Goal: Task Accomplishment & Management: Use online tool/utility

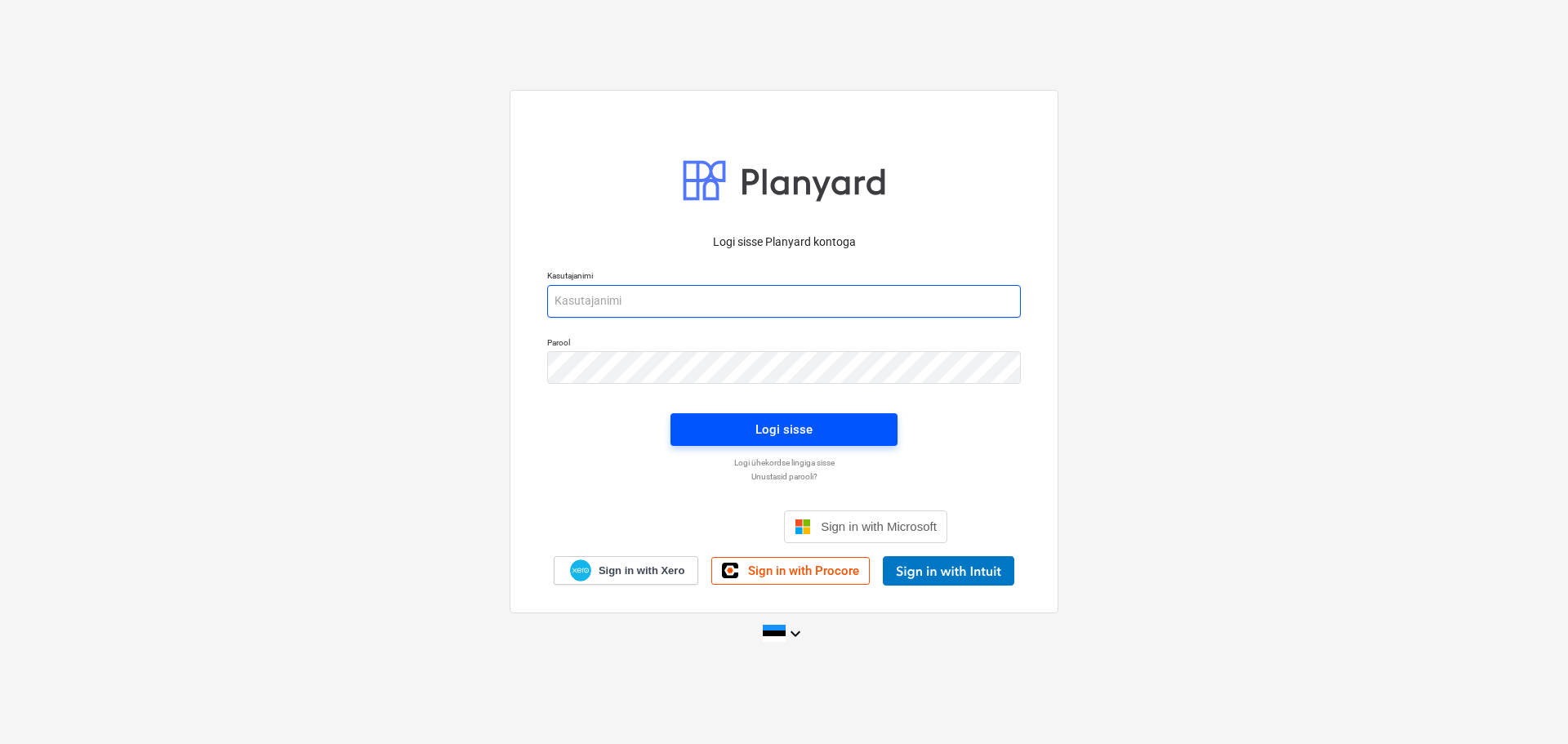
type input "[EMAIL_ADDRESS][DOMAIN_NAME]"
click at [773, 416] on button "Logi sisse" at bounding box center [784, 429] width 227 height 33
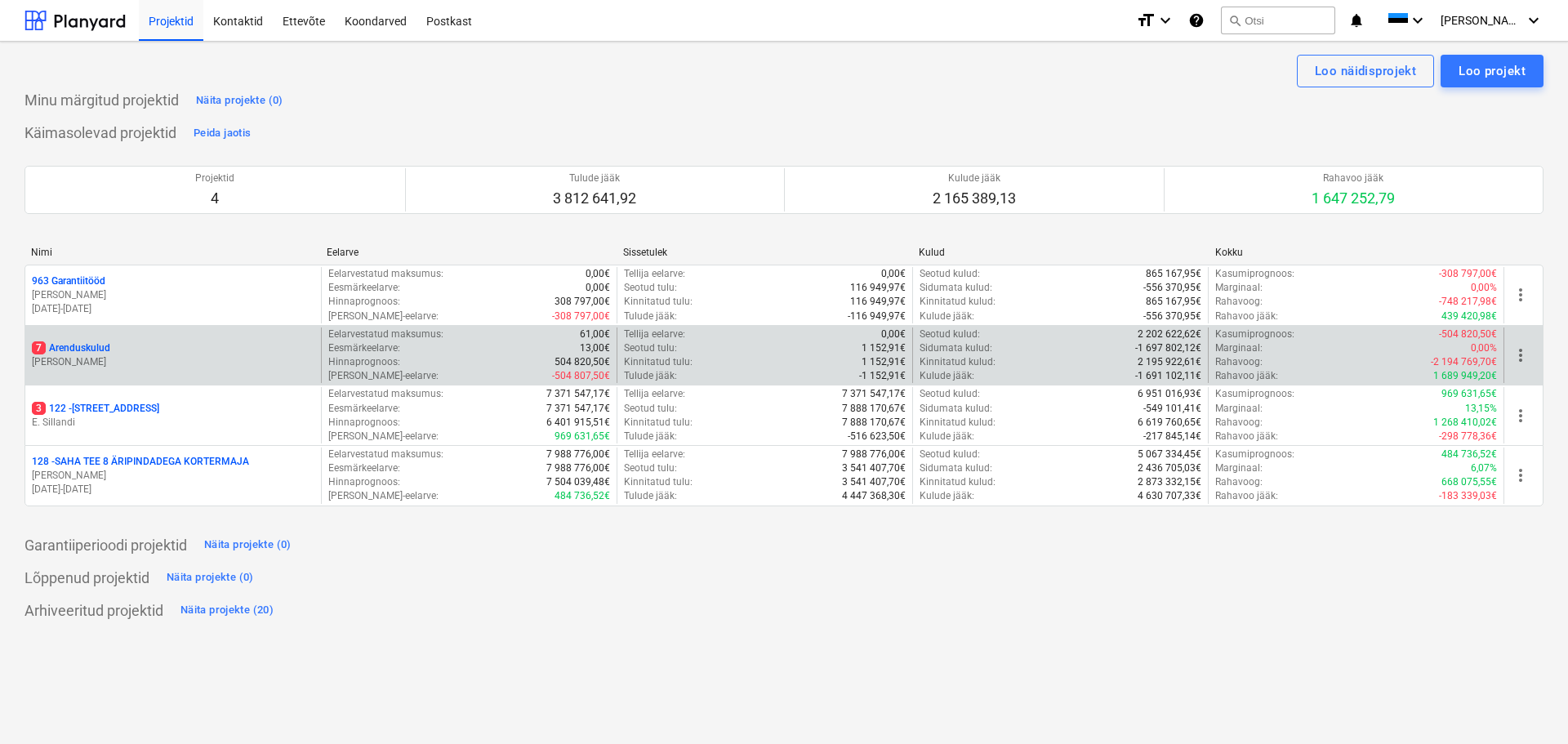
click at [85, 347] on p "7 Arenduskulud" at bounding box center [70, 348] width 78 height 14
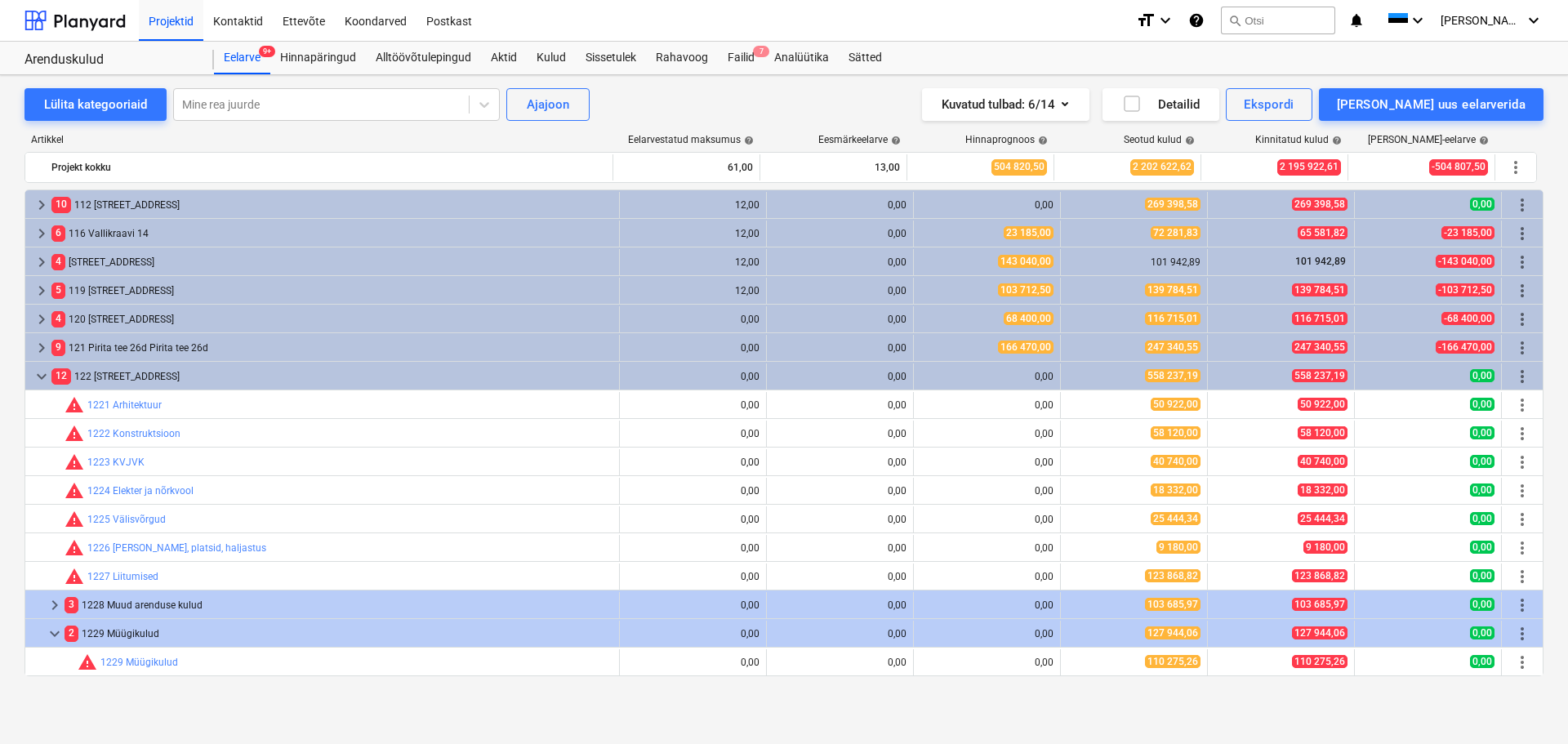
scroll to position [428, 0]
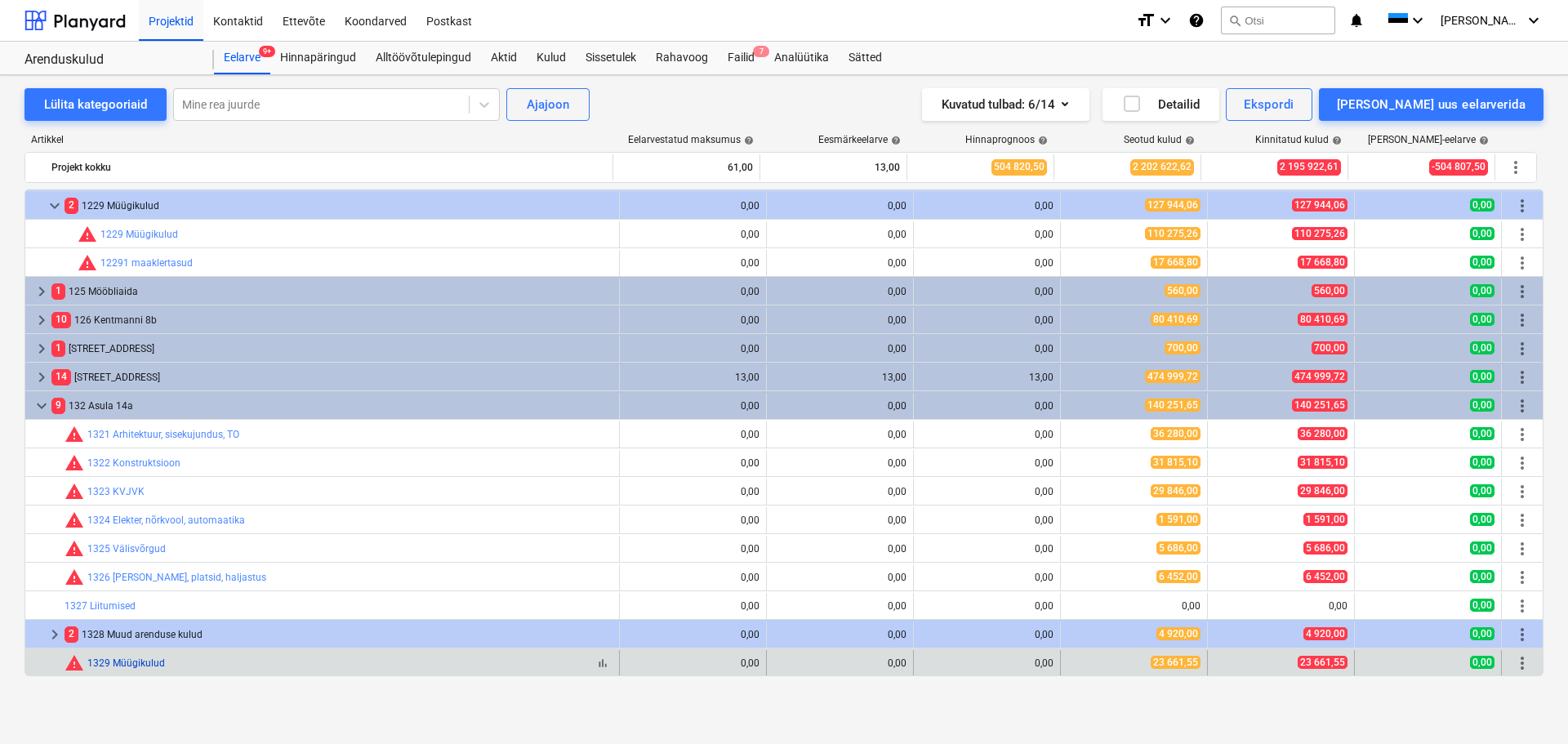
click at [132, 659] on link "1329 Müügikulud" at bounding box center [126, 663] width 77 height 12
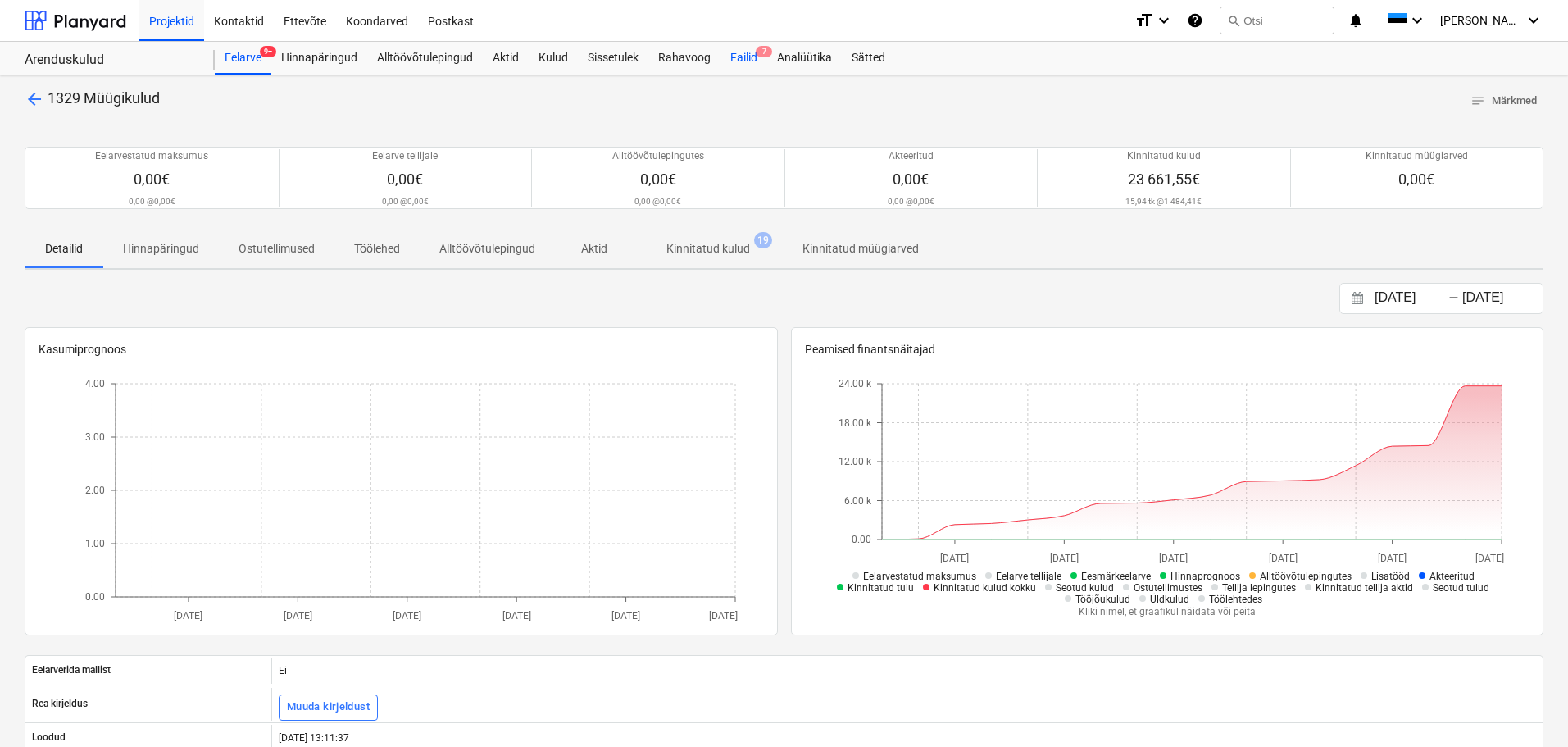
click at [747, 59] on div "Failid 7" at bounding box center [743, 58] width 47 height 33
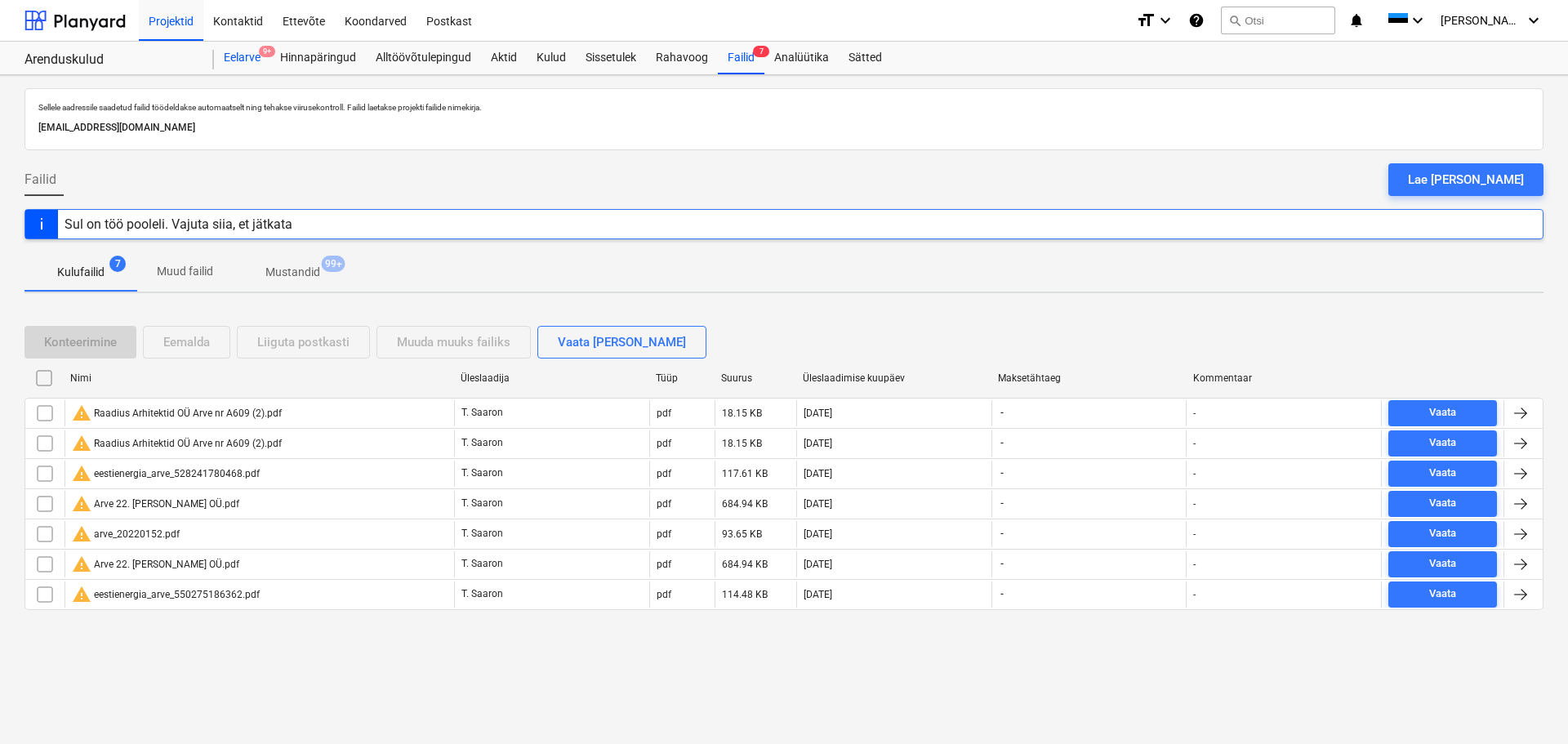
click at [250, 51] on div "Eelarve 9+" at bounding box center [241, 57] width 56 height 33
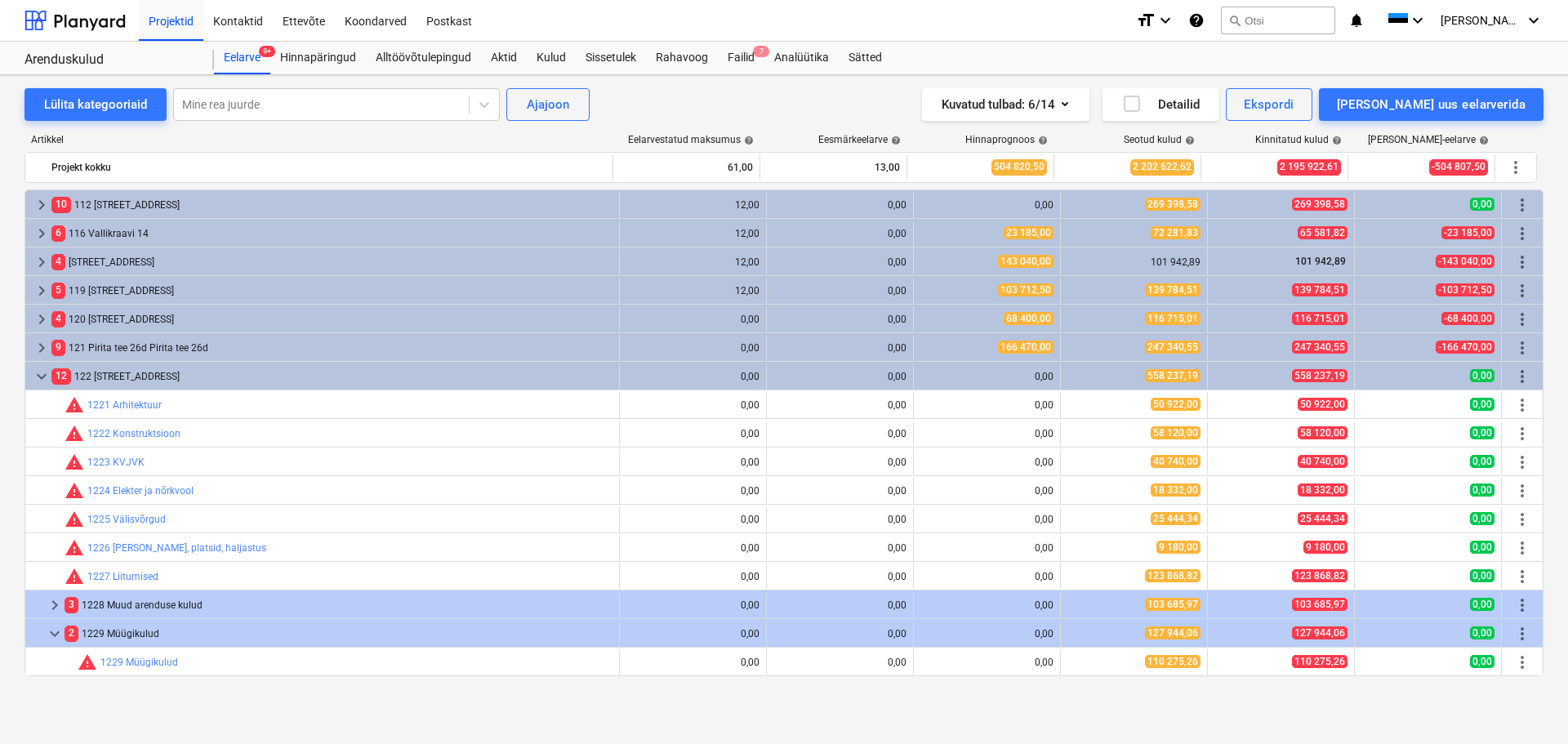
scroll to position [428, 0]
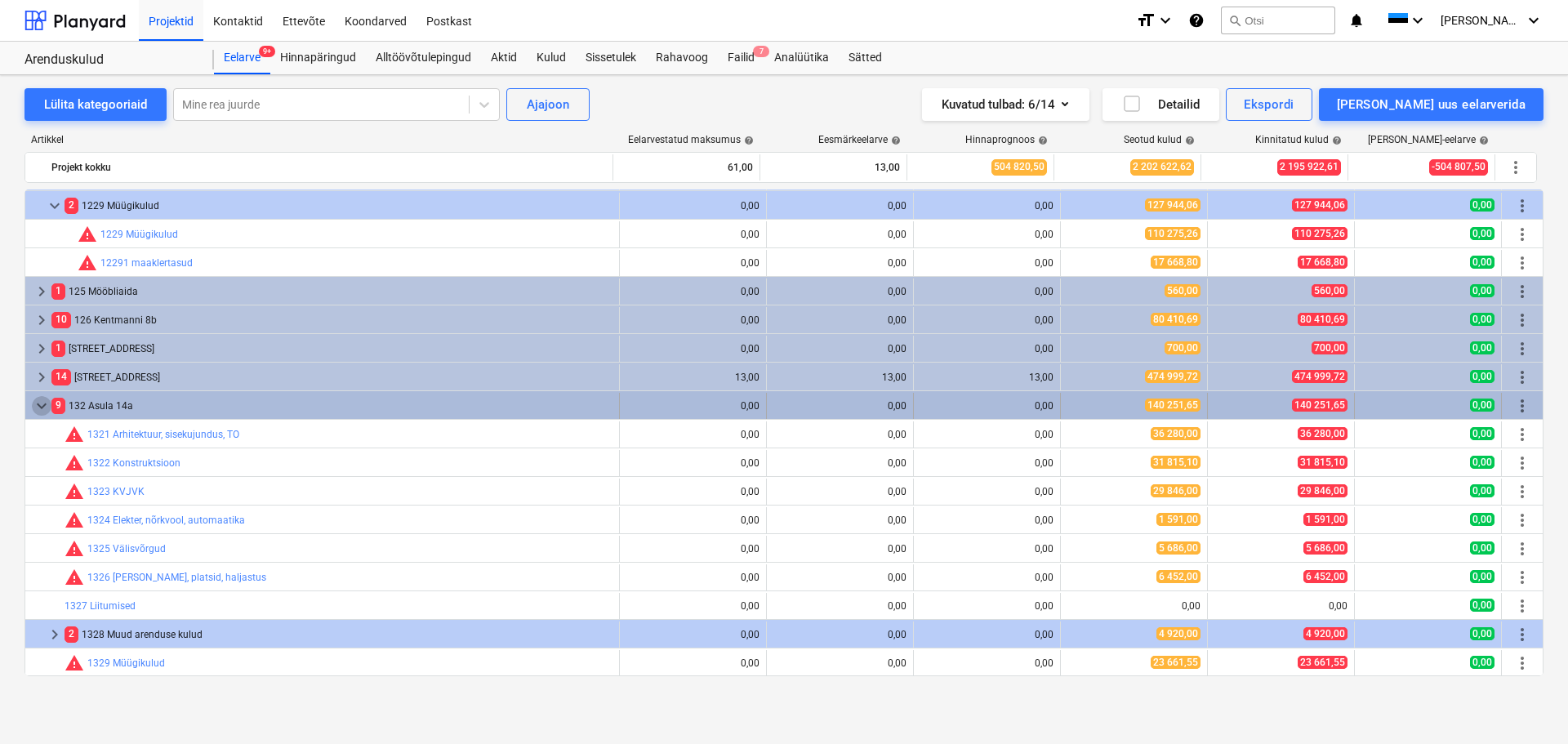
click at [34, 410] on span "keyboard_arrow_down" at bounding box center [42, 406] width 20 height 20
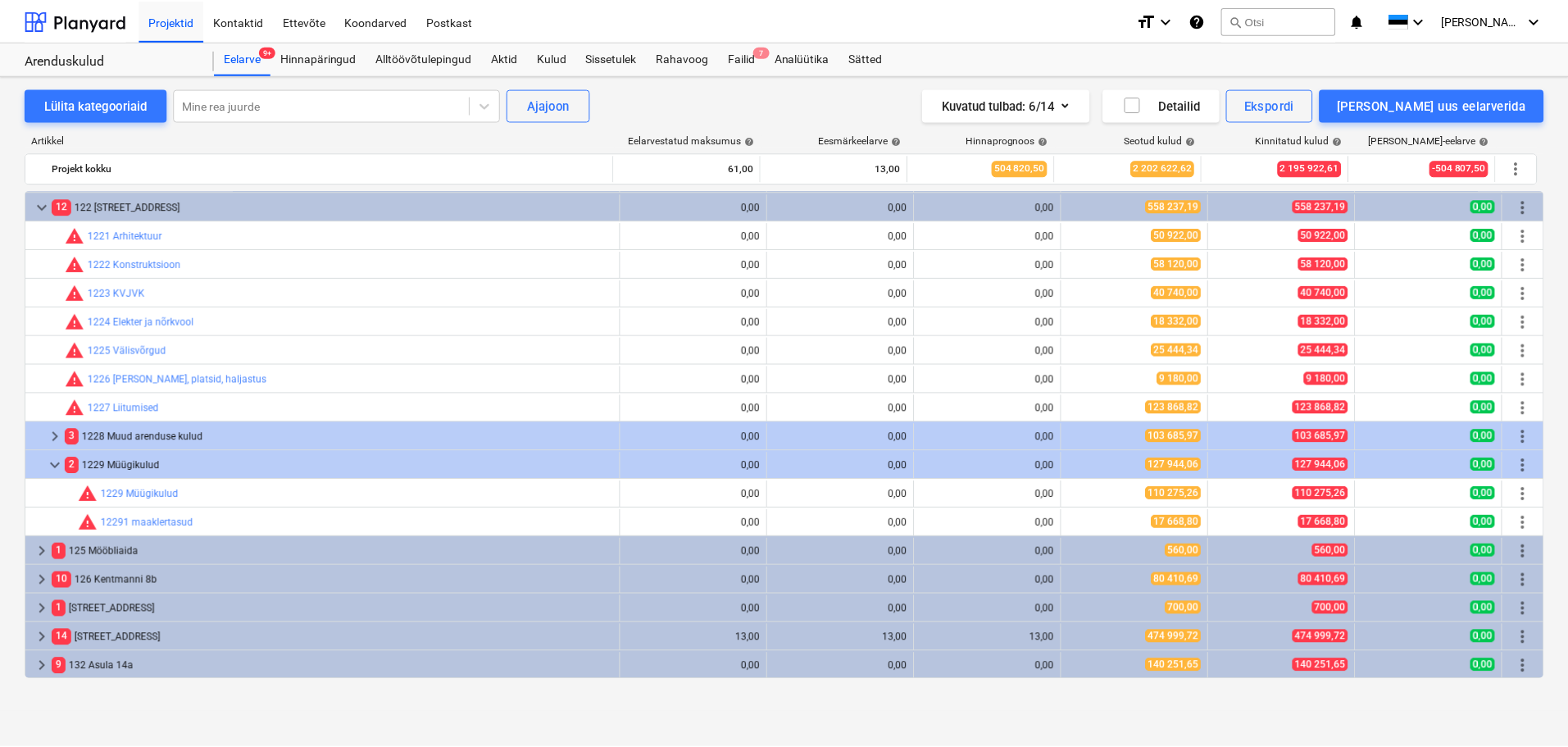
scroll to position [172, 0]
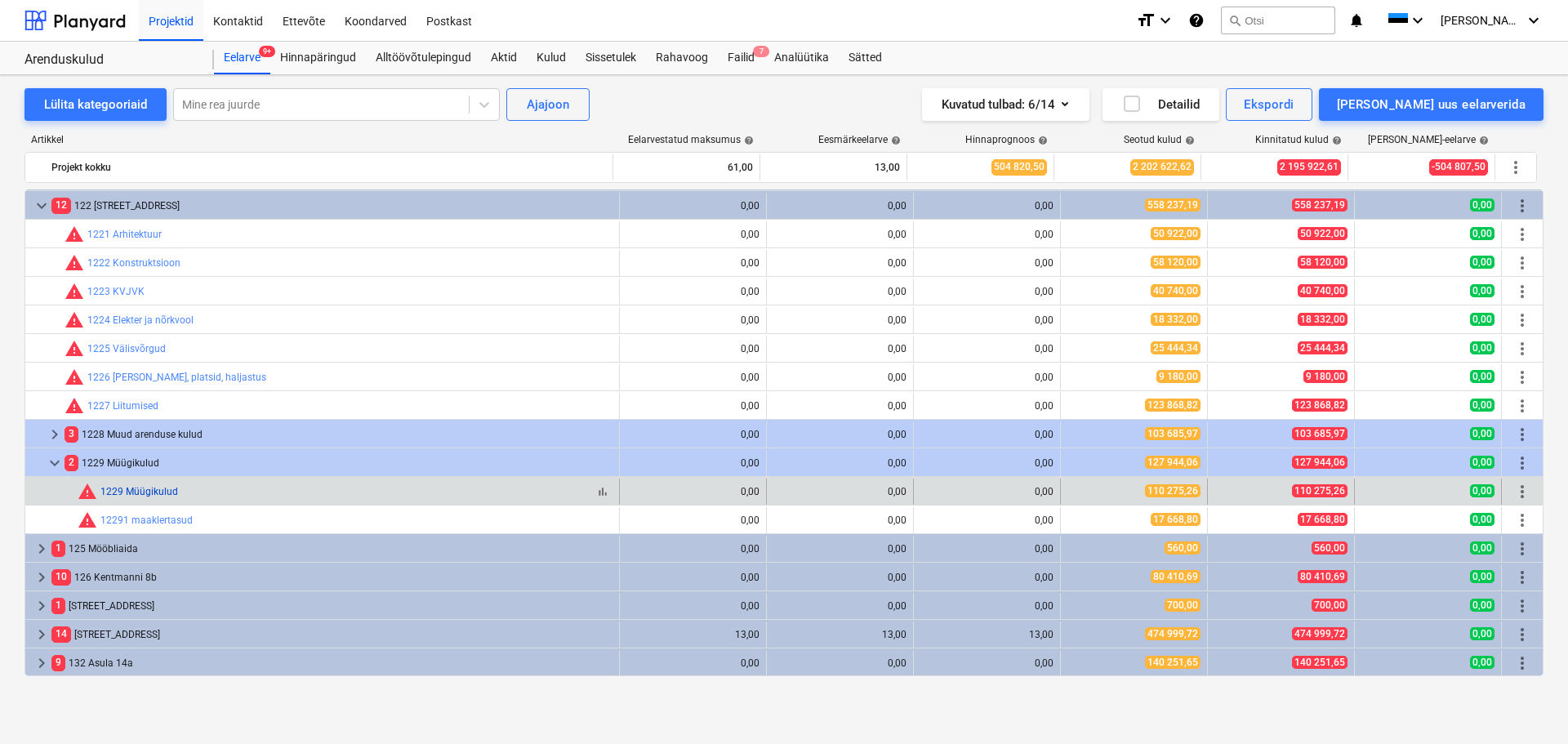
click at [173, 495] on link "1229 Müügikulud" at bounding box center [139, 492] width 77 height 12
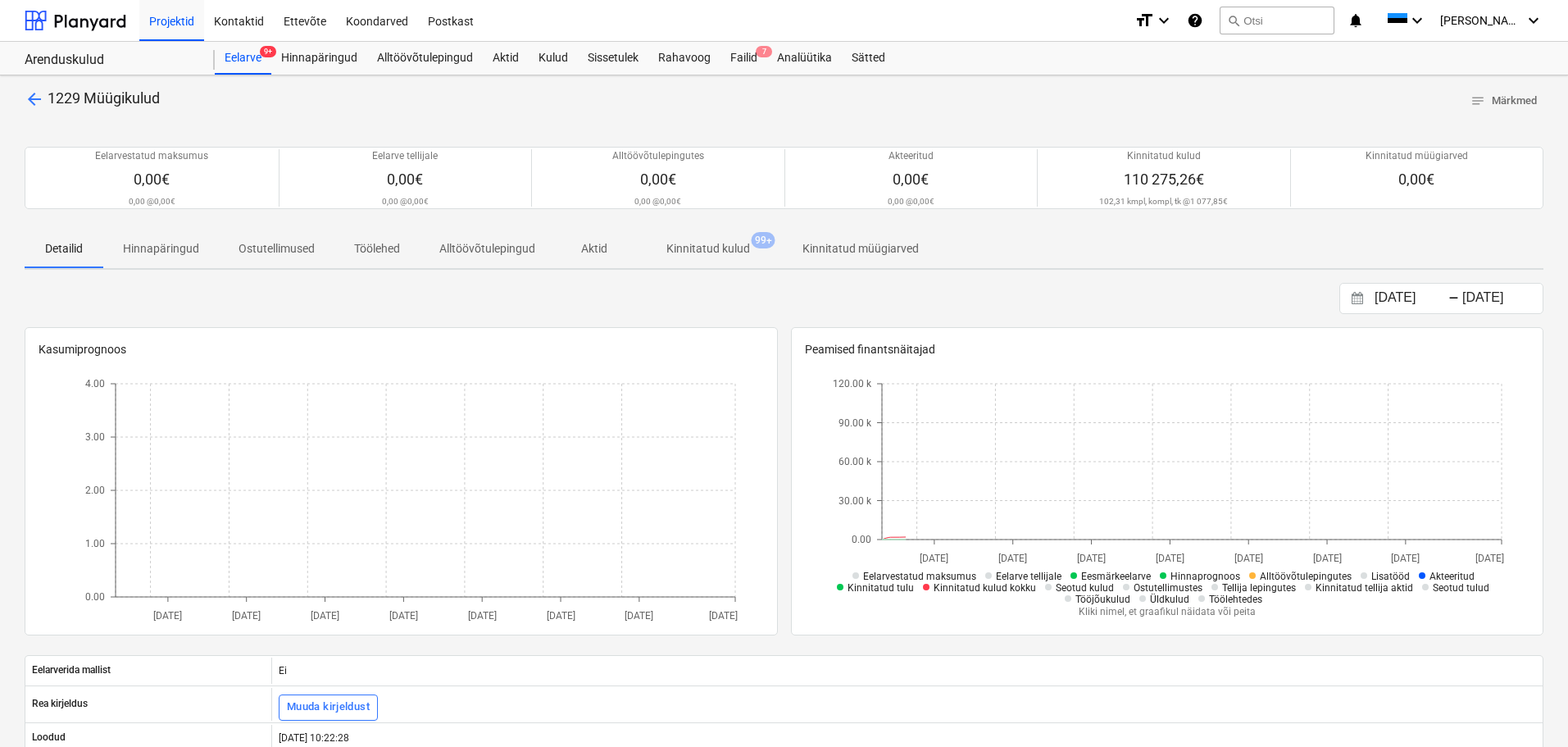
click at [728, 249] on p "Kinnitatud kulud" at bounding box center [709, 248] width 83 height 17
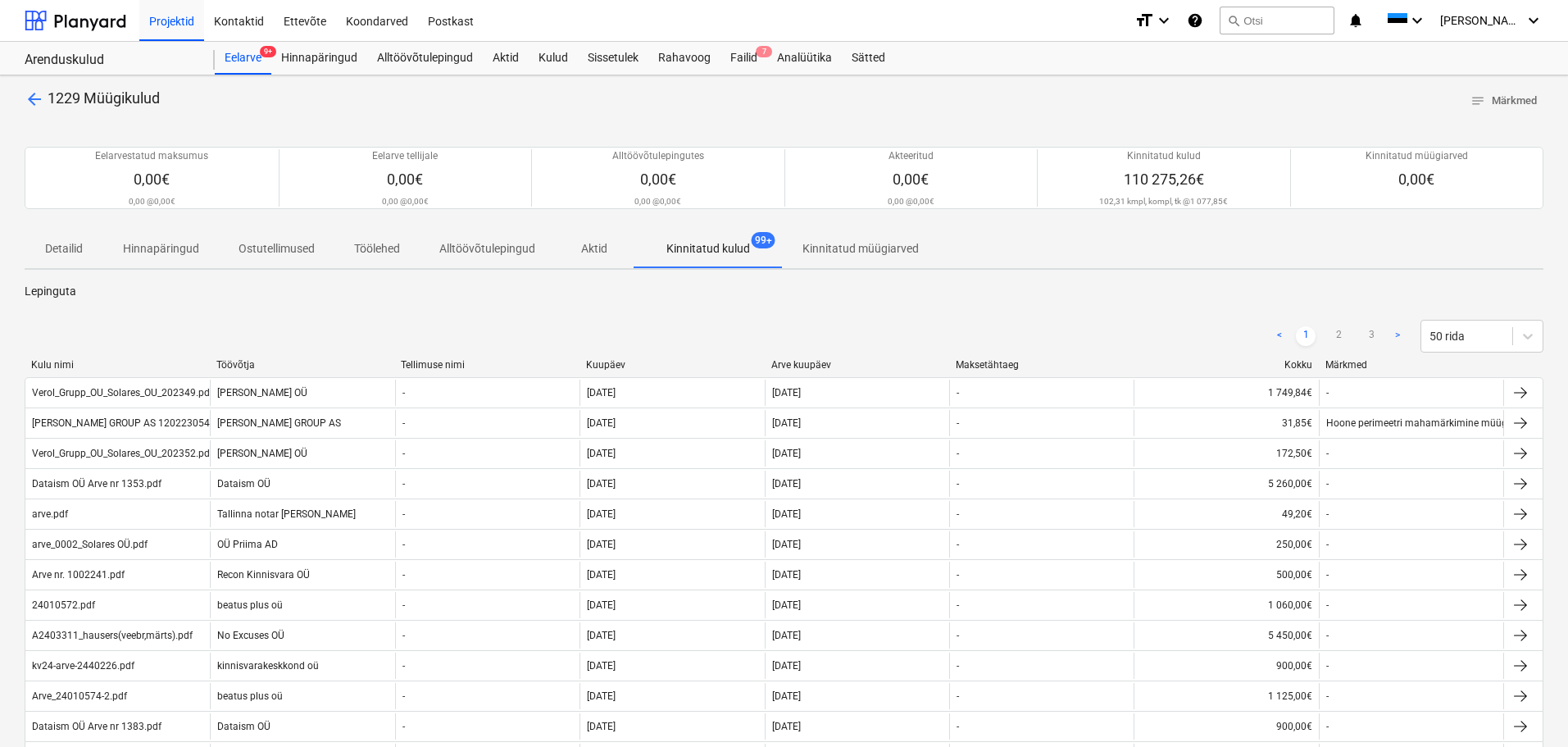
click at [796, 360] on div "Arve kuupäev" at bounding box center [856, 365] width 172 height 12
click at [813, 366] on div "Arve kuupäev" at bounding box center [856, 365] width 172 height 12
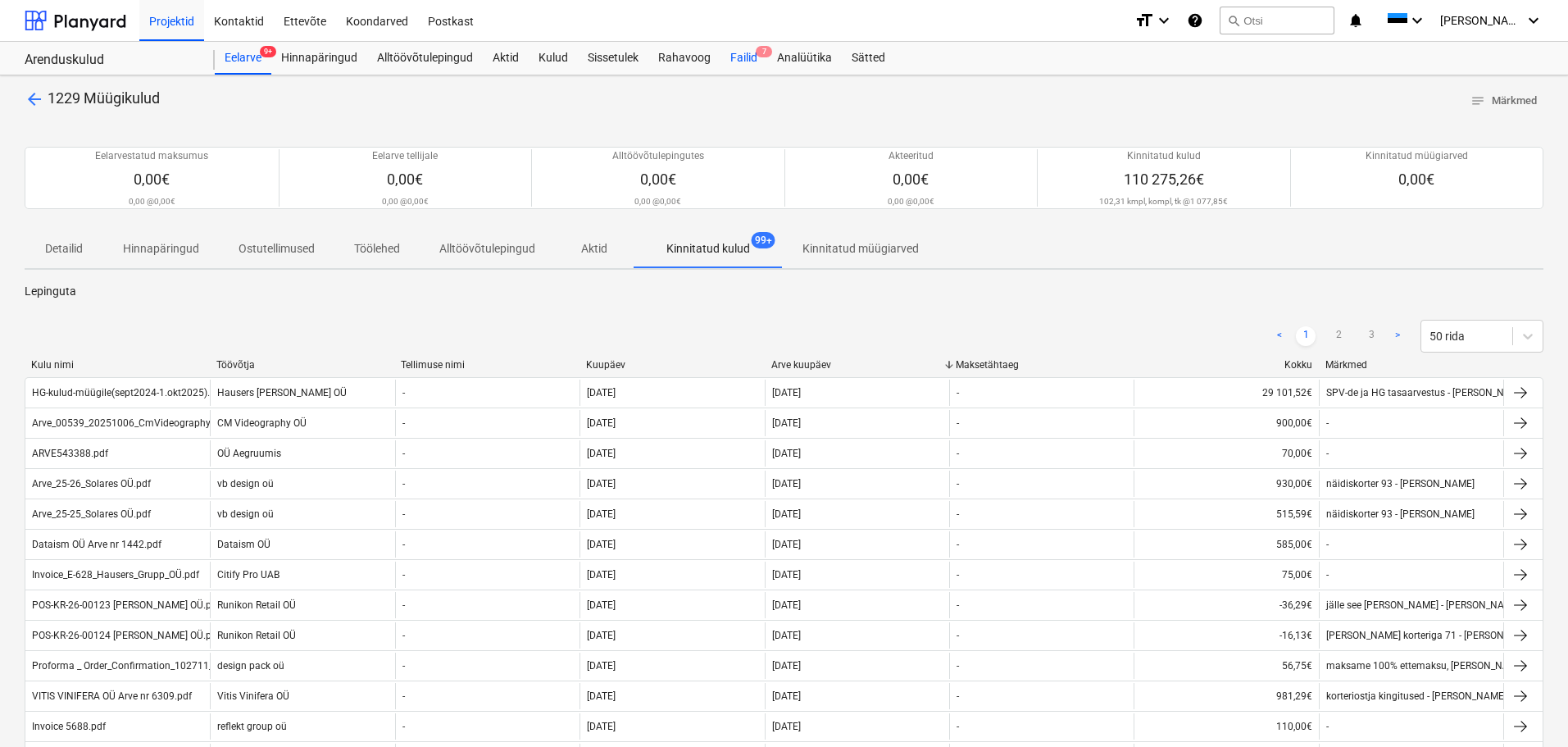
click at [748, 58] on div "Failid 7" at bounding box center [743, 58] width 47 height 33
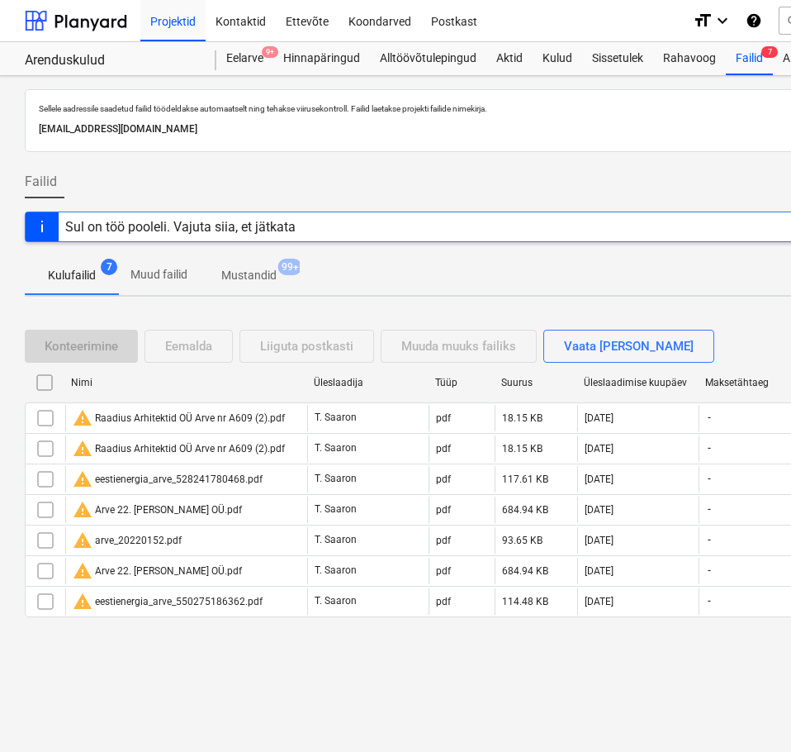
drag, startPoint x: 207, startPoint y: 221, endPoint x: 2, endPoint y: 302, distance: 220.3
click at [208, 219] on div "Sul on töö pooleli. Vajuta siia, et jätkata" at bounding box center [180, 227] width 230 height 16
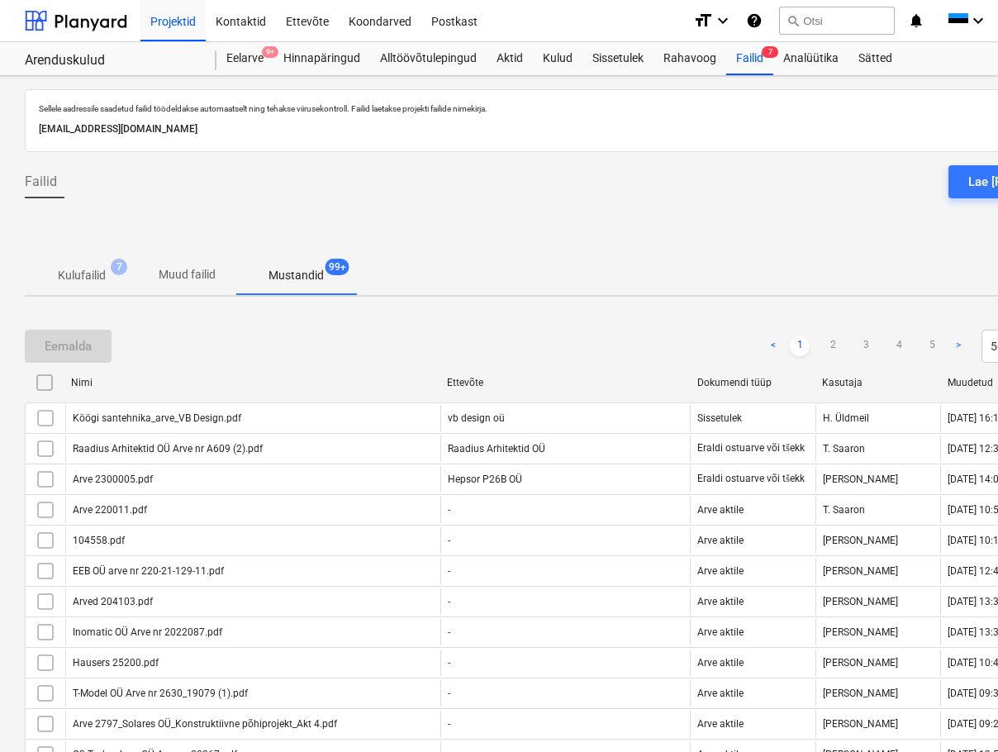
click at [97, 262] on span "Kulufailid 7" at bounding box center [82, 275] width 114 height 30
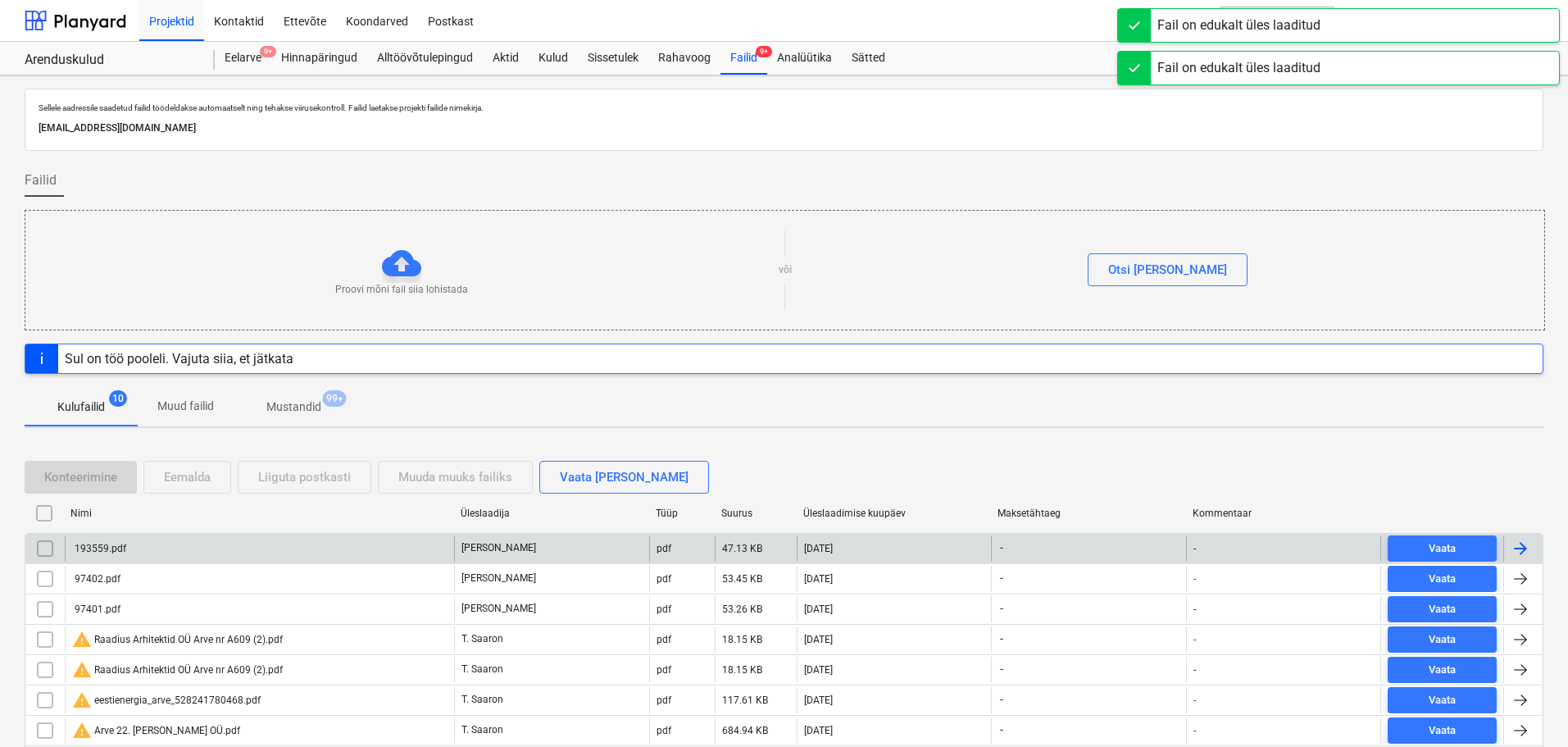
click at [95, 547] on div "193559.pdf" at bounding box center [99, 549] width 55 height 12
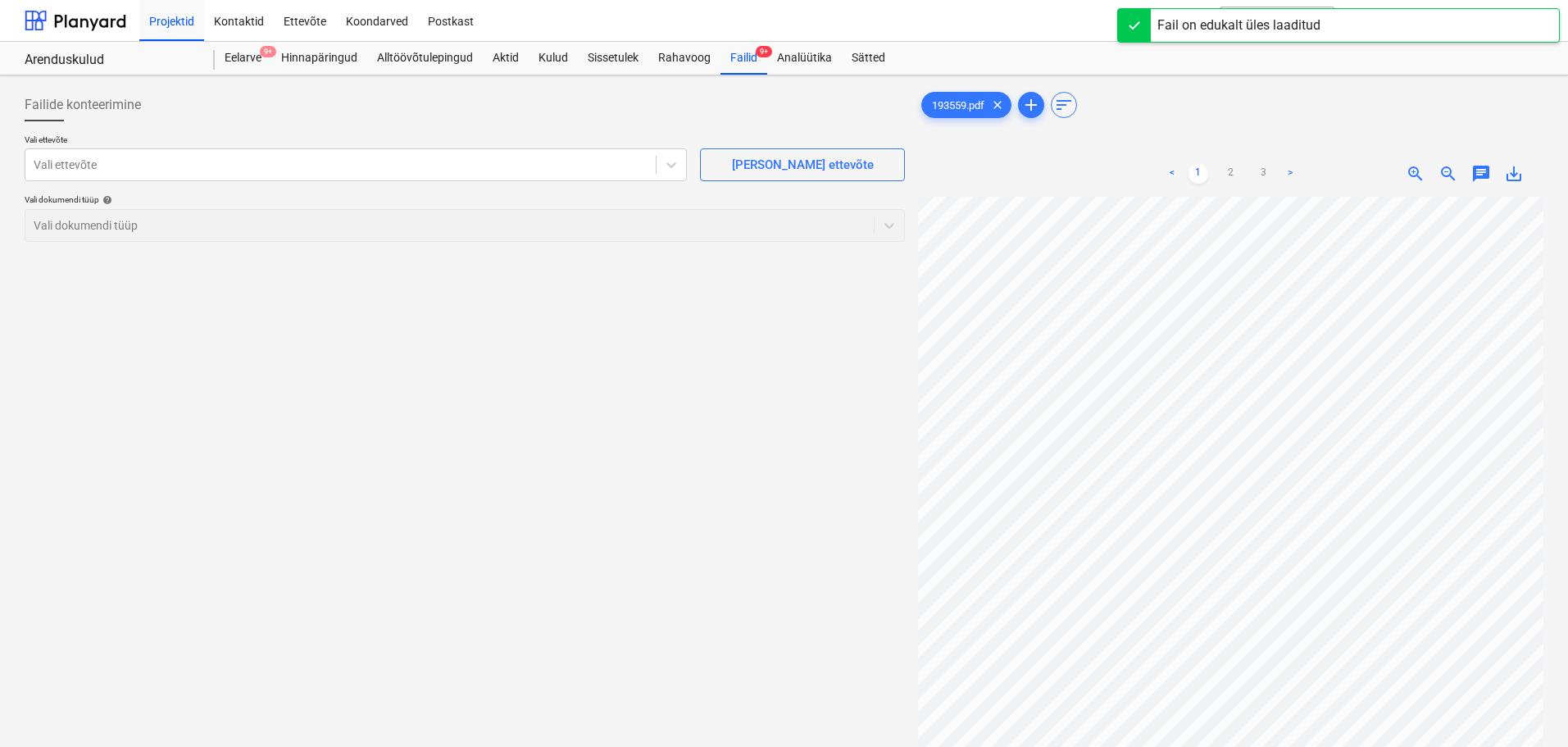
scroll to position [46, 0]
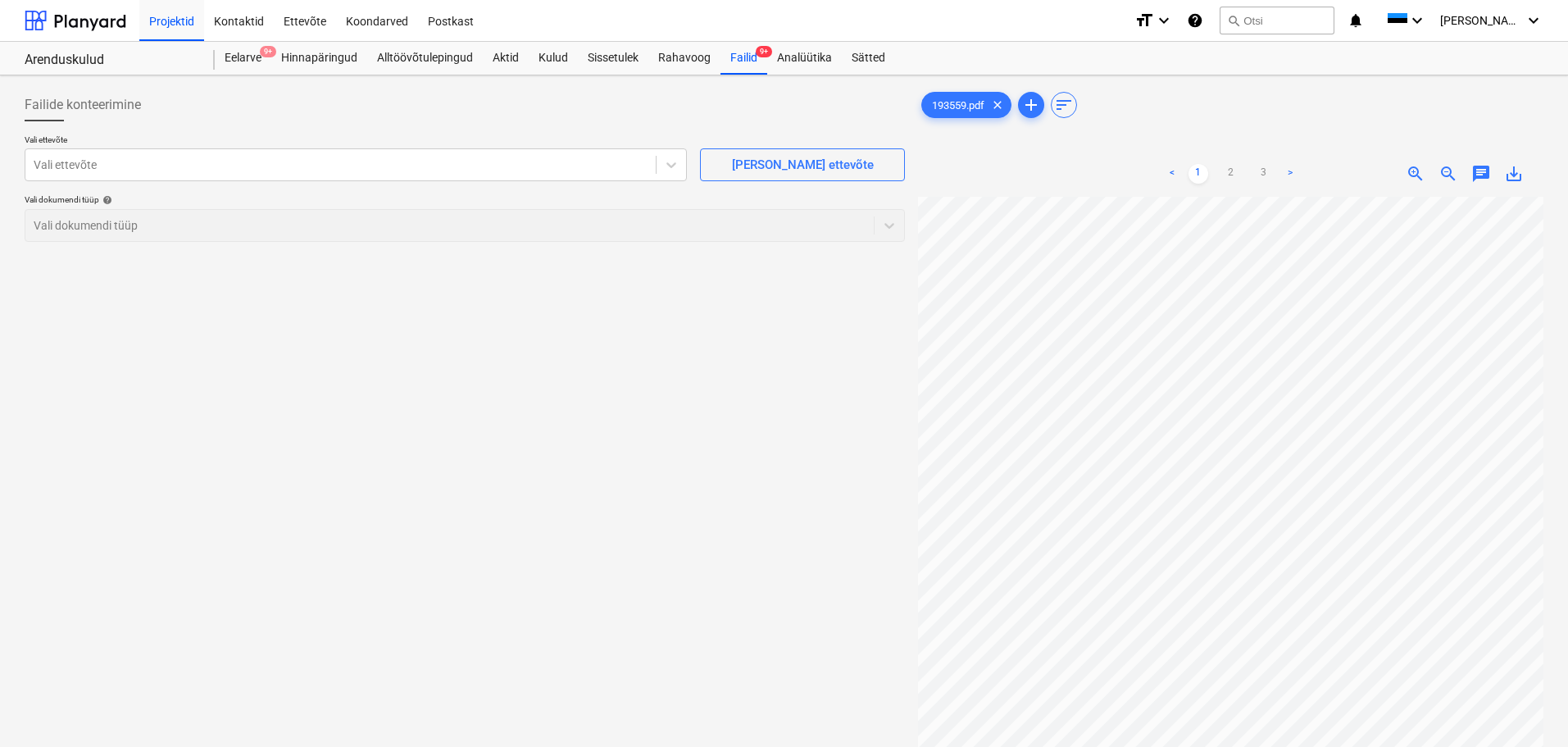
click at [1374, 168] on div "< 1 2 3 > zoom_in zoom_out chat 0 save_alt" at bounding box center [1231, 524] width 625 height 747
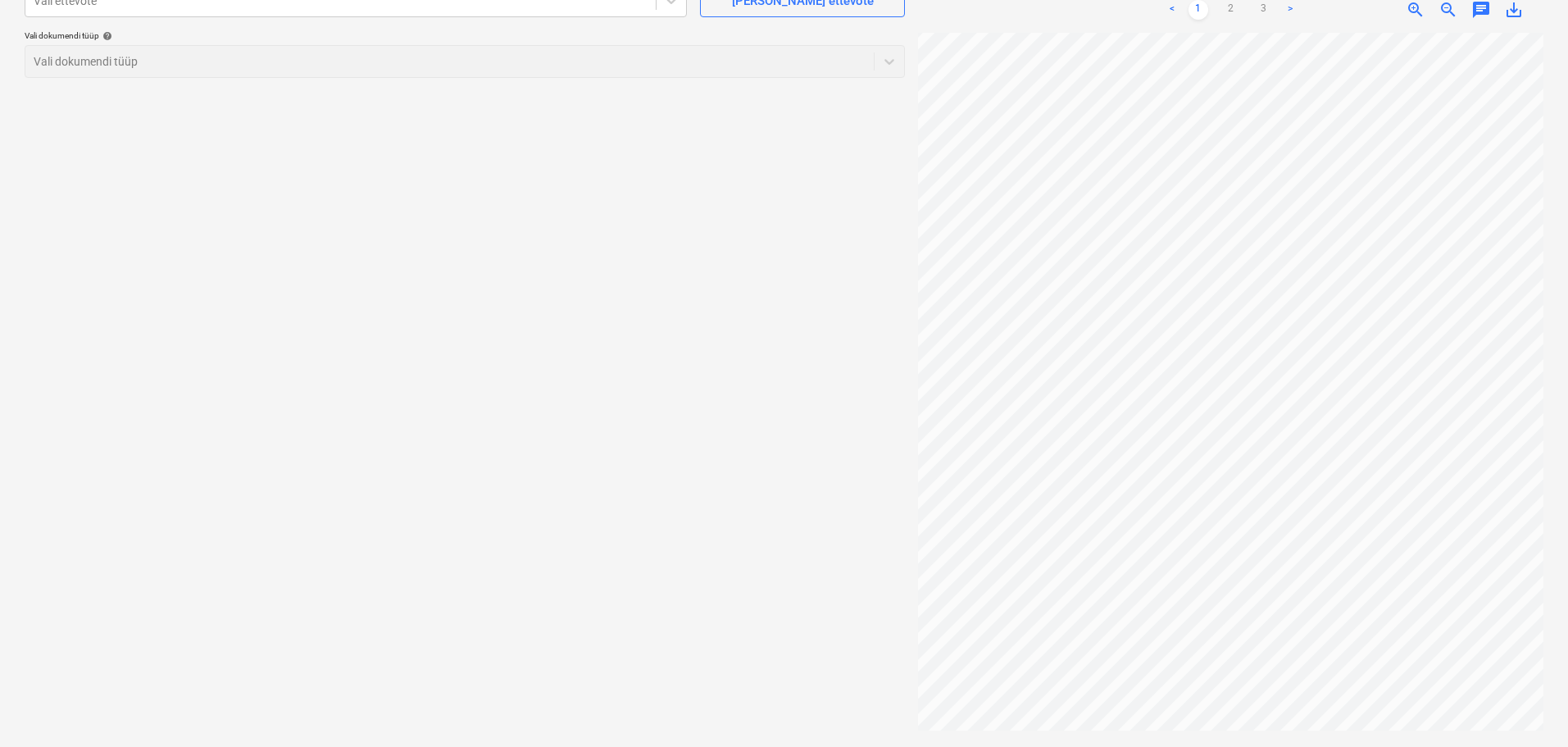
scroll to position [337, 115]
click at [1298, 707] on div at bounding box center [1231, 383] width 625 height 700
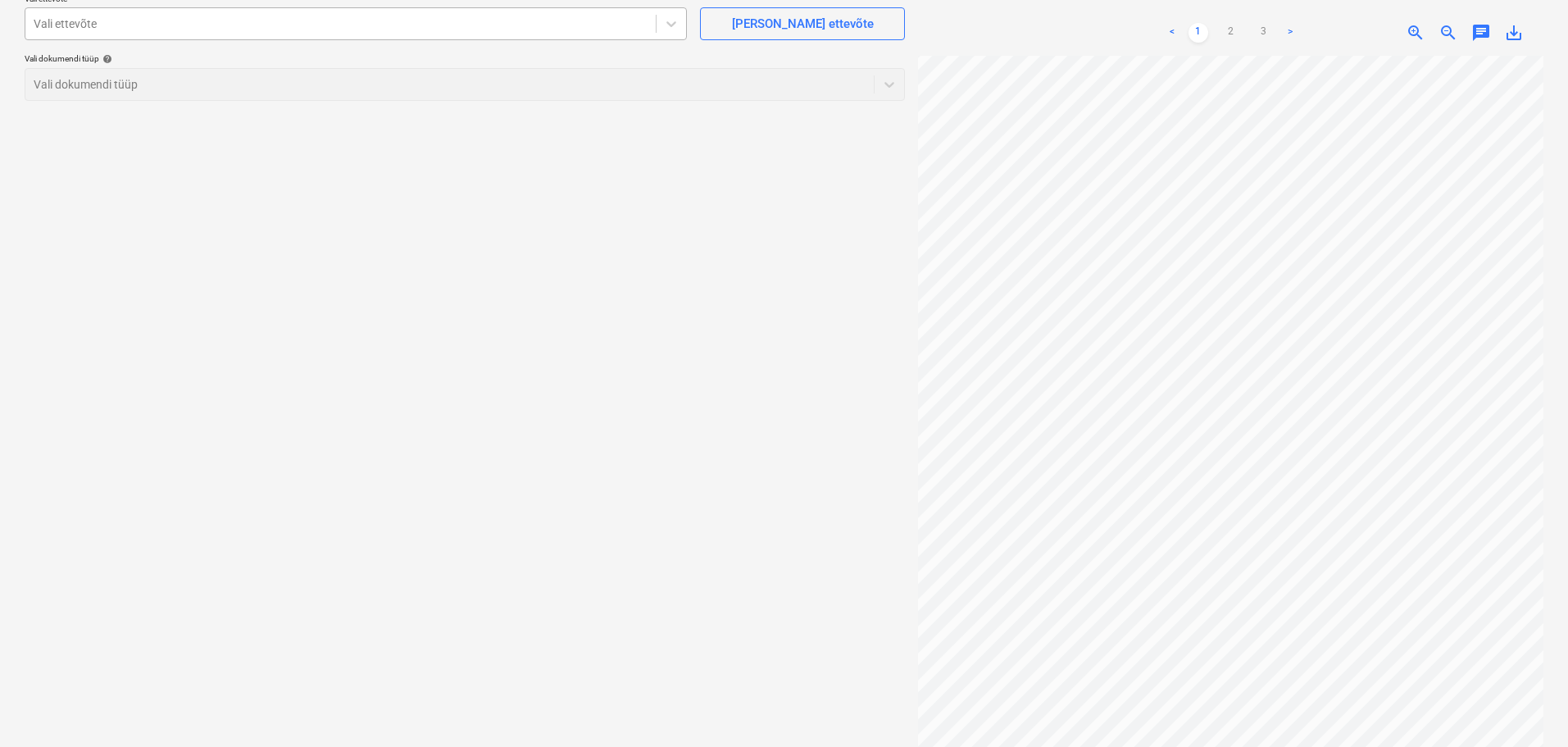
click at [420, 32] on div at bounding box center [340, 24] width 614 height 17
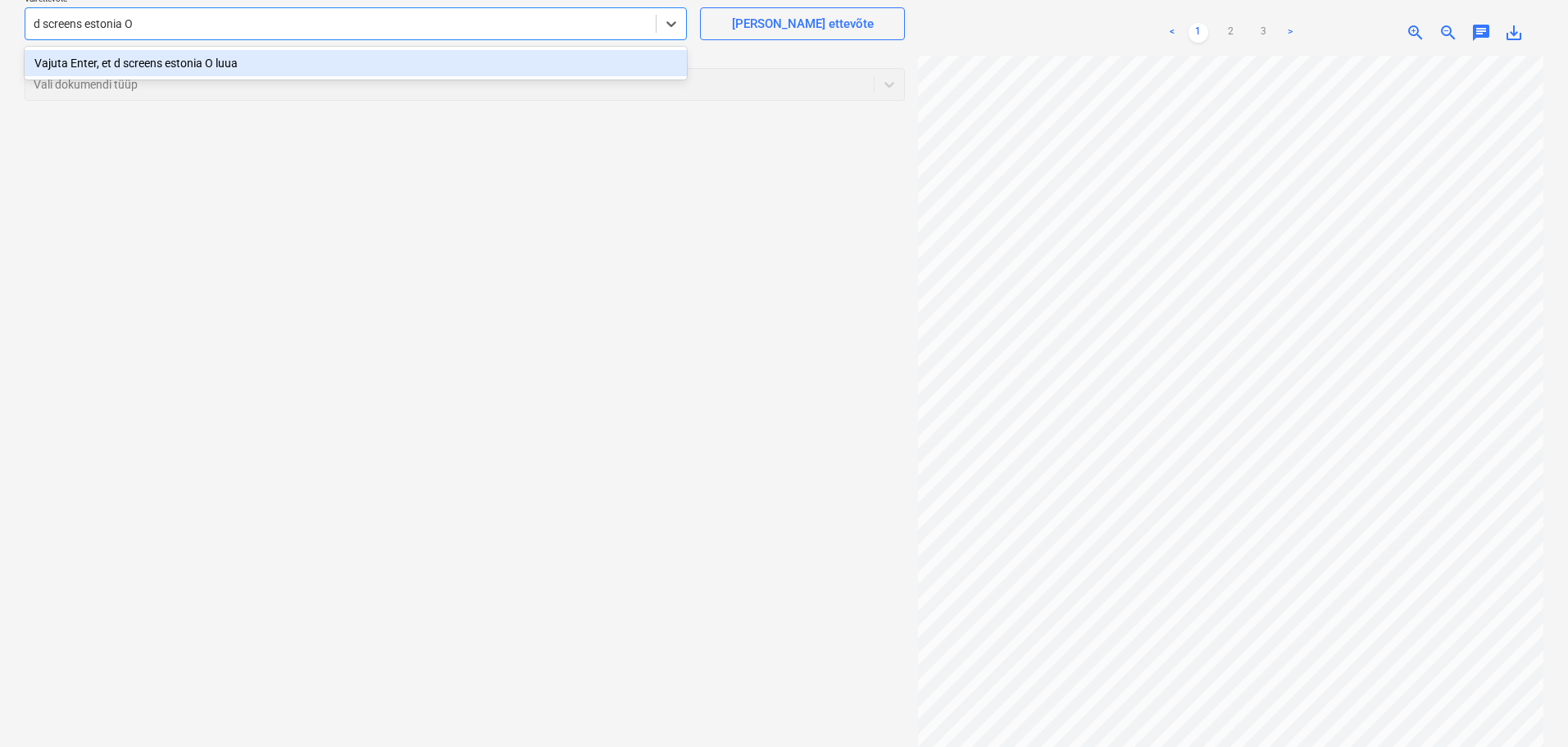
type input "d screens estonia OÜ"
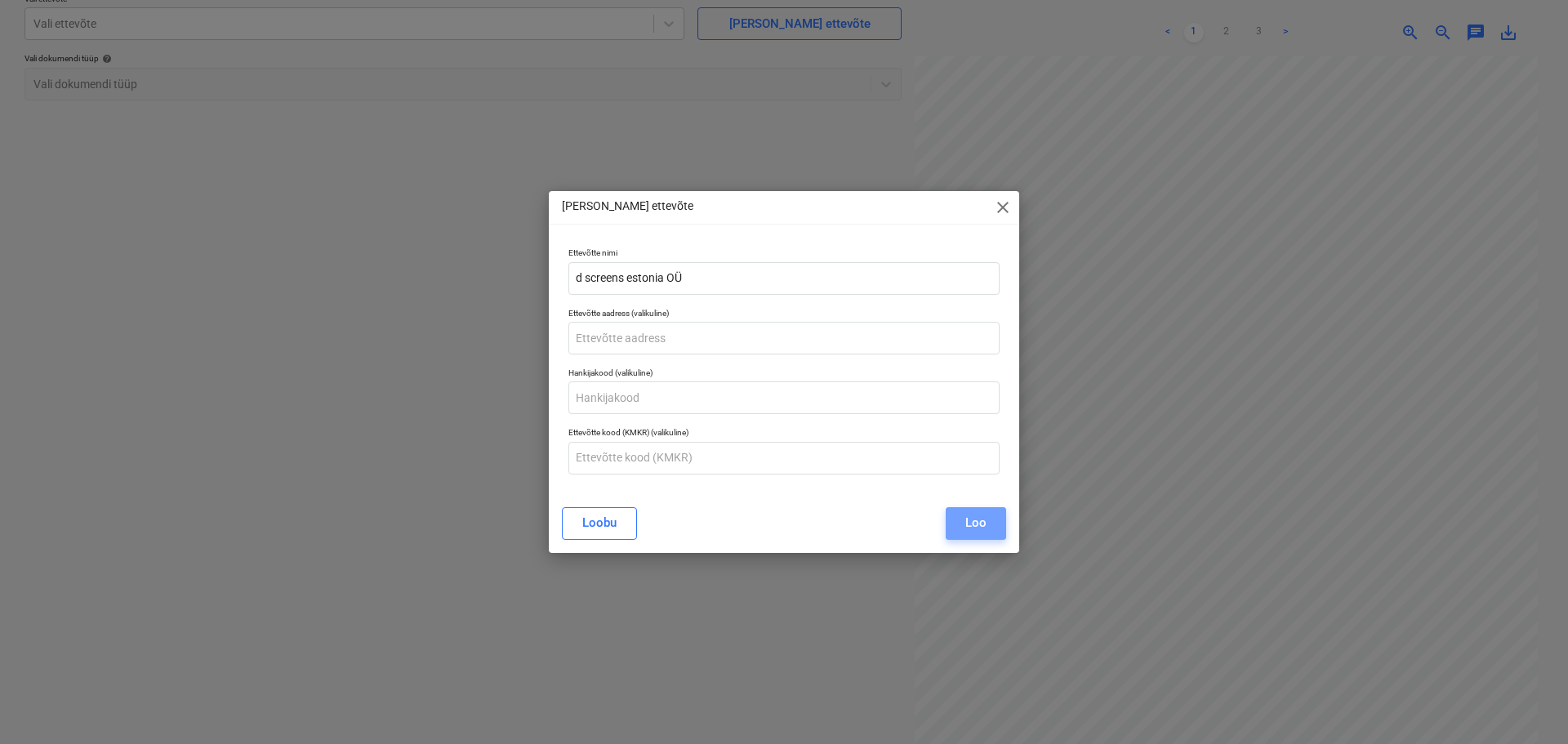
drag, startPoint x: 964, startPoint y: 514, endPoint x: 964, endPoint y: 528, distance: 14.0
click at [965, 514] on button "Loo" at bounding box center [976, 523] width 60 height 33
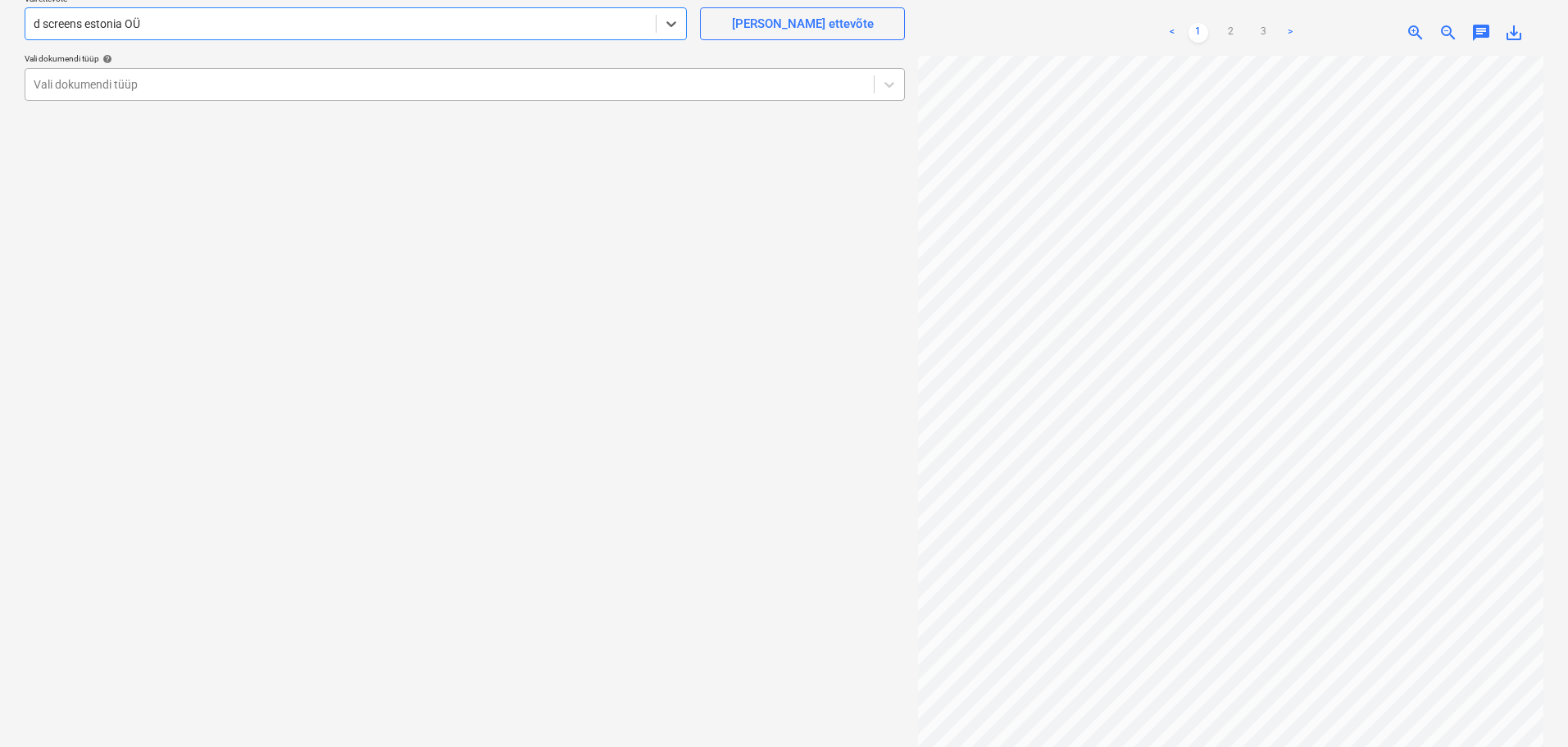
click at [437, 91] on div at bounding box center [450, 84] width 832 height 17
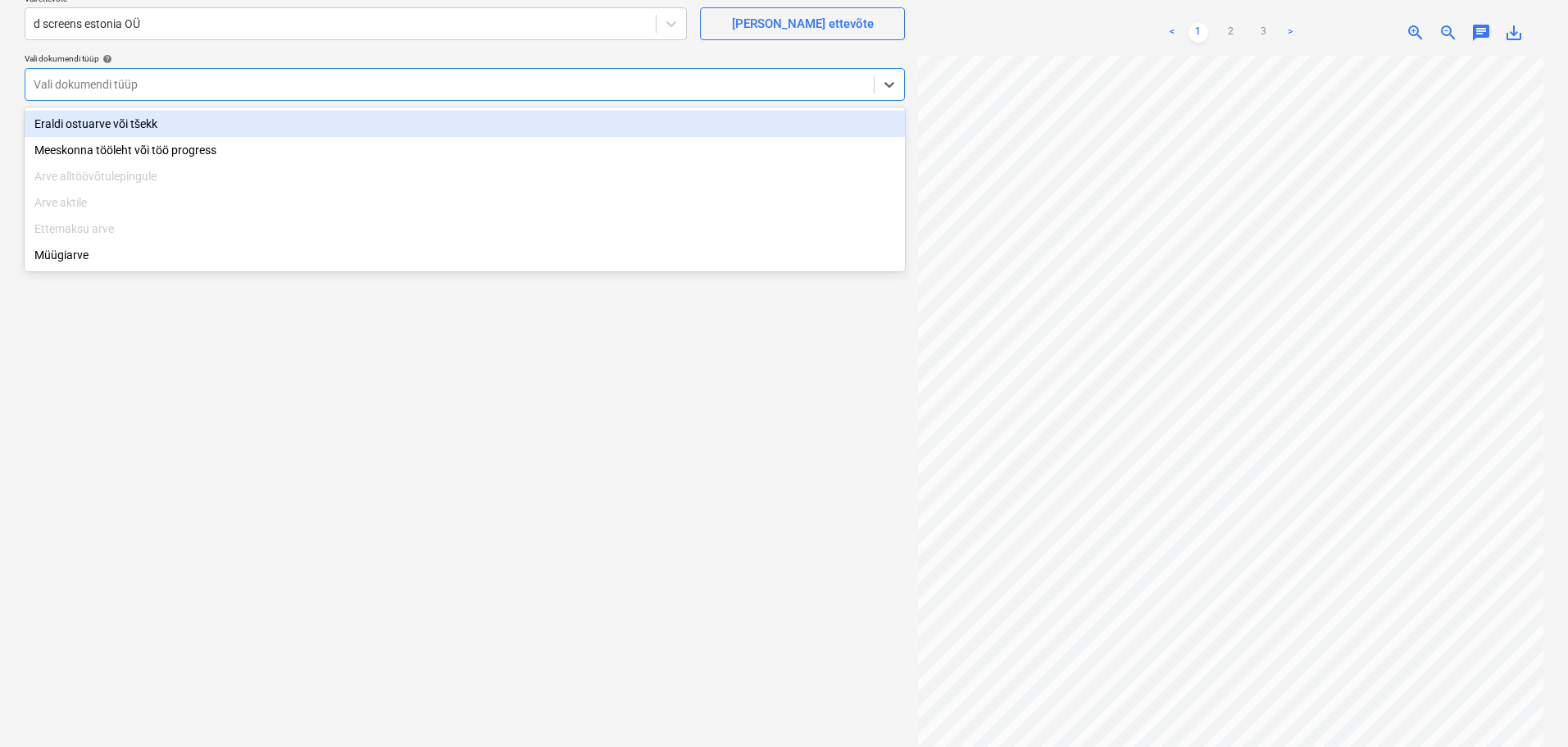
click at [379, 123] on div "Eraldi ostuarve või tšekk" at bounding box center [464, 124] width 880 height 26
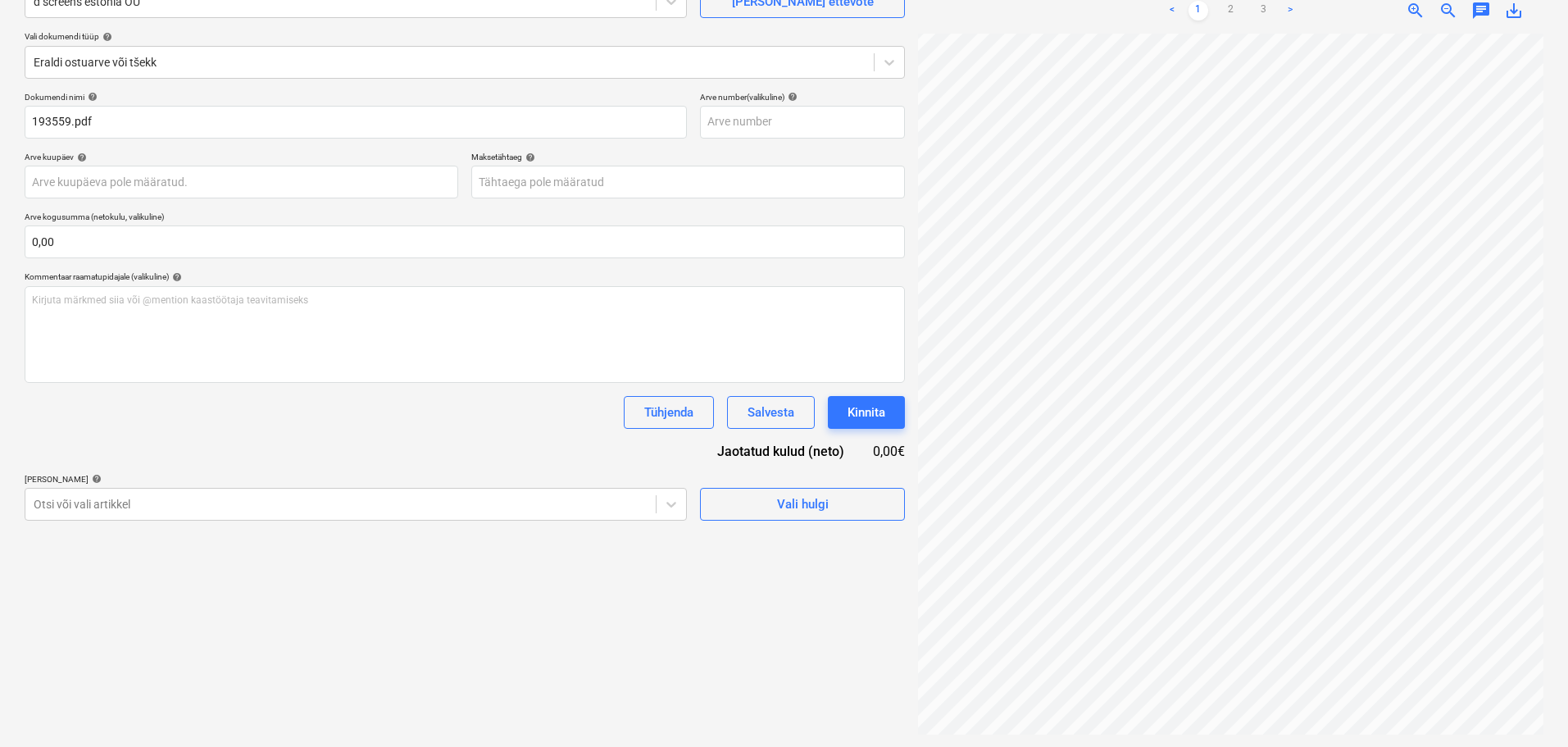
scroll to position [164, 0]
click at [116, 511] on body "Projektid Kontaktid Ettevõte Koondarved Postkast format_size keyboard_arrow_dow…" at bounding box center [784, 209] width 1568 height 747
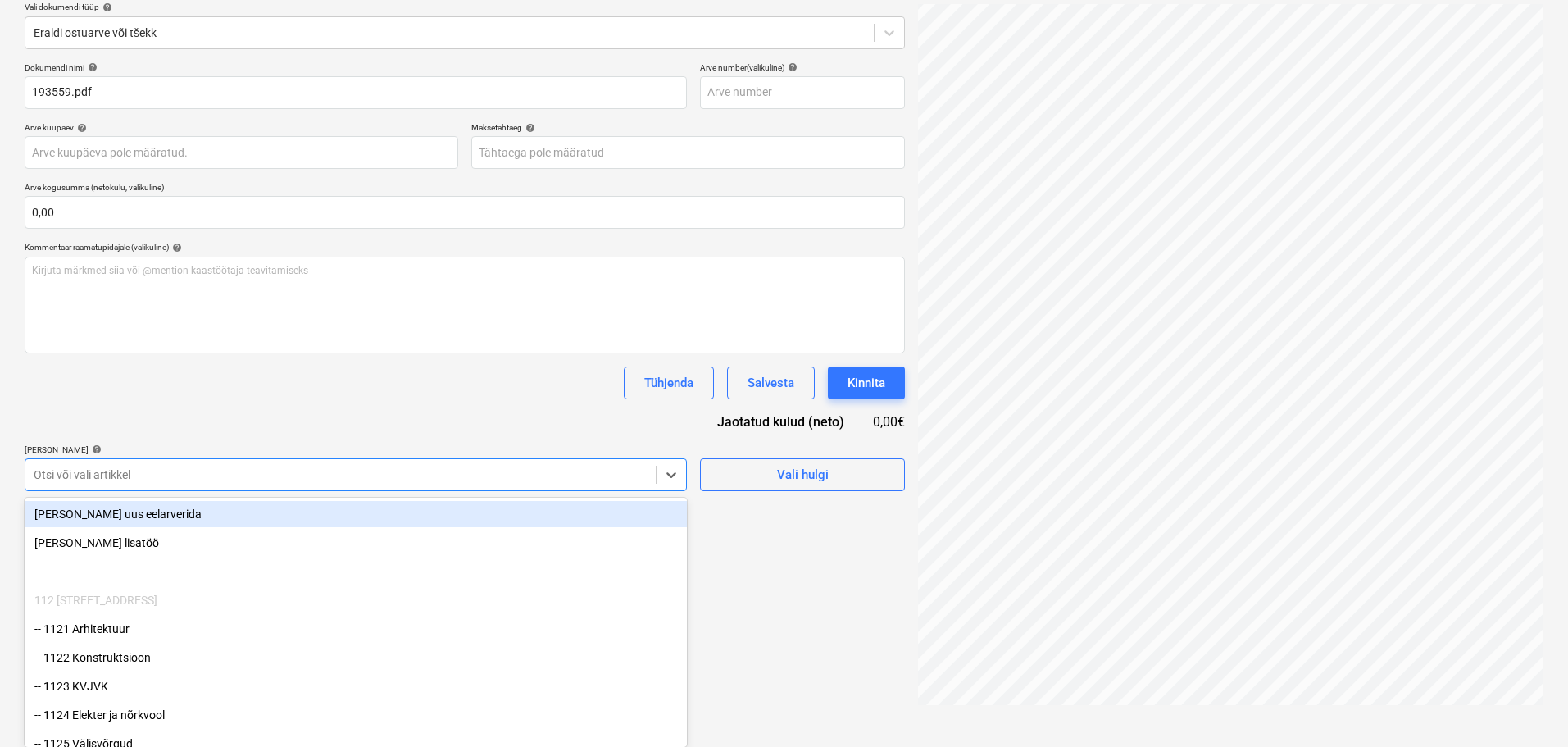
click at [120, 492] on div "Failide konteerimine Vali ettevõte d screens estonia OÜ [PERSON_NAME] uus ettev…" at bounding box center [464, 300] width 893 height 822
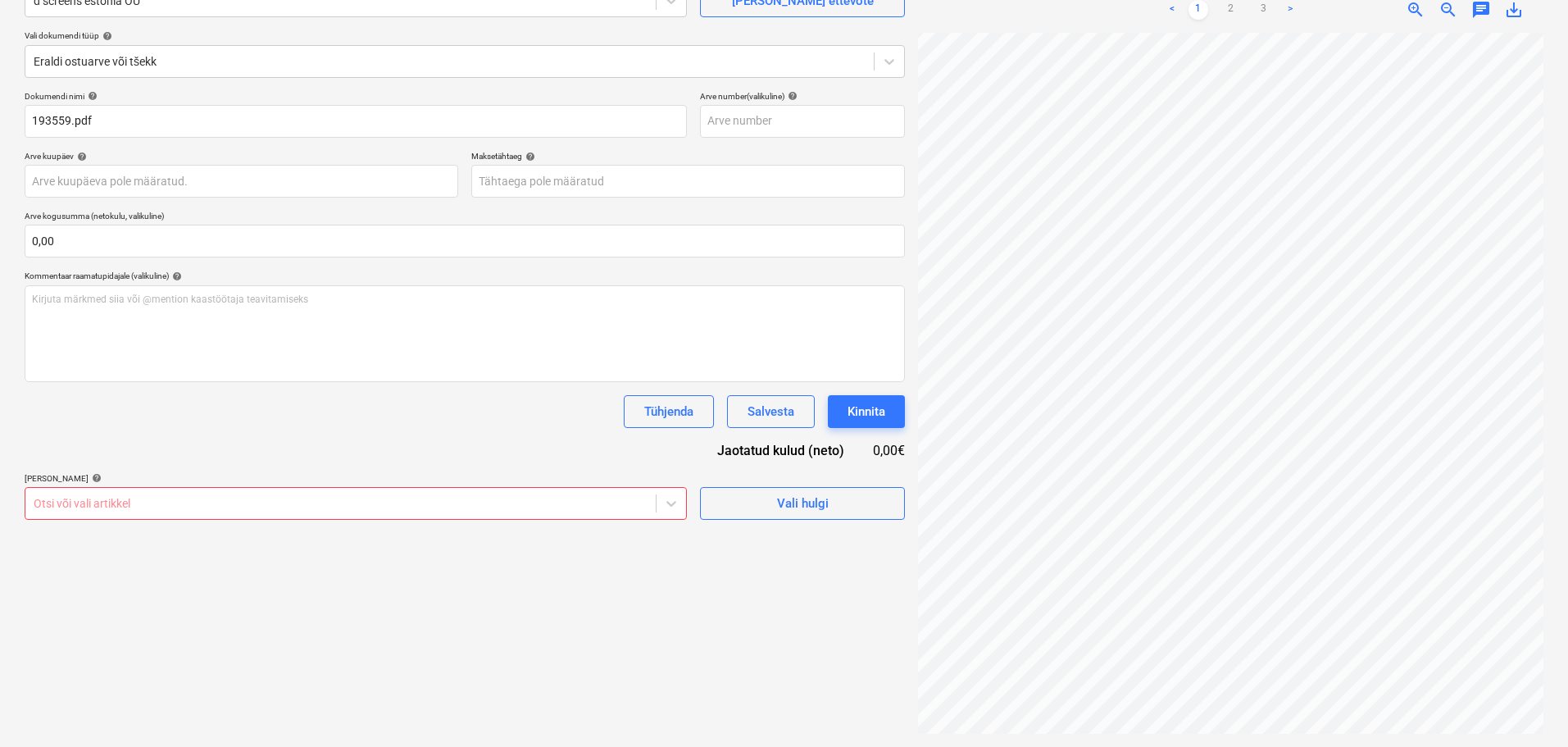
scroll to position [192, 0]
click at [122, 498] on body "Projektid Kontaktid Ettevõte Koondarved Postkast format_size keyboard_arrow_dow…" at bounding box center [784, 209] width 1568 height 747
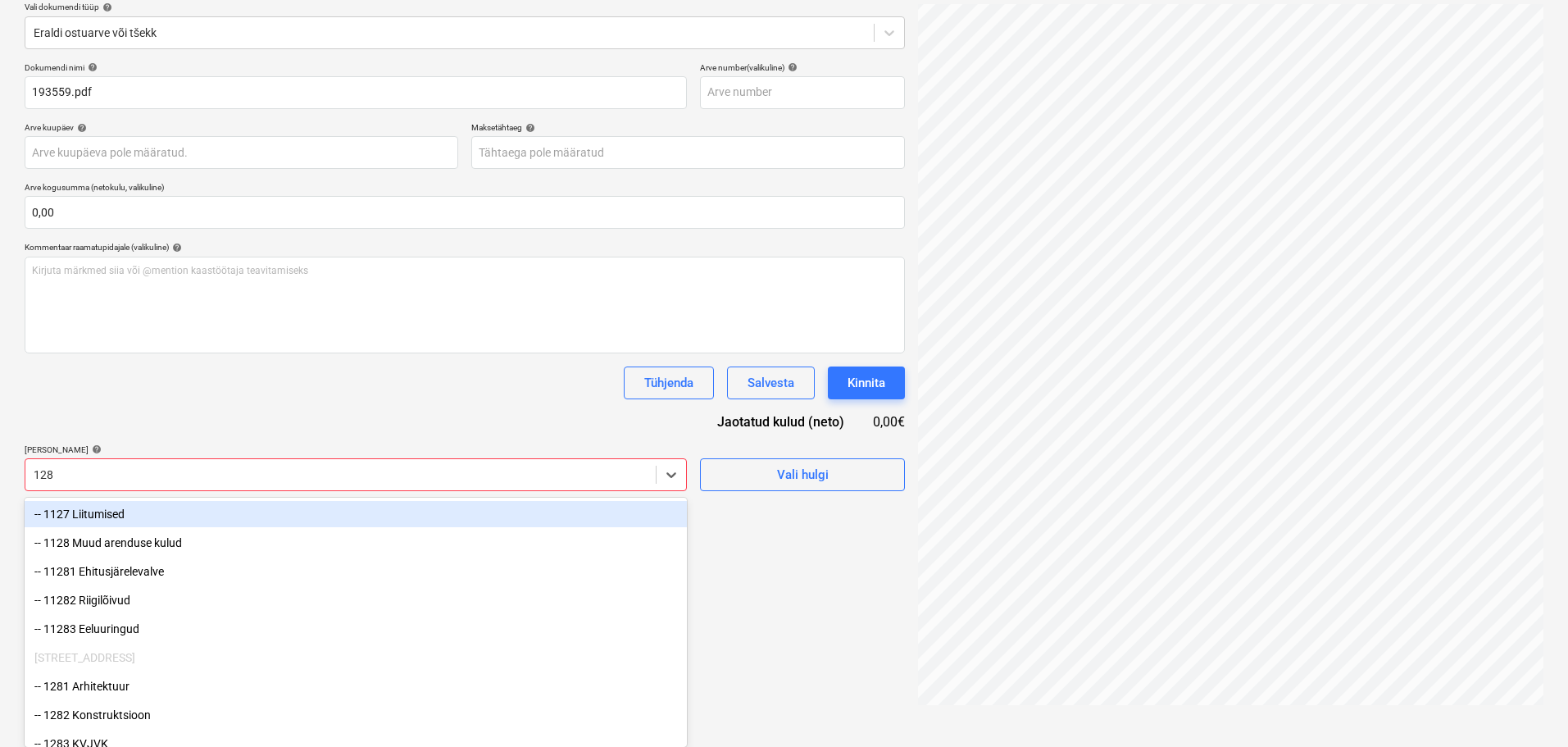
type input "1289"
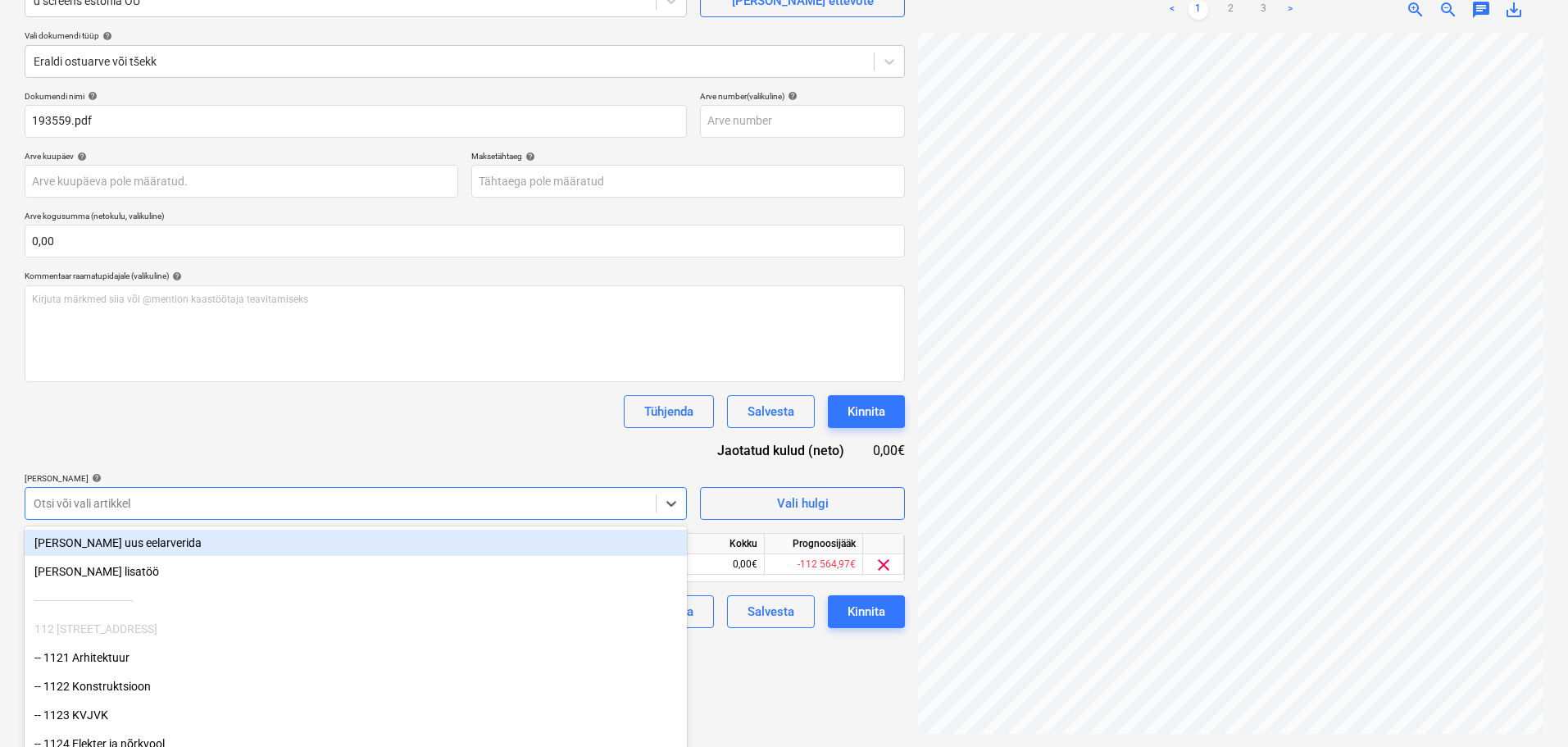
drag, startPoint x: 255, startPoint y: 409, endPoint x: 258, endPoint y: 401, distance: 8.5
click at [255, 408] on div "Tühjenda Salvesta Kinnita" at bounding box center [464, 411] width 880 height 33
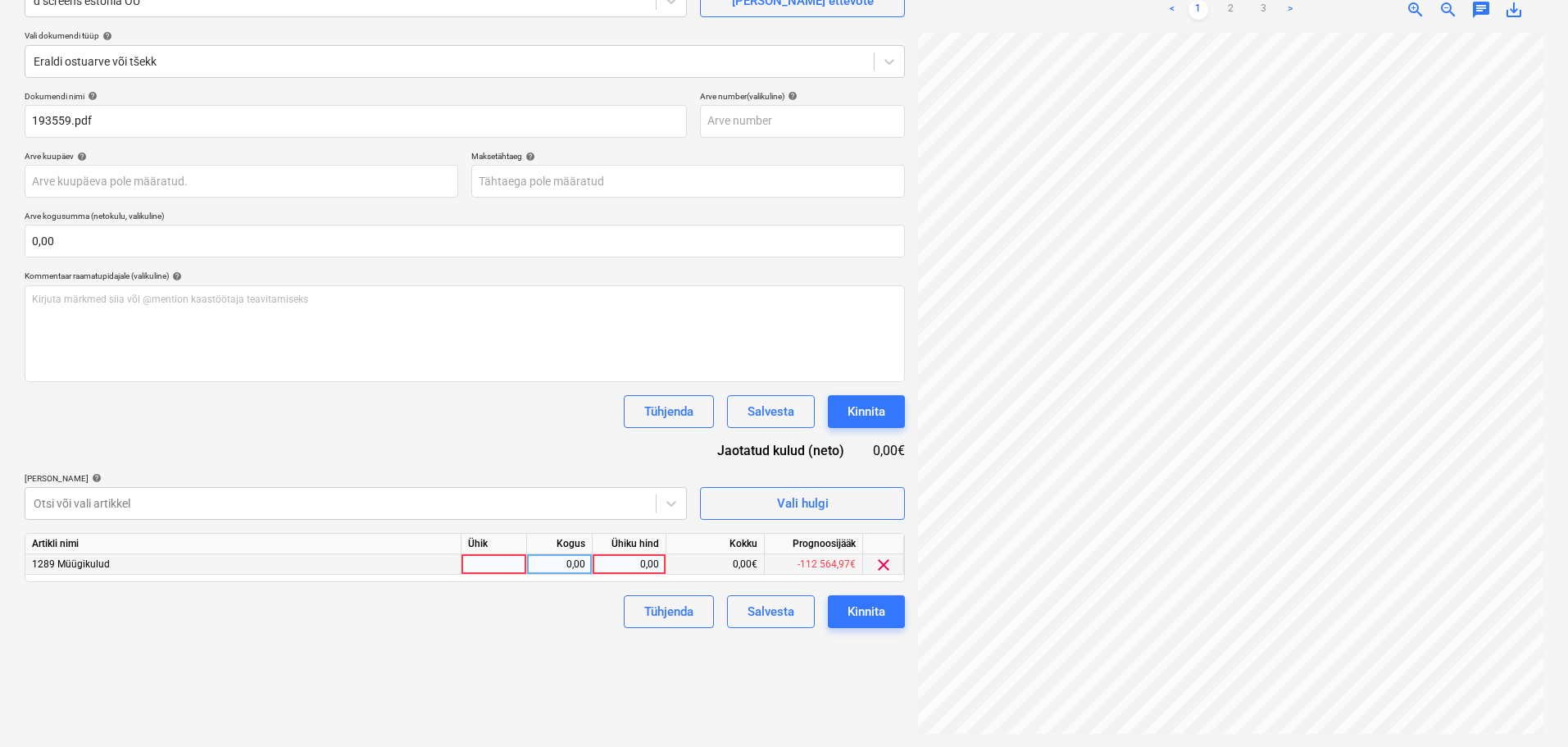
click at [498, 561] on div at bounding box center [494, 563] width 65 height 21
type input "tk"
click at [1233, 9] on link "2" at bounding box center [1232, 10] width 20 height 20
click at [1265, 14] on link "3" at bounding box center [1264, 10] width 20 height 20
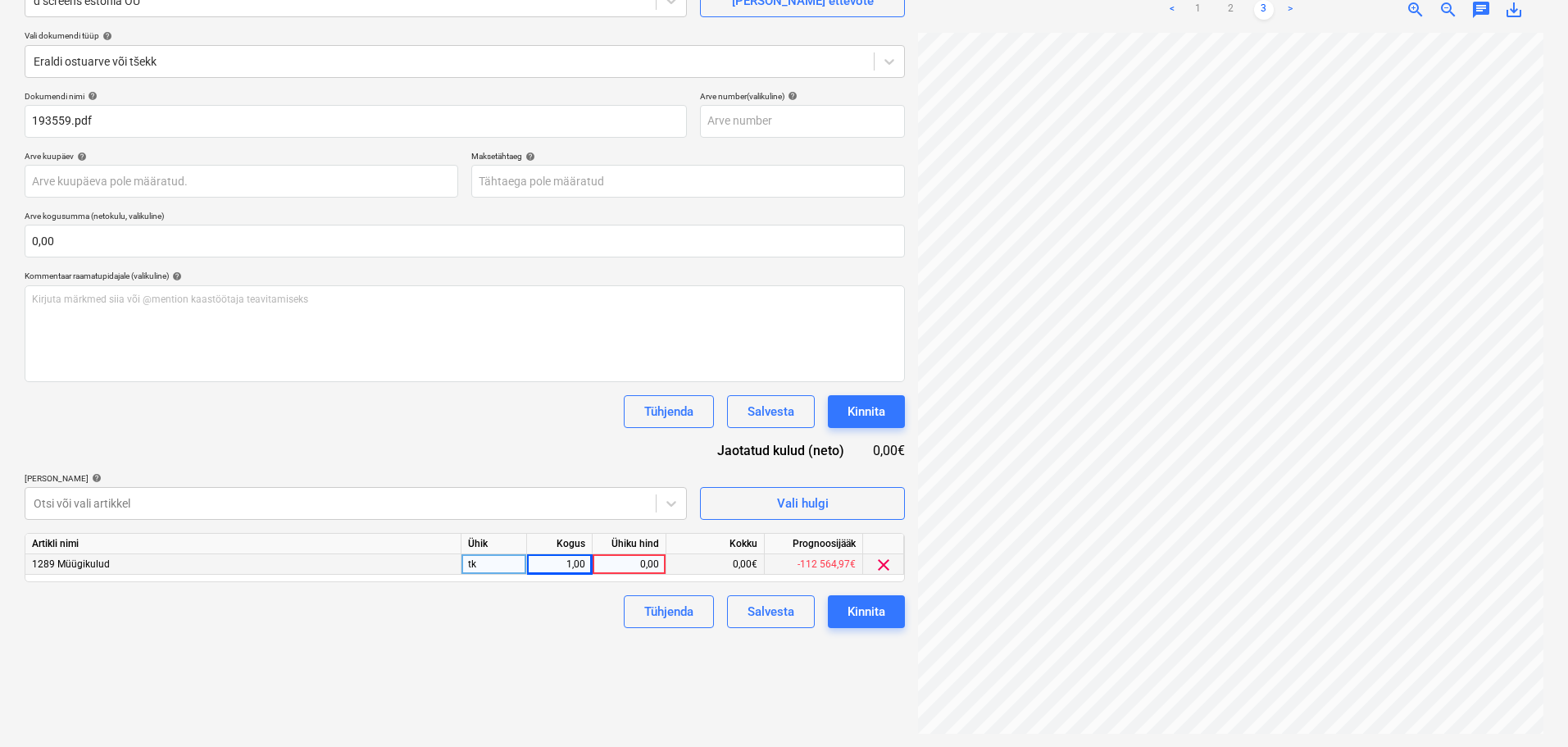
click at [644, 561] on div "0,00" at bounding box center [629, 563] width 60 height 21
type input "2523,93"
click at [483, 427] on div "Tühjenda Salvesta Kinnita" at bounding box center [464, 411] width 880 height 33
click at [865, 616] on div "Kinnita" at bounding box center [866, 611] width 38 height 21
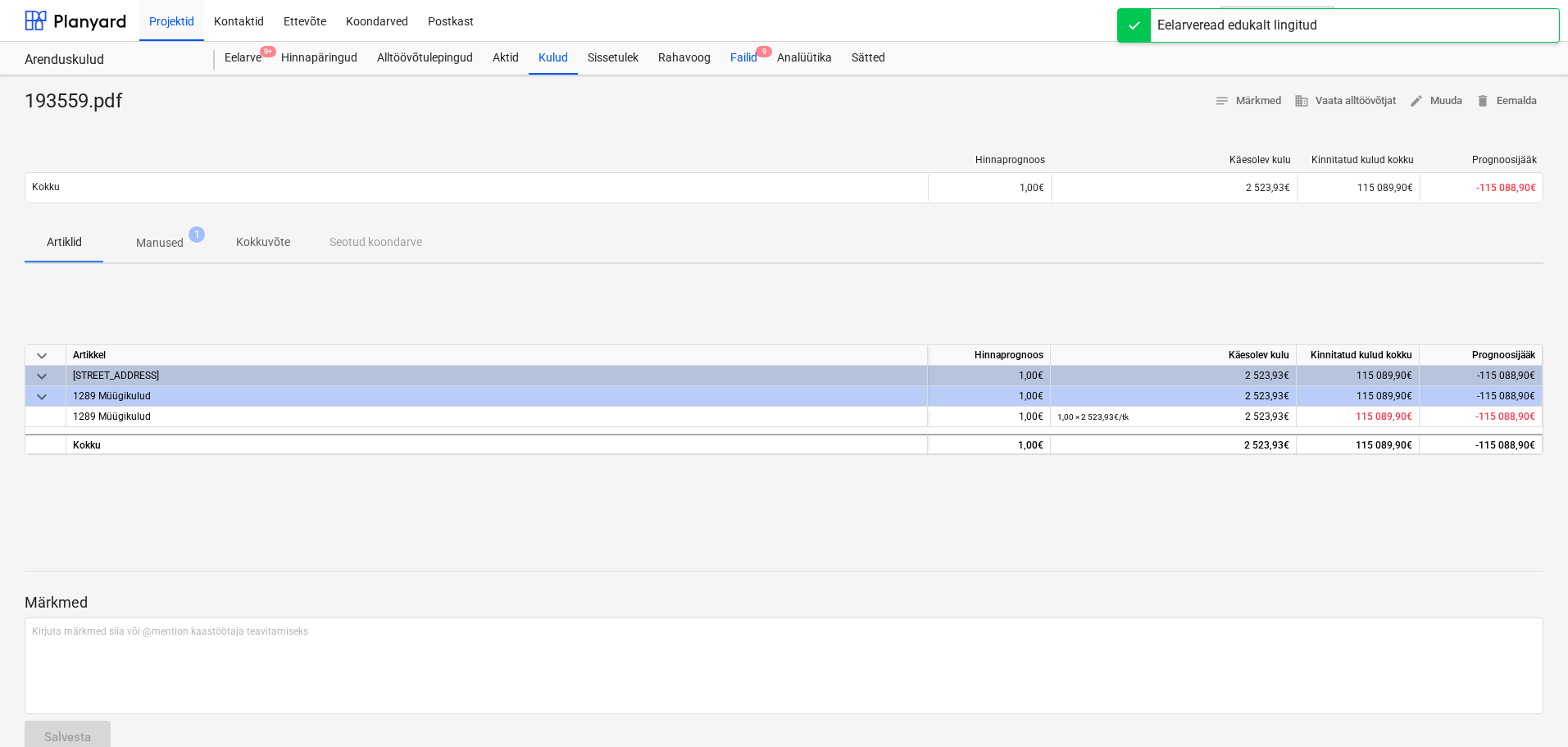
click at [748, 55] on div "Failid 9" at bounding box center [743, 58] width 47 height 33
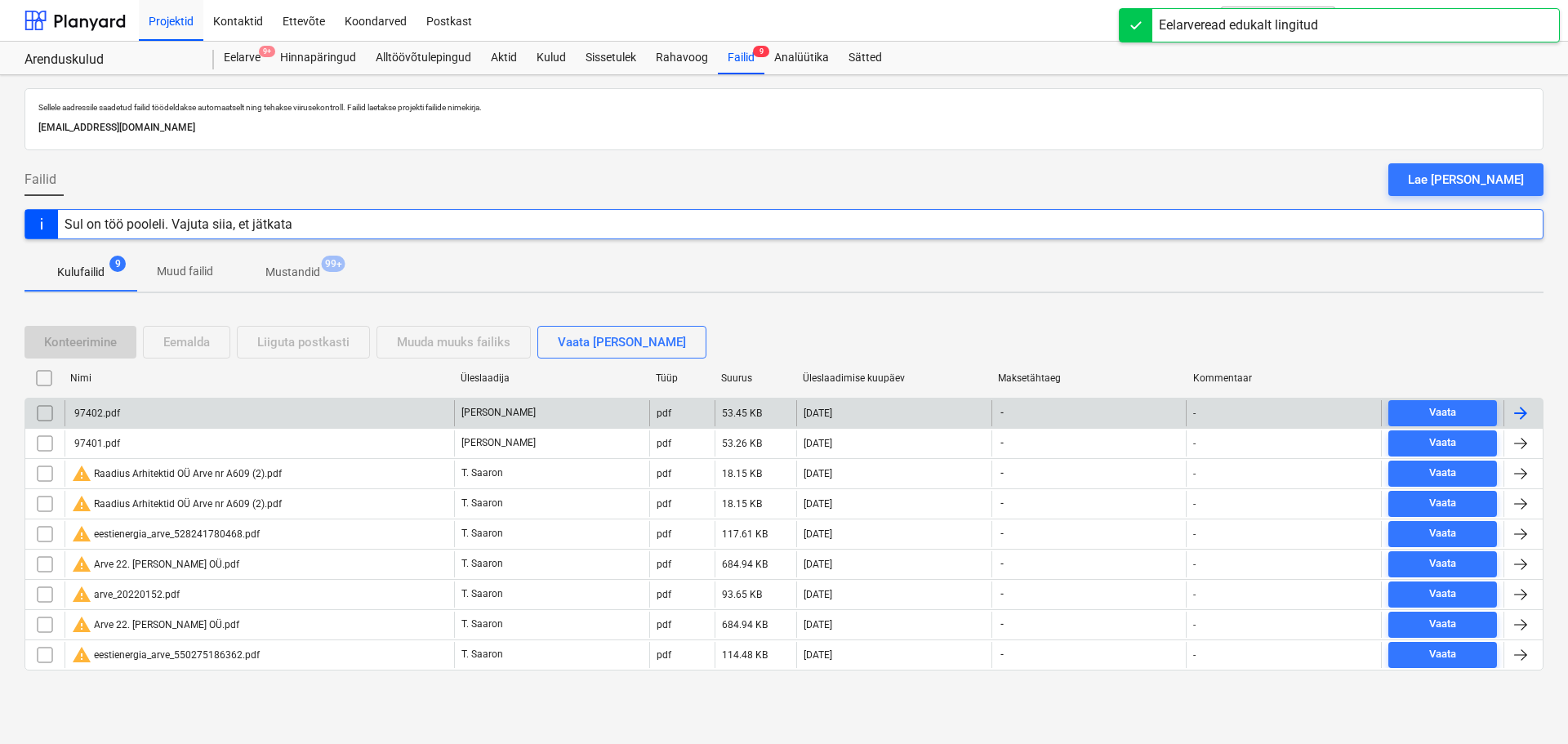
click at [97, 411] on div "97402.pdf" at bounding box center [96, 413] width 48 height 12
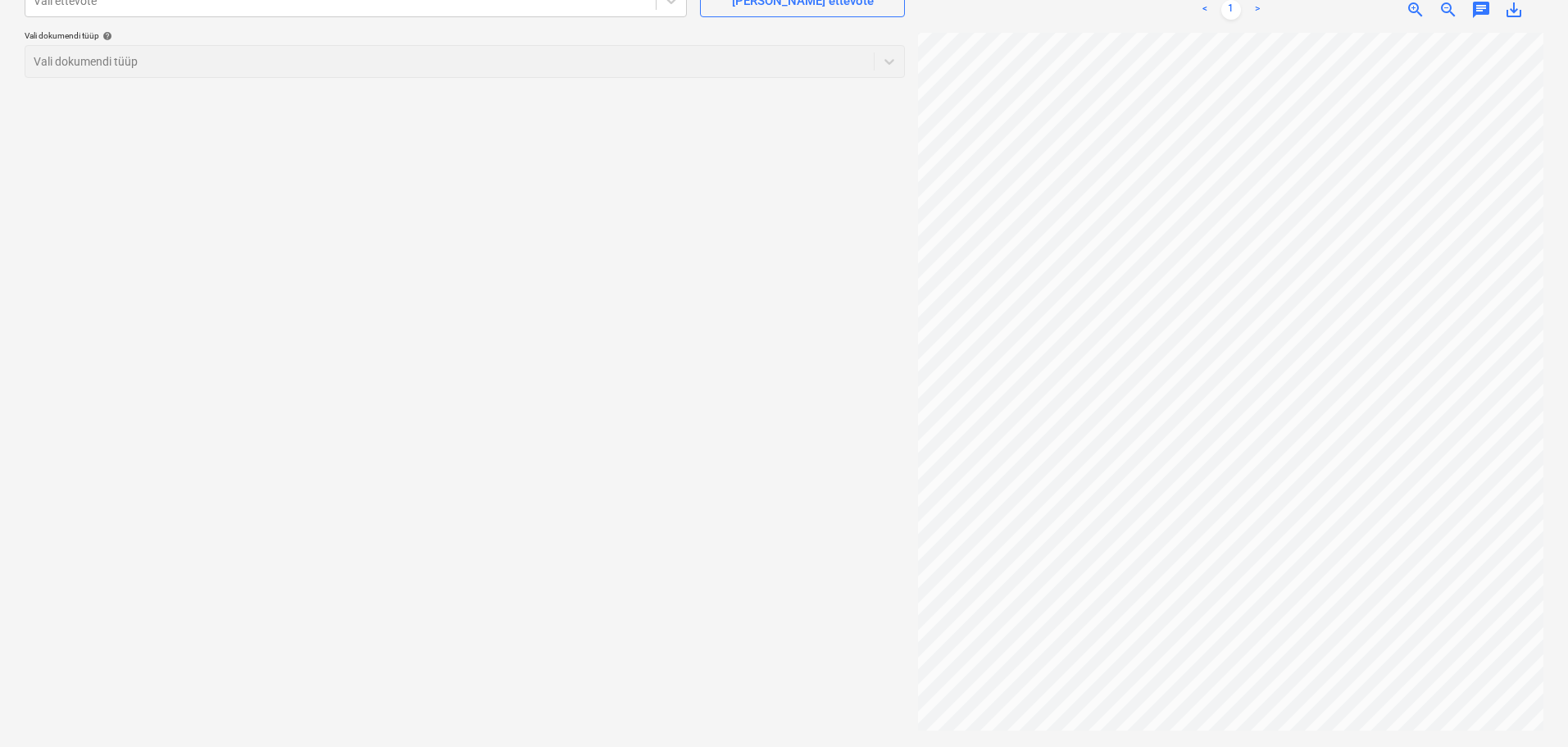
scroll to position [82, 0]
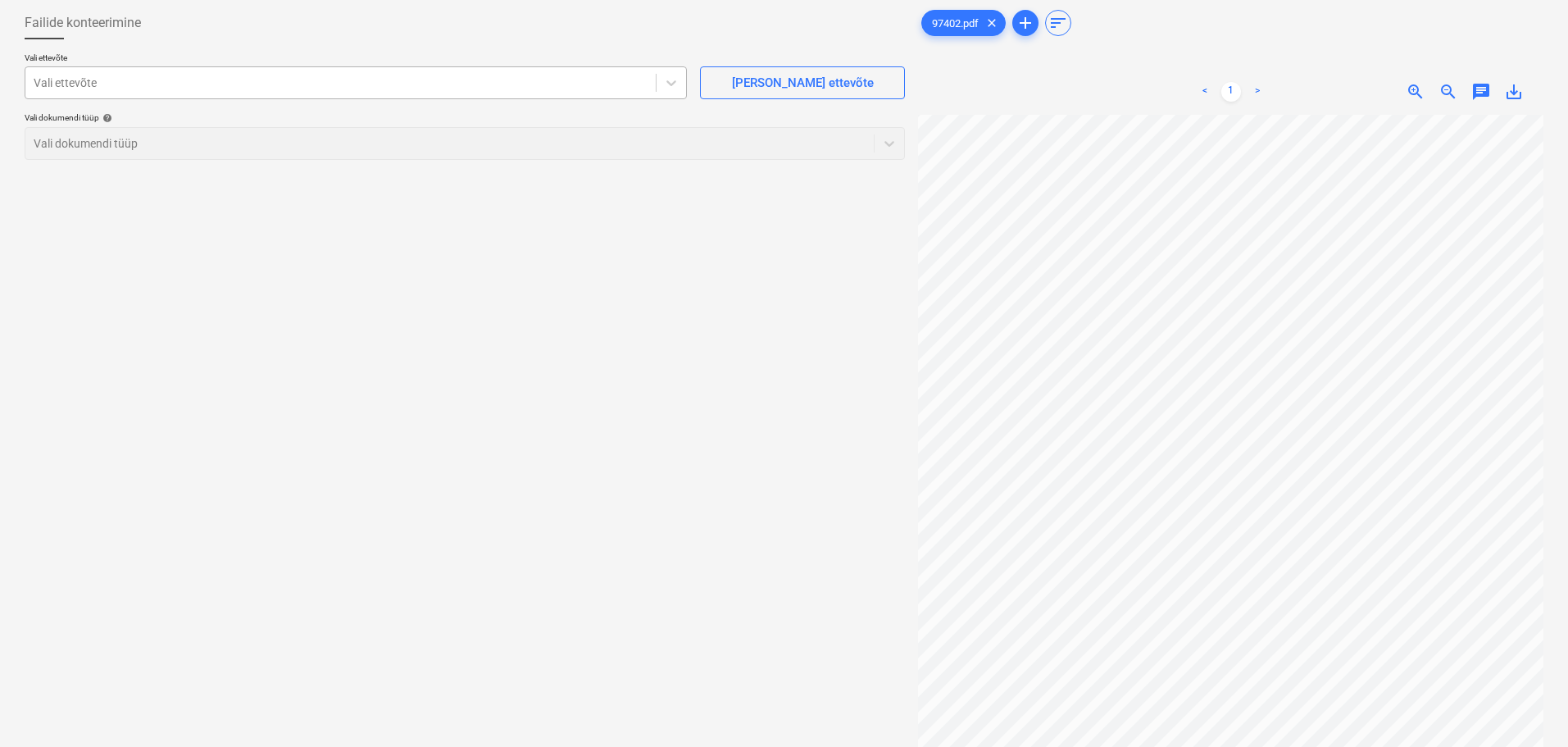
click at [132, 94] on div "Vali ettevõte" at bounding box center [340, 82] width 630 height 23
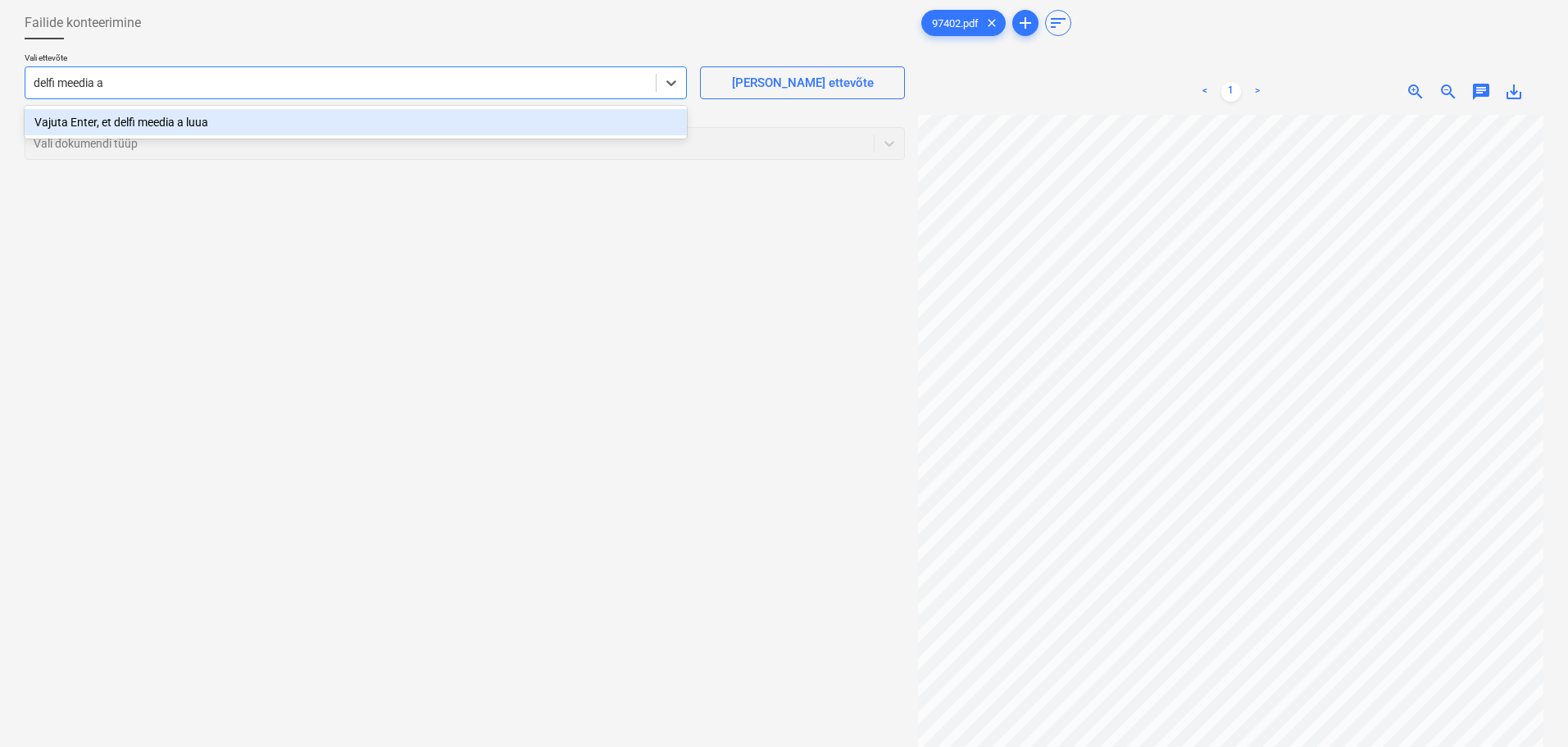
type input "[PERSON_NAME] as"
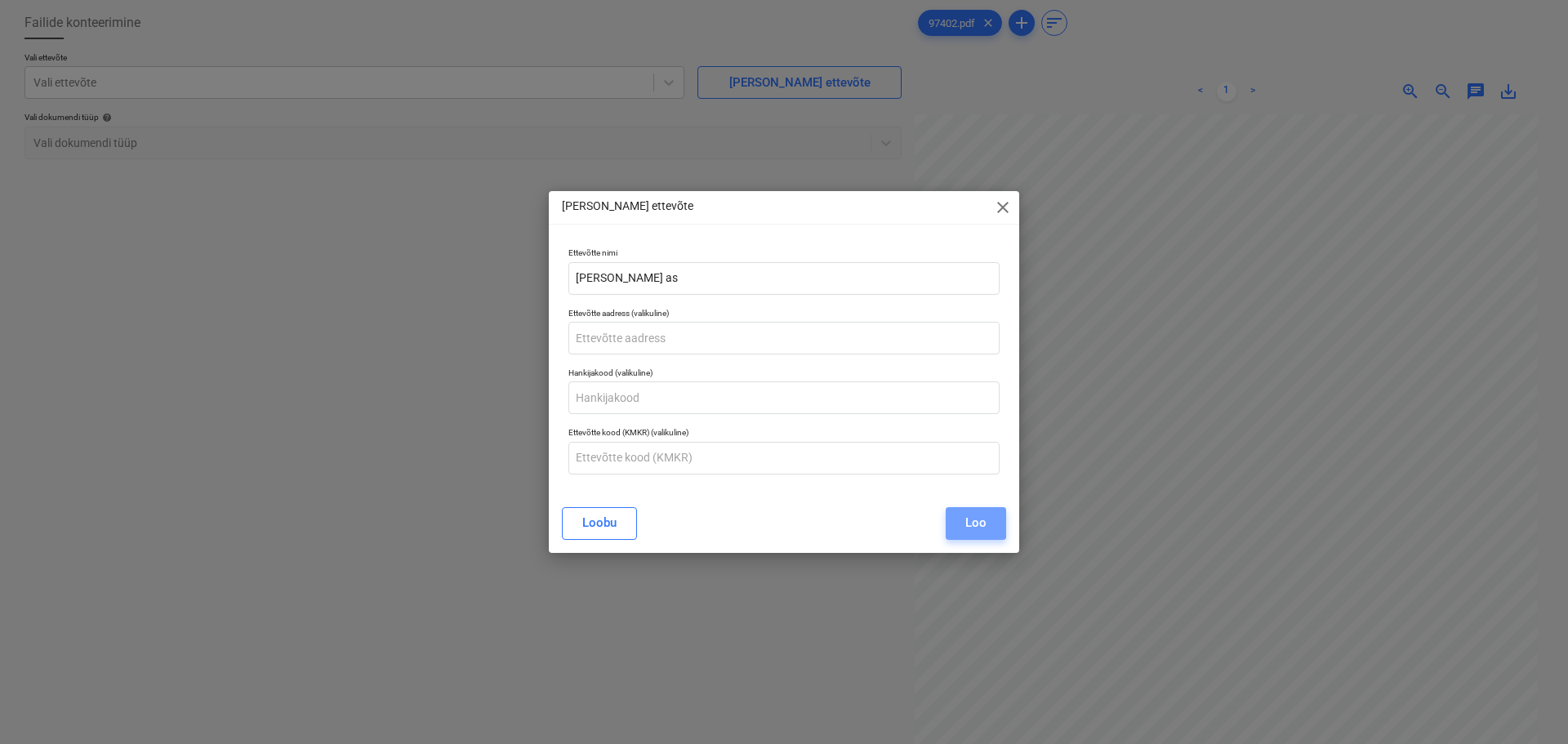
click at [998, 528] on button "Loo" at bounding box center [976, 523] width 60 height 33
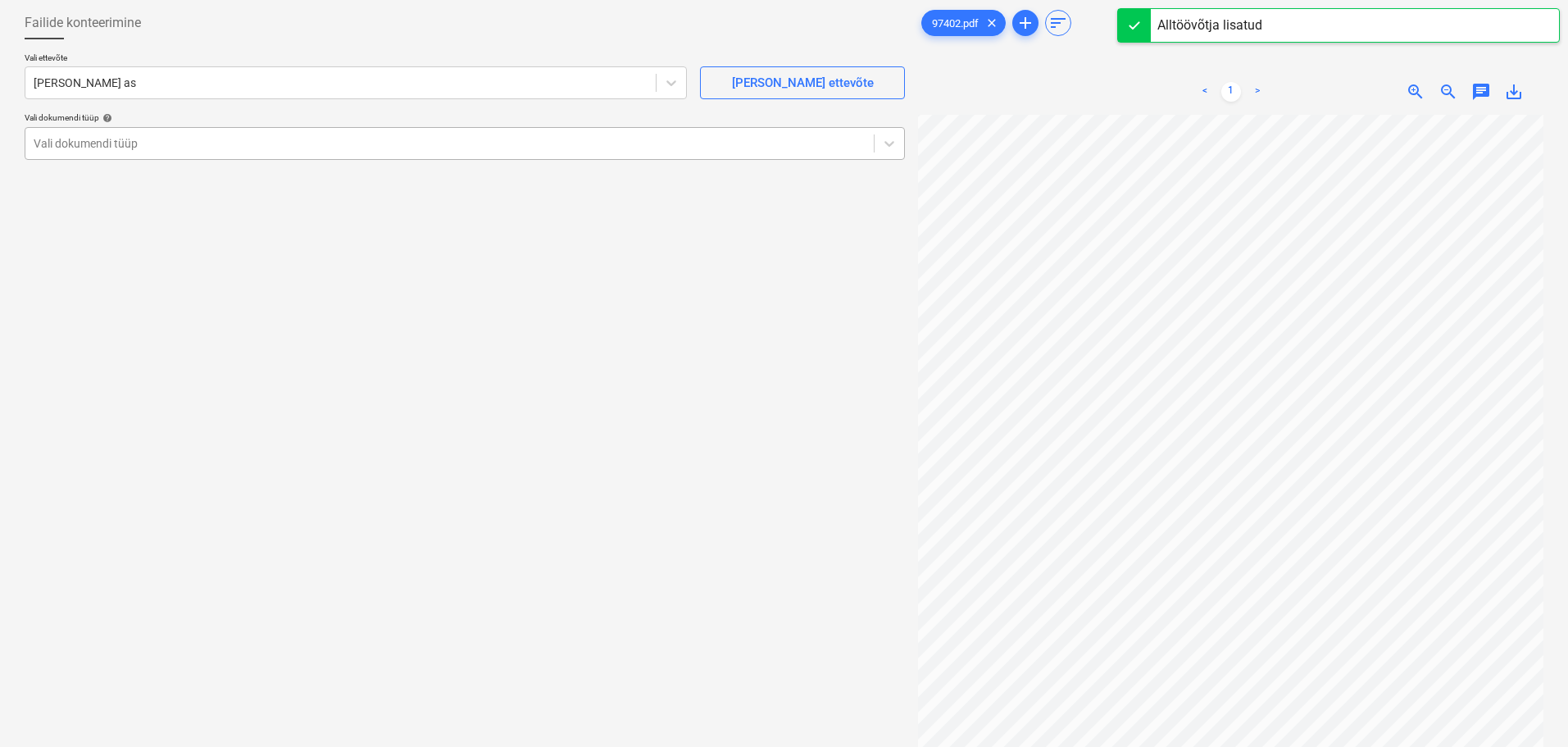
click at [281, 156] on div "Vali dokumendi tüüp" at bounding box center [464, 143] width 880 height 33
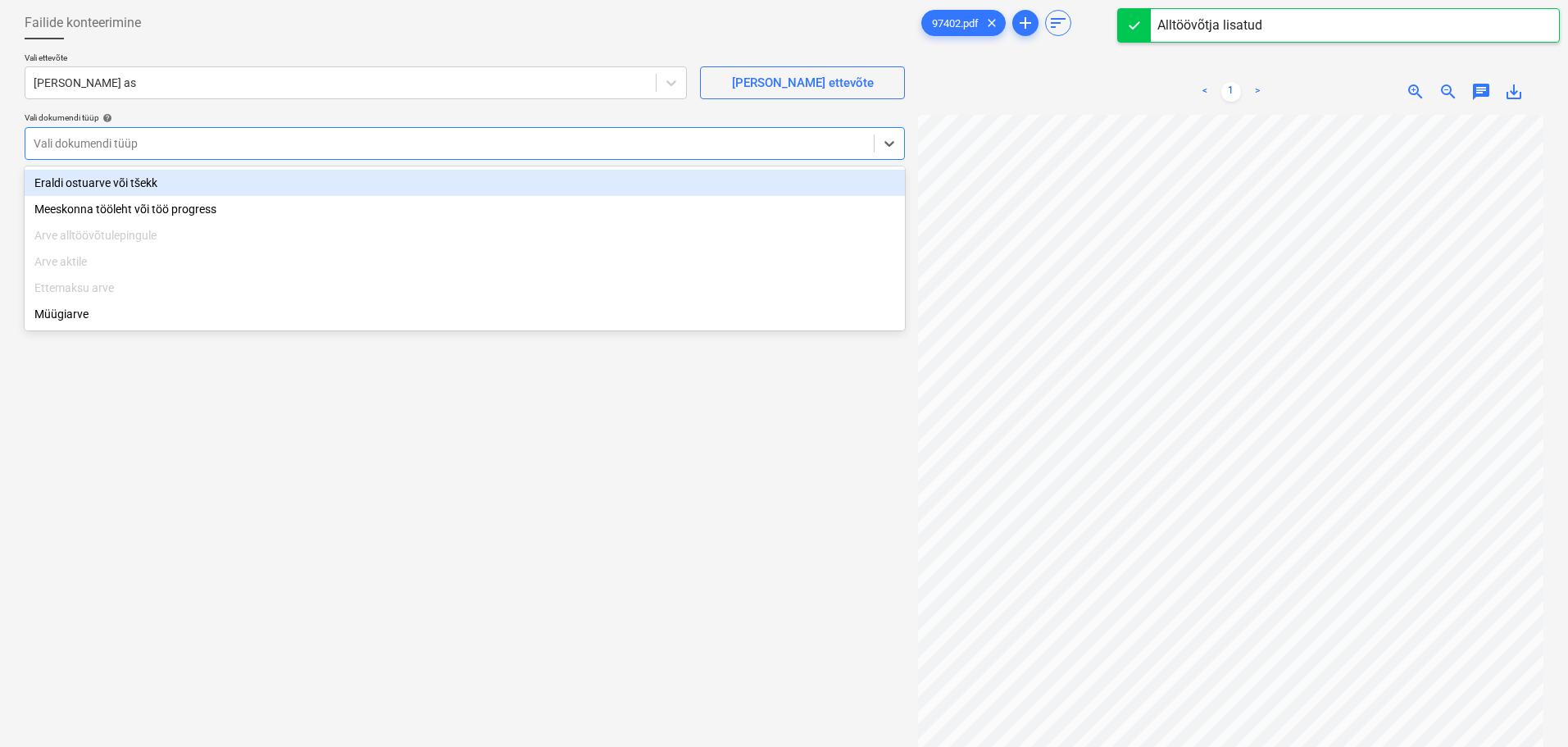
click at [249, 186] on div "Eraldi ostuarve või tšekk" at bounding box center [464, 183] width 880 height 26
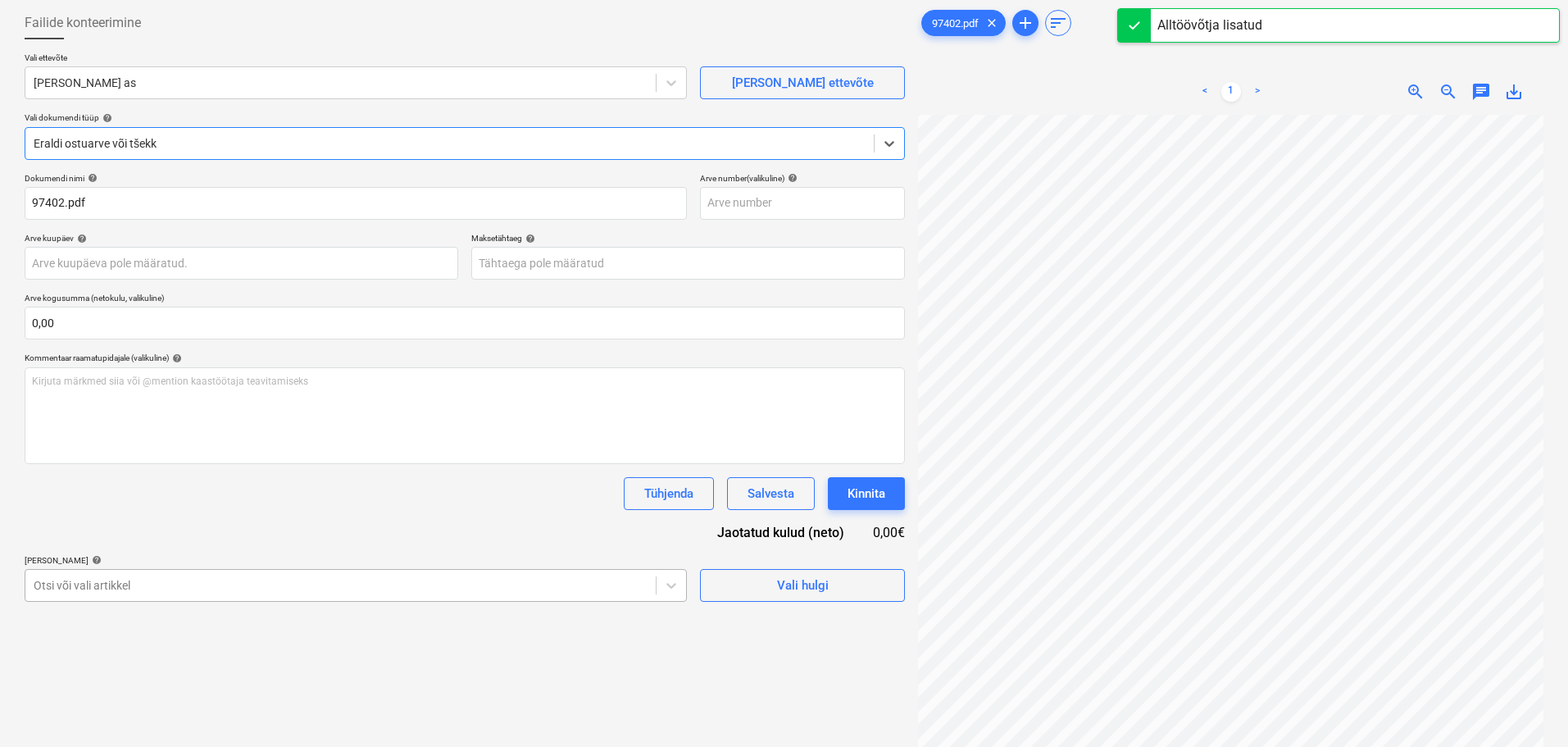
scroll to position [192, 0]
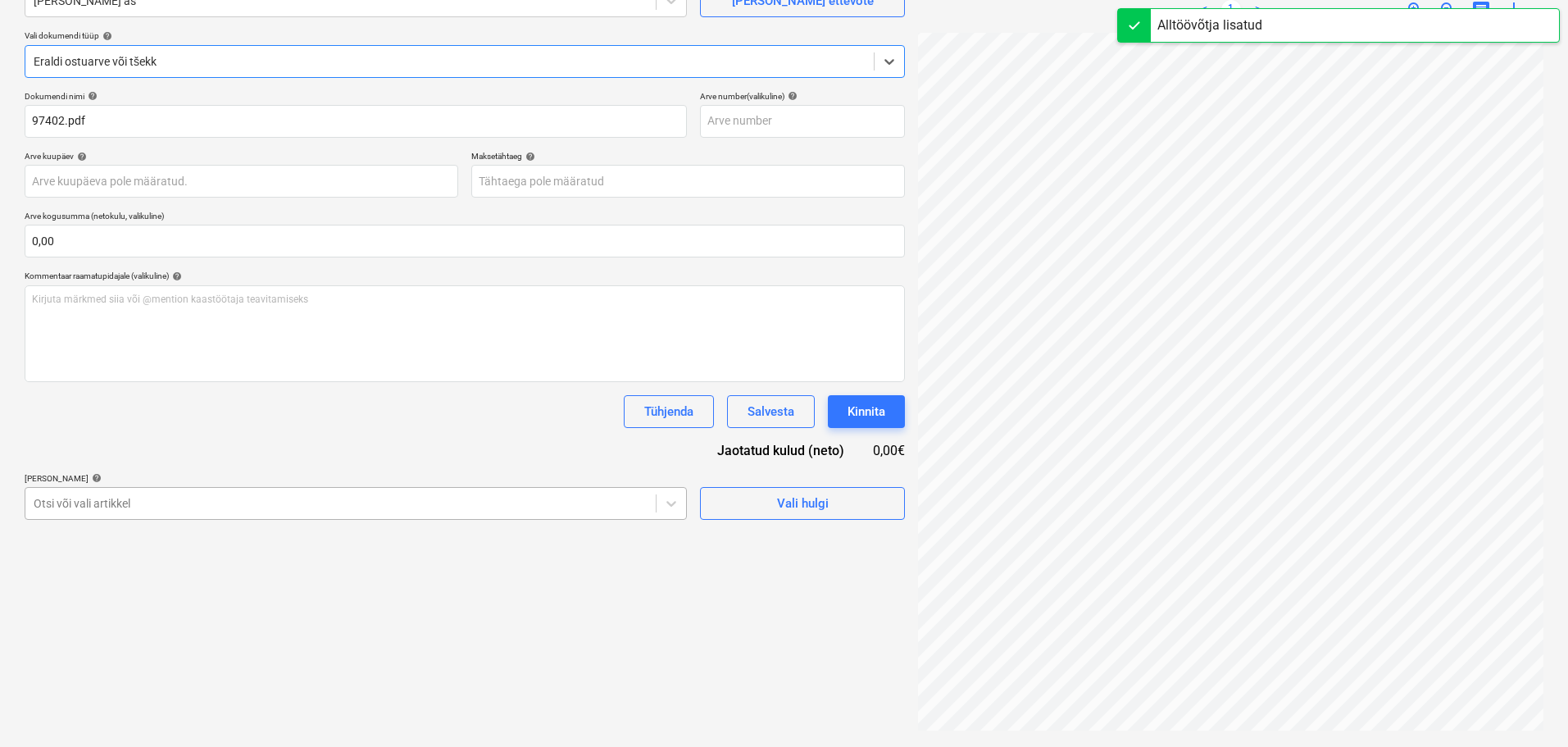
click at [262, 582] on body "Projektid Kontaktid Ettevõte Koondarved Postkast format_size keyboard_arrow_dow…" at bounding box center [784, 209] width 1568 height 747
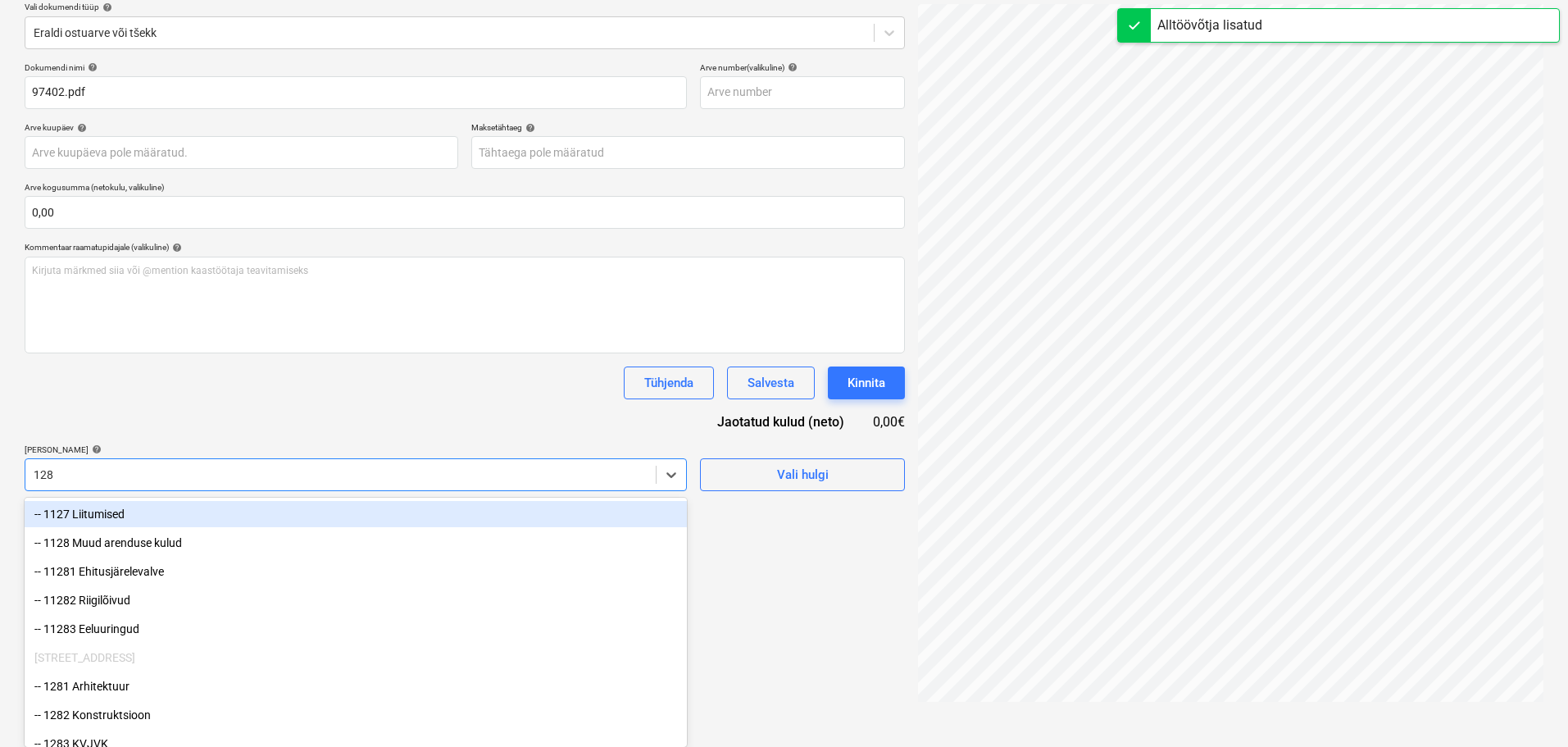
type input "1289"
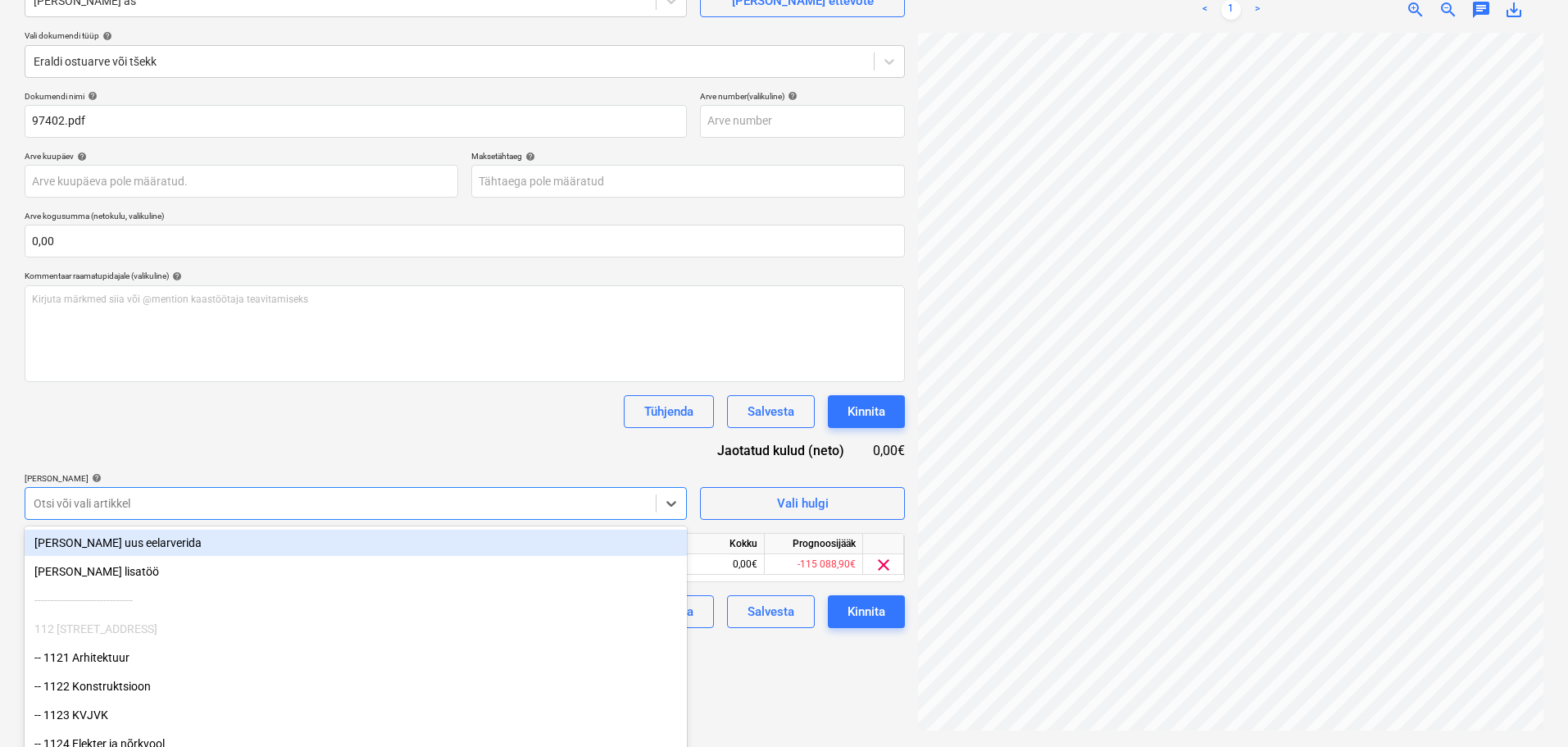
click at [509, 427] on div "Tühjenda Salvesta Kinnita" at bounding box center [464, 411] width 880 height 33
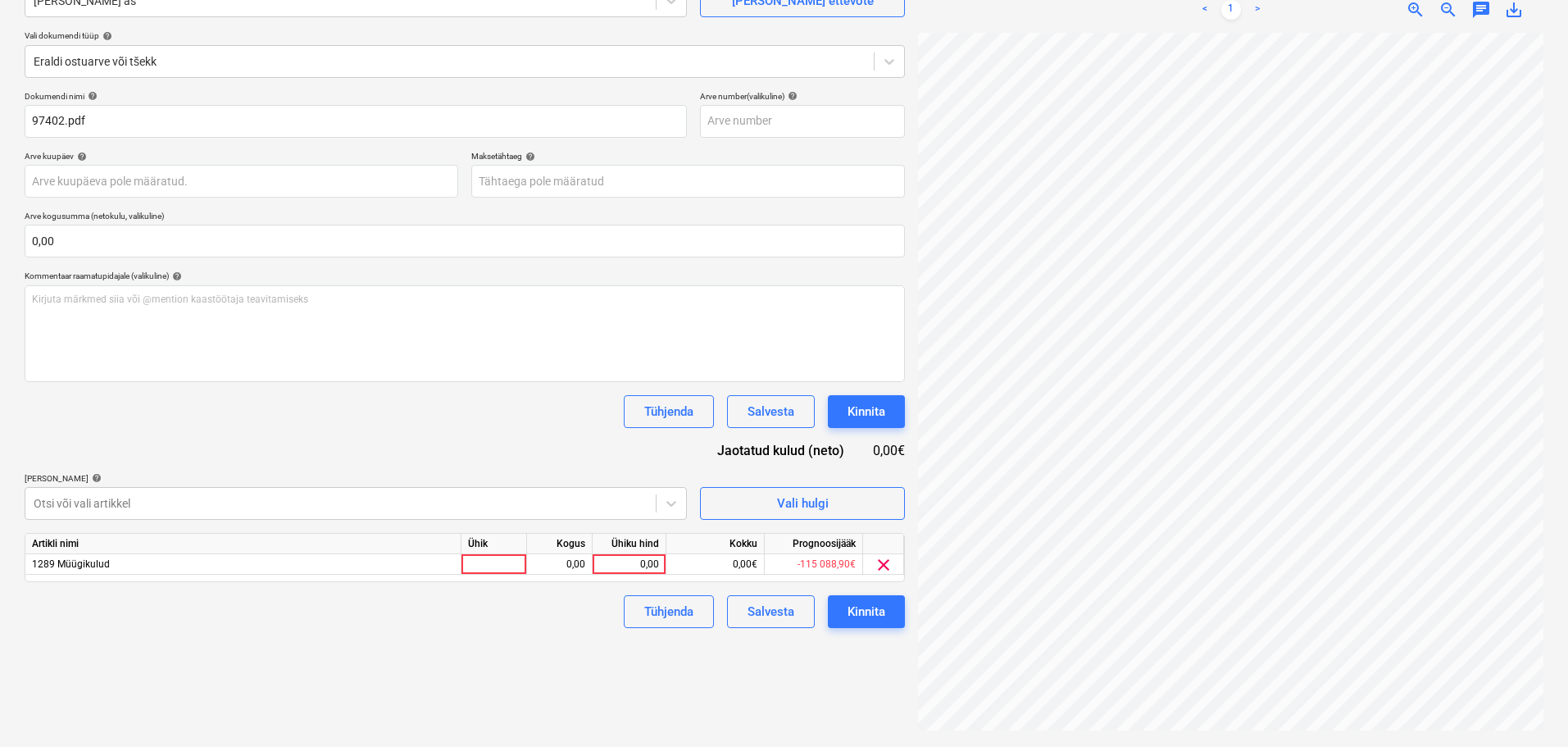
click at [492, 552] on div "Ühik" at bounding box center [494, 544] width 65 height 21
click at [492, 562] on div at bounding box center [494, 563] width 65 height 21
type input "tk"
click at [564, 561] on div "0,00" at bounding box center [560, 563] width 52 height 21
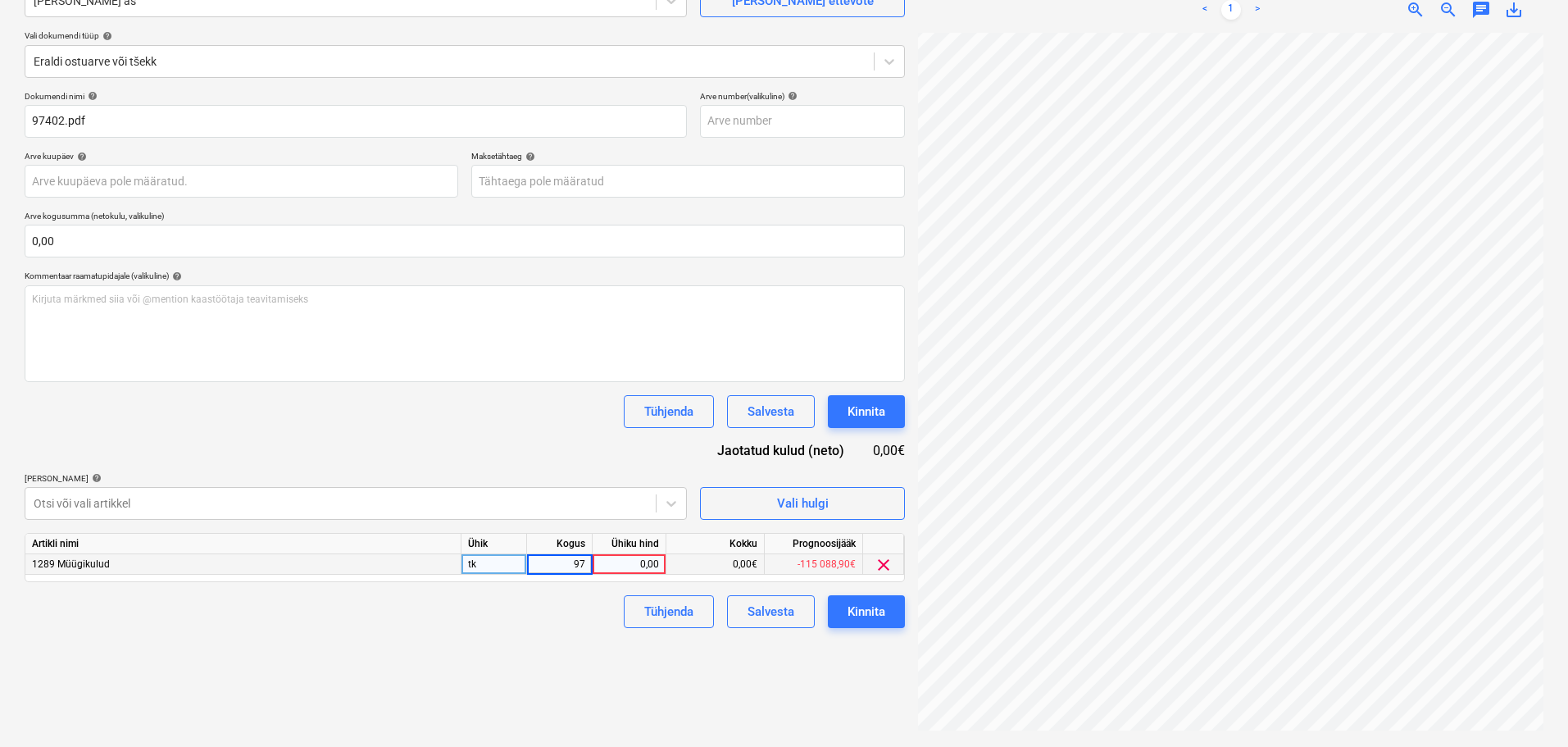
type input "975"
click at [417, 388] on div "Dokumendi nimi help 97402.pdf Arve number (valikuline) help Arve kuupäev help P…" at bounding box center [464, 359] width 880 height 537
click at [565, 565] on div "975,00" at bounding box center [560, 563] width 52 height 21
type input "1"
click at [662, 565] on div "0,00" at bounding box center [629, 563] width 73 height 21
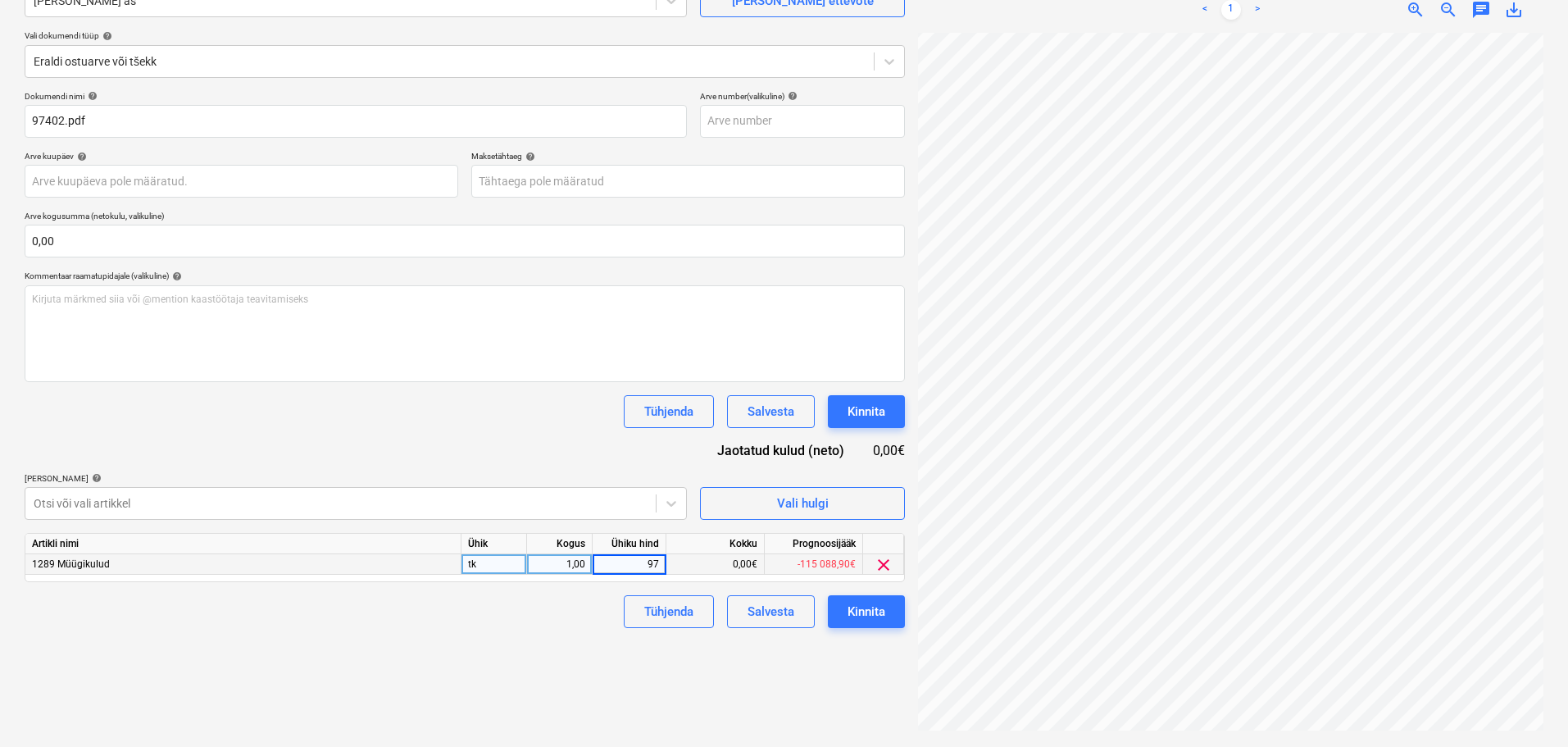
type input "975"
click at [463, 437] on div "Dokumendi nimi help 97402.pdf Arve number (valikuline) help Arve kuupäev help P…" at bounding box center [464, 359] width 880 height 537
click at [1131, 582] on html "Projektid Kontaktid Ettevõte Koondarved Postkast format_size keyboard_arrow_dow…" at bounding box center [784, 209] width 1568 height 747
click at [882, 610] on div "Kinnita" at bounding box center [866, 611] width 38 height 21
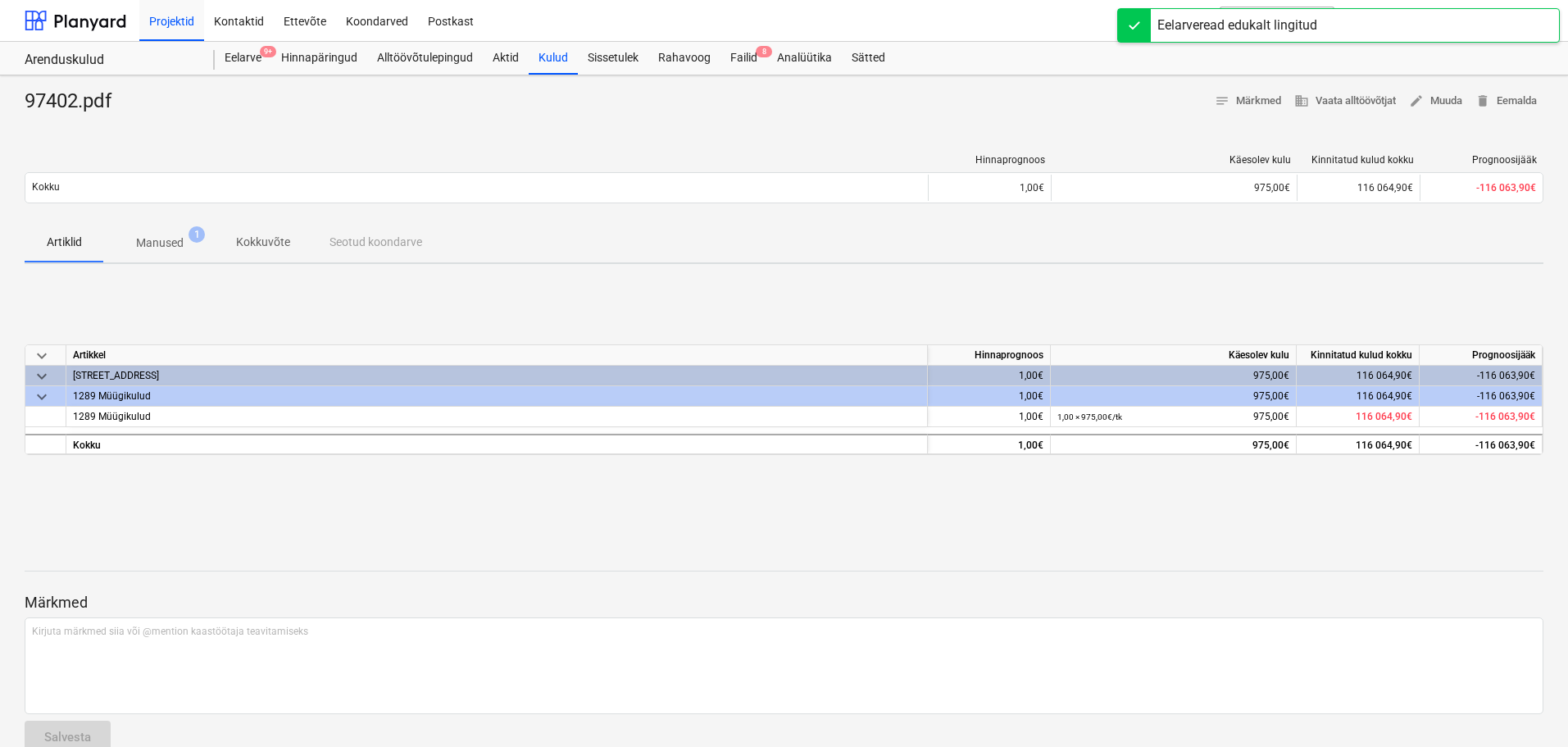
click at [739, 37] on div "Projektid Kontaktid Ettevõte Koondarved Postkast" at bounding box center [630, 20] width 982 height 41
click at [742, 62] on div "Failid 8" at bounding box center [743, 58] width 47 height 33
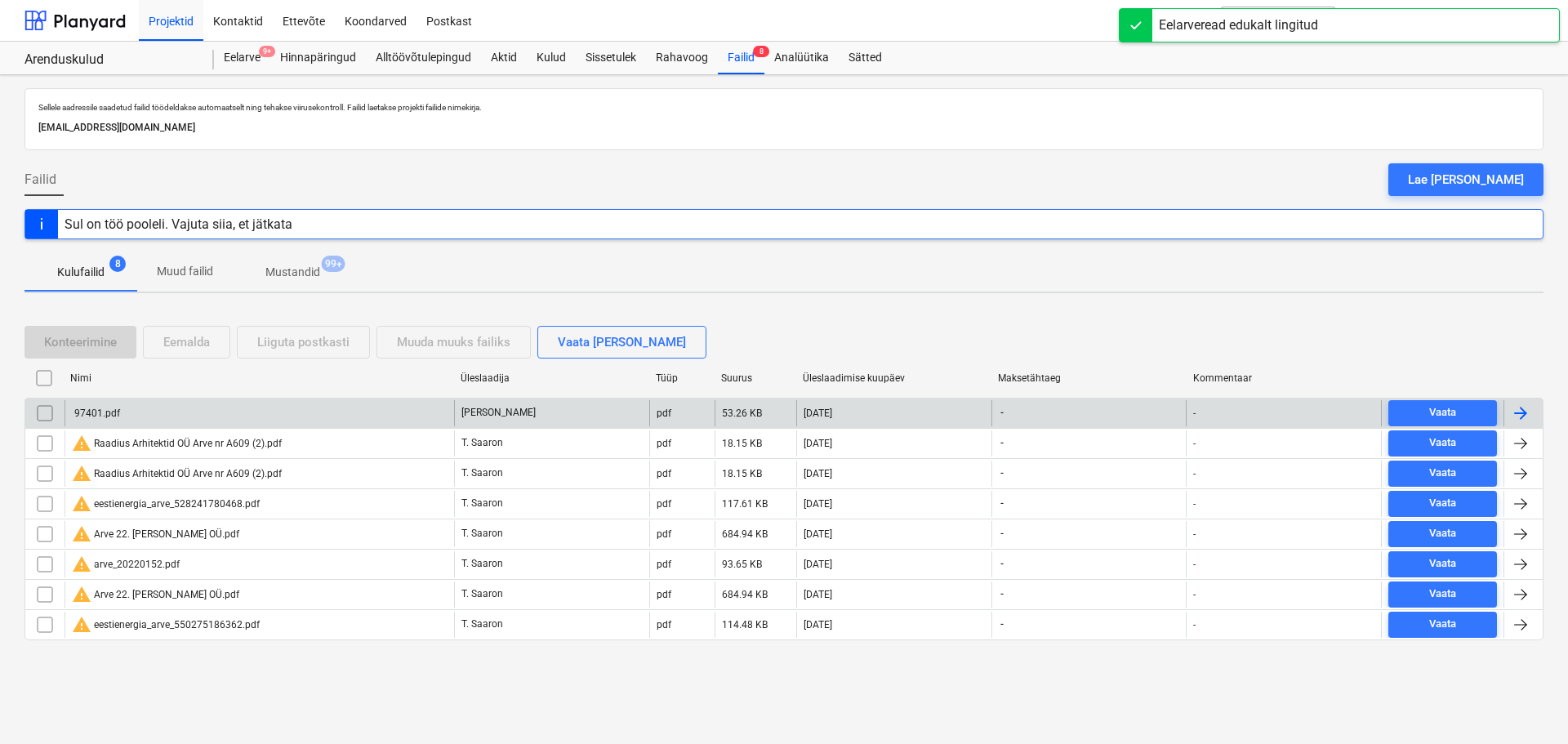
click at [111, 414] on div "97401.pdf" at bounding box center [96, 413] width 48 height 12
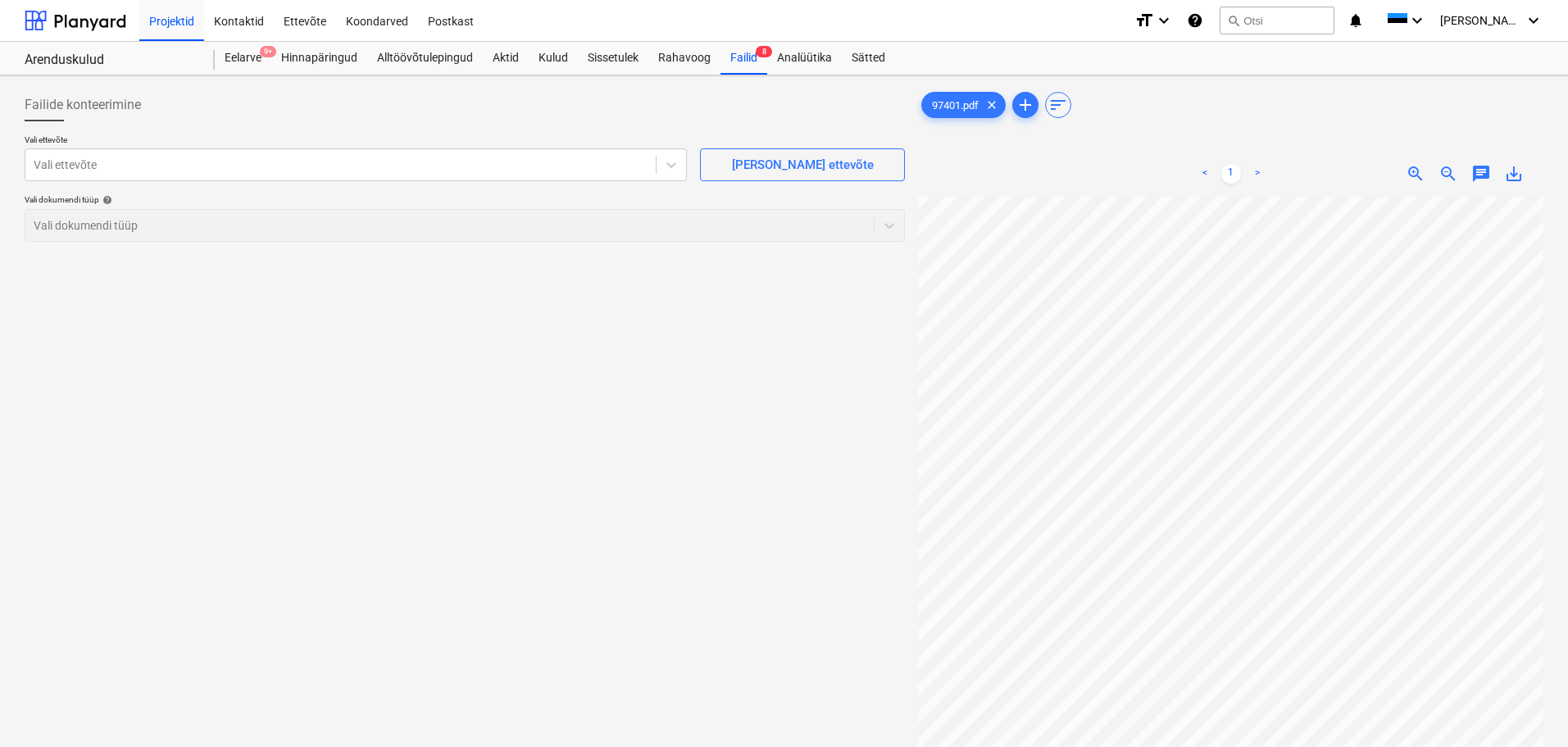
scroll to position [346, 0]
click at [1125, 101] on div "97401.pdf clear add sort < 1 > zoom_in zoom_out chat 0 save_alt" at bounding box center [1231, 492] width 625 height 809
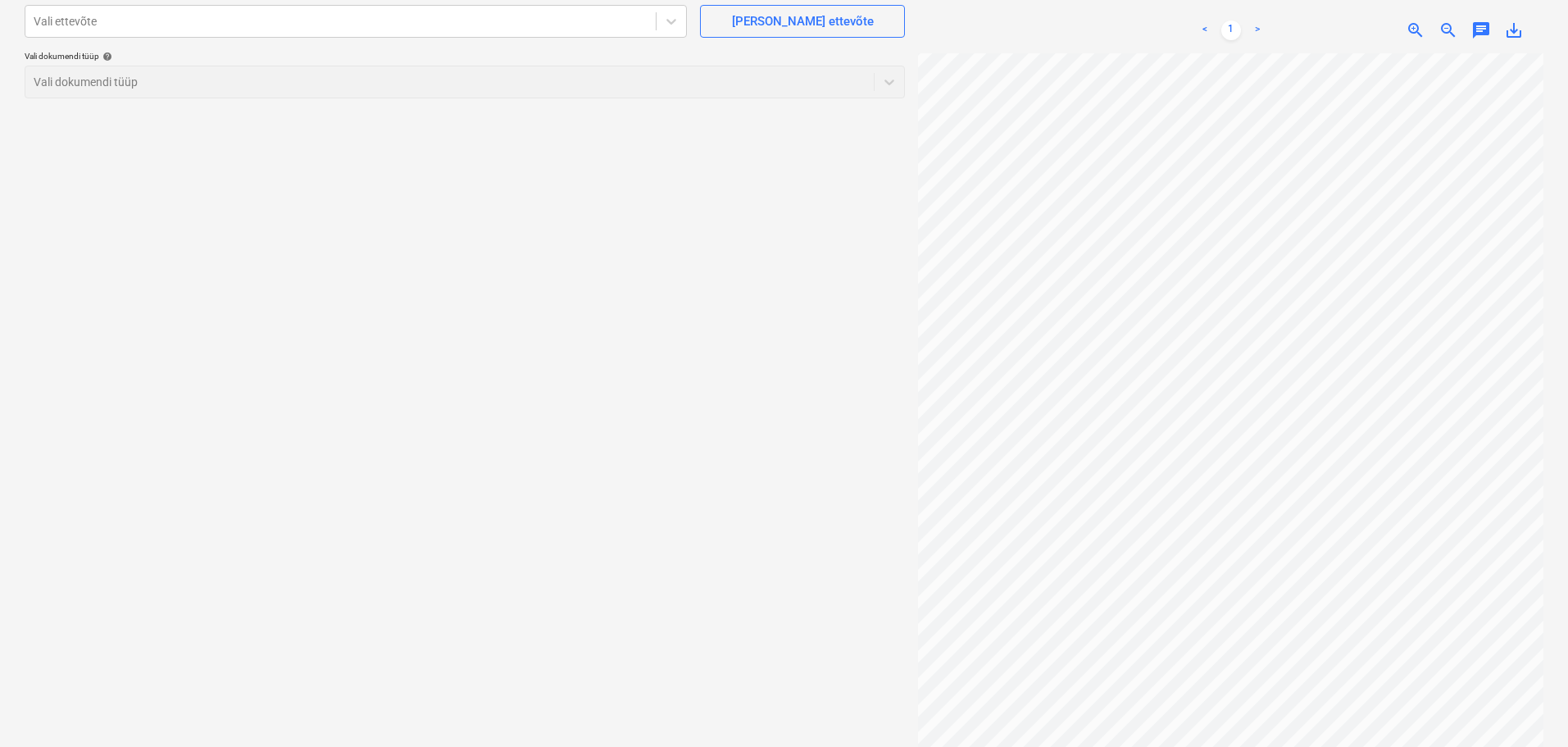
scroll to position [0, 0]
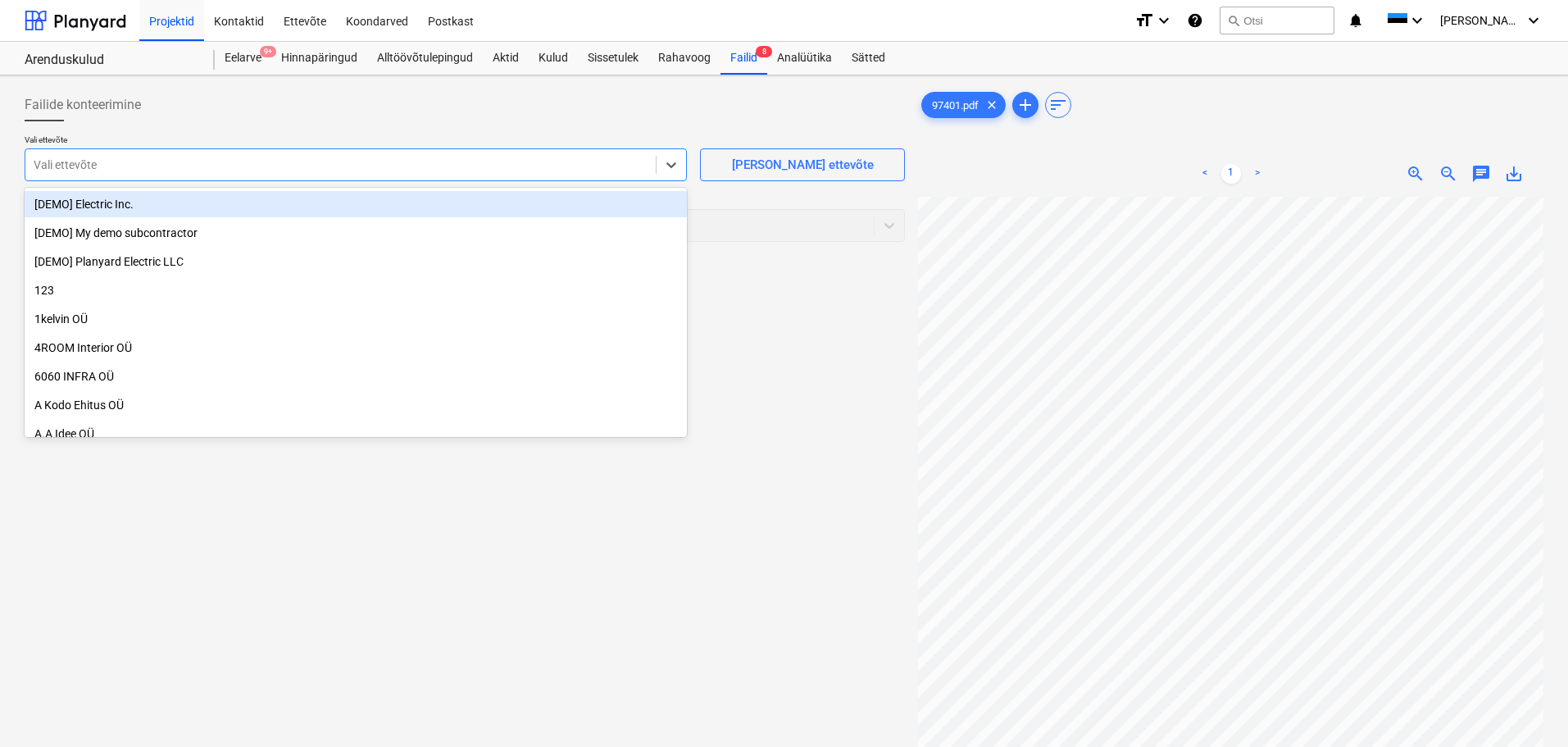
click at [145, 159] on div at bounding box center [340, 165] width 614 height 17
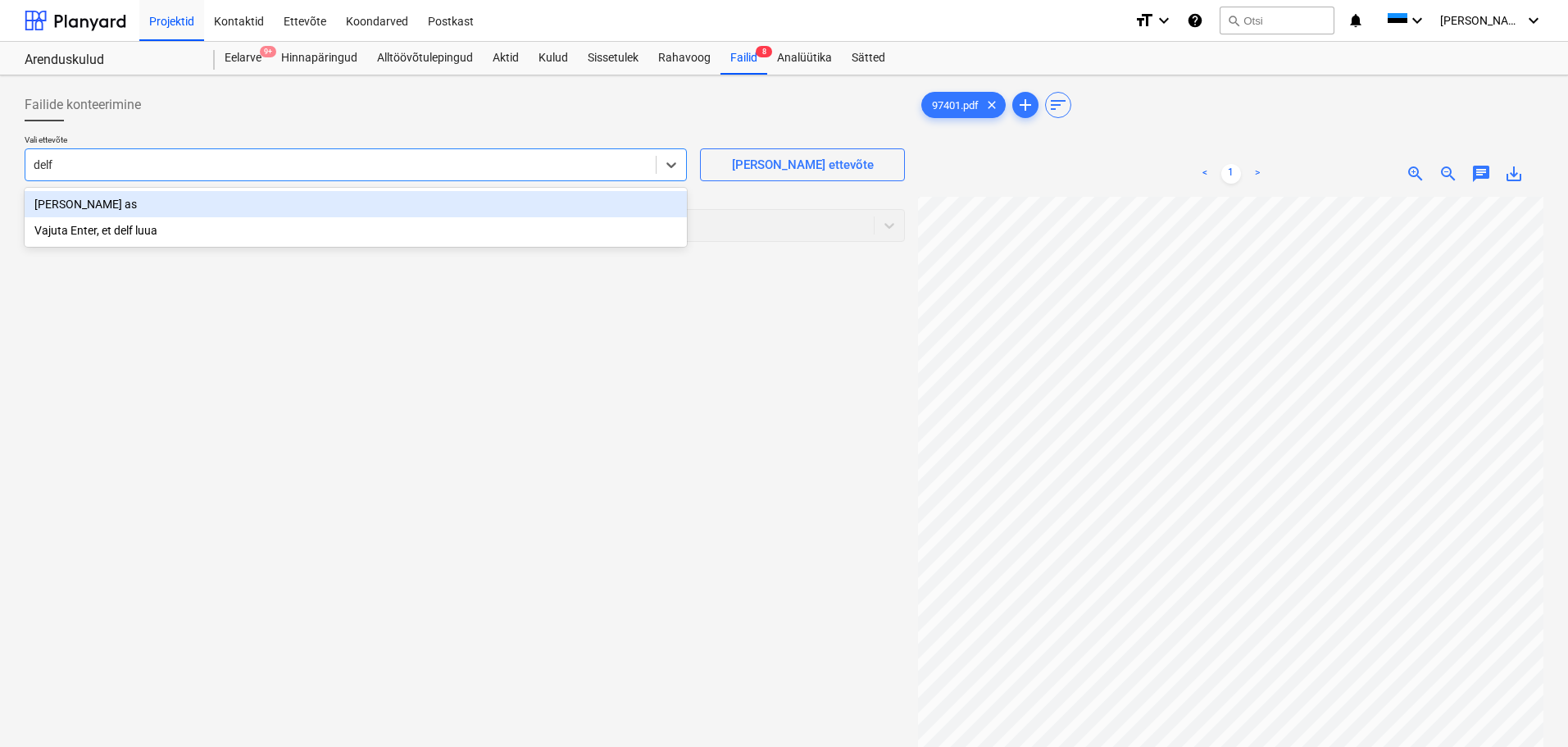
type input "delfi"
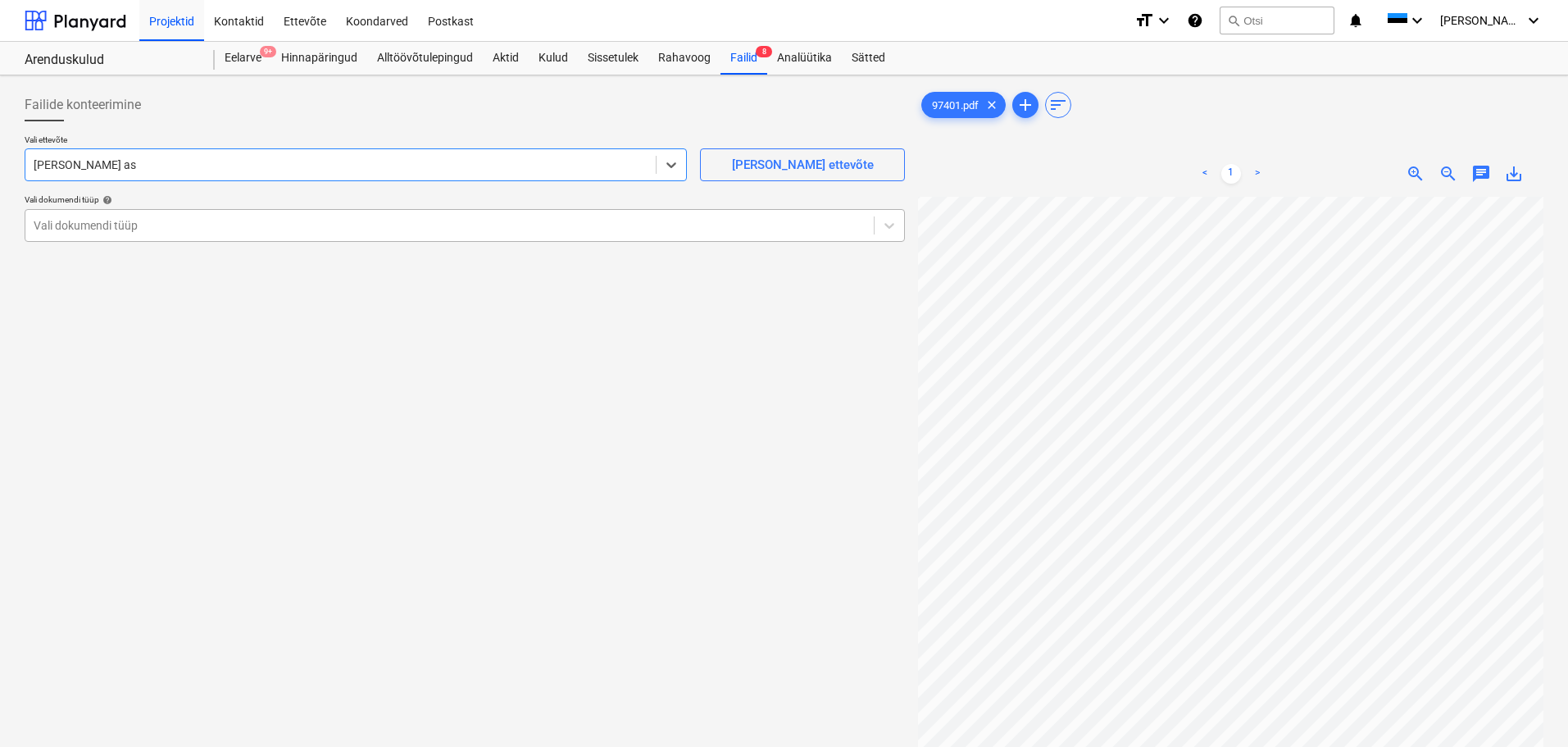
click at [257, 215] on div "Vali dokumendi tüüp" at bounding box center [450, 225] width 849 height 23
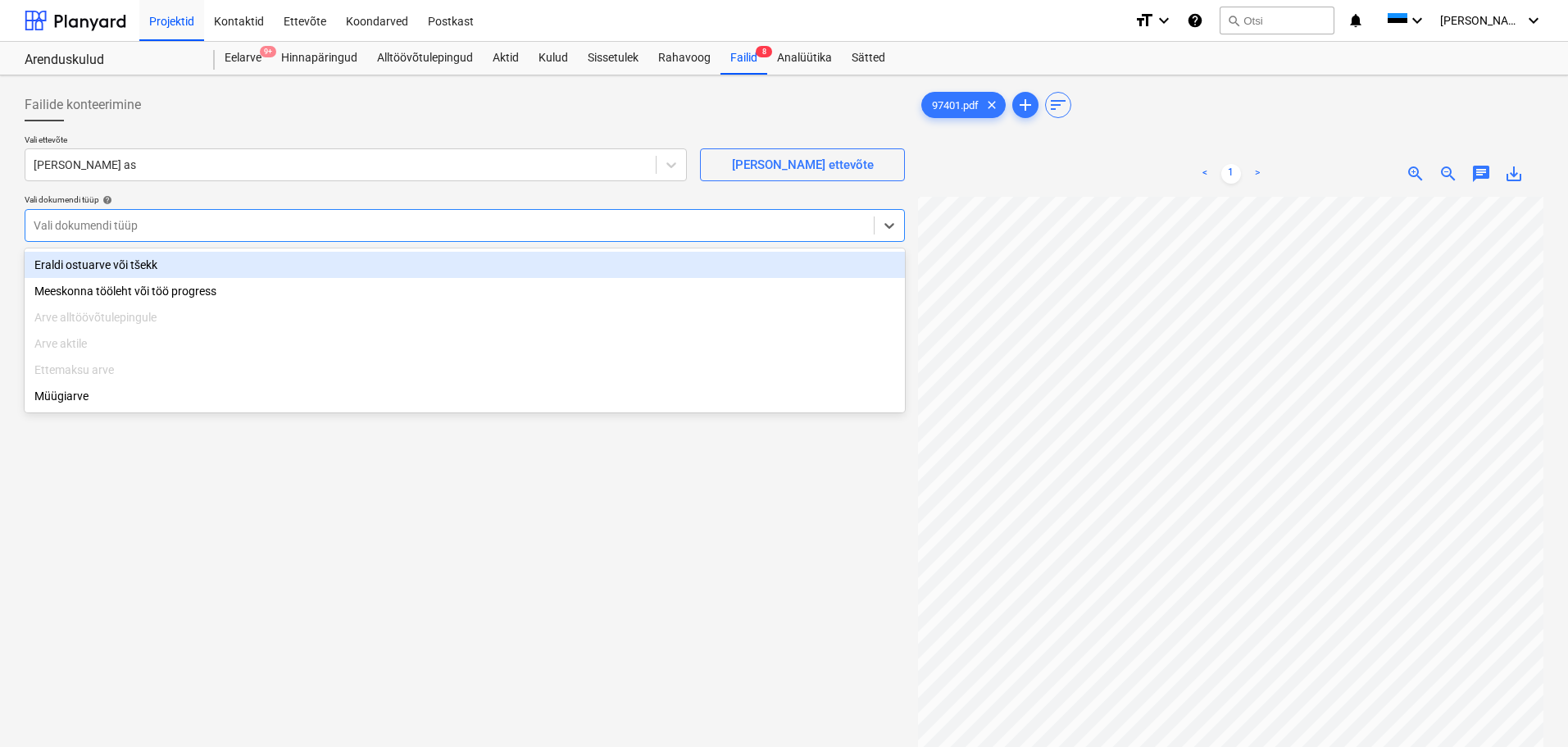
click at [251, 266] on div "Eraldi ostuarve või tšekk" at bounding box center [464, 265] width 880 height 26
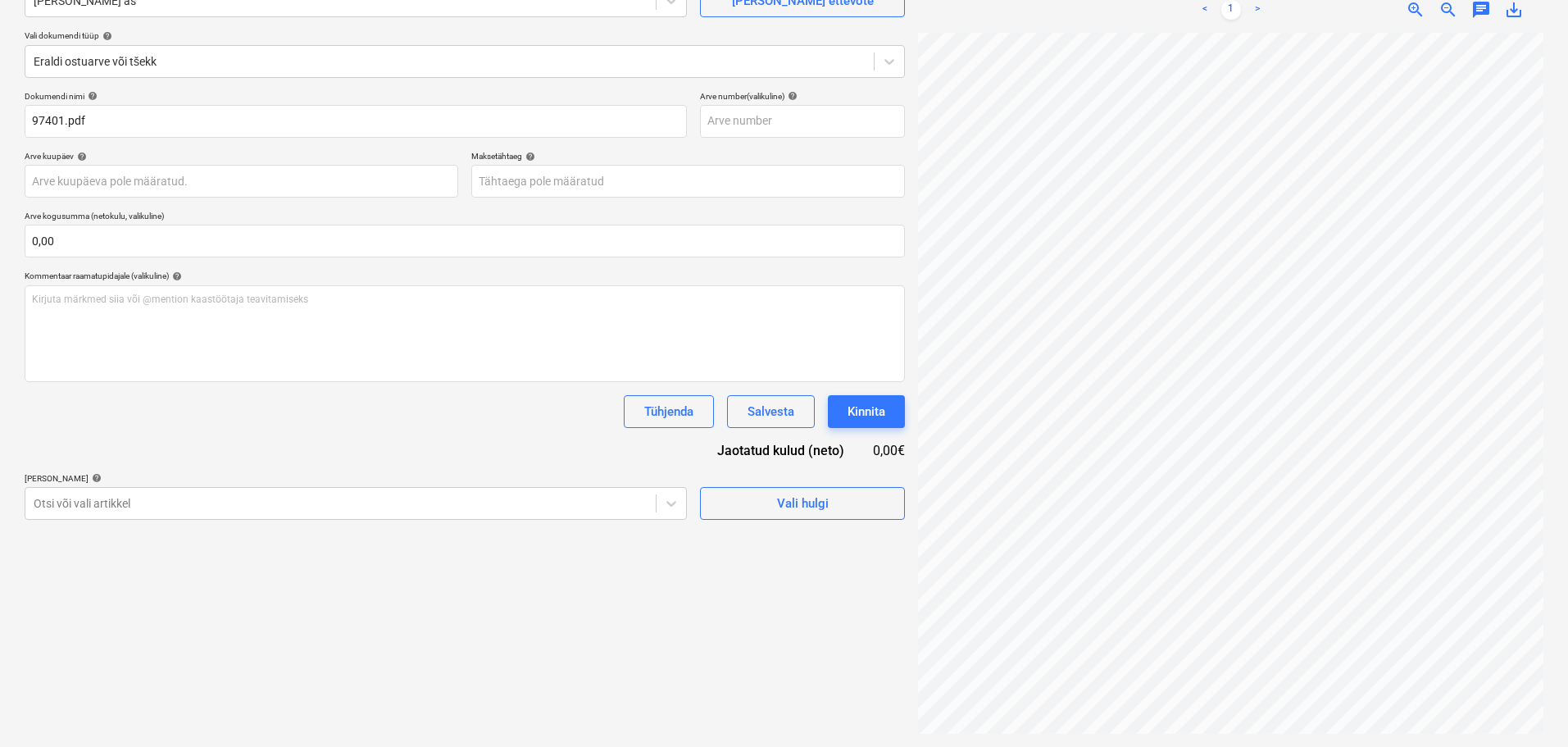
scroll to position [331, 63]
click at [466, 503] on body "Projektid Kontaktid Ettevõte Koondarved Postkast format_size keyboard_arrow_dow…" at bounding box center [784, 209] width 1568 height 747
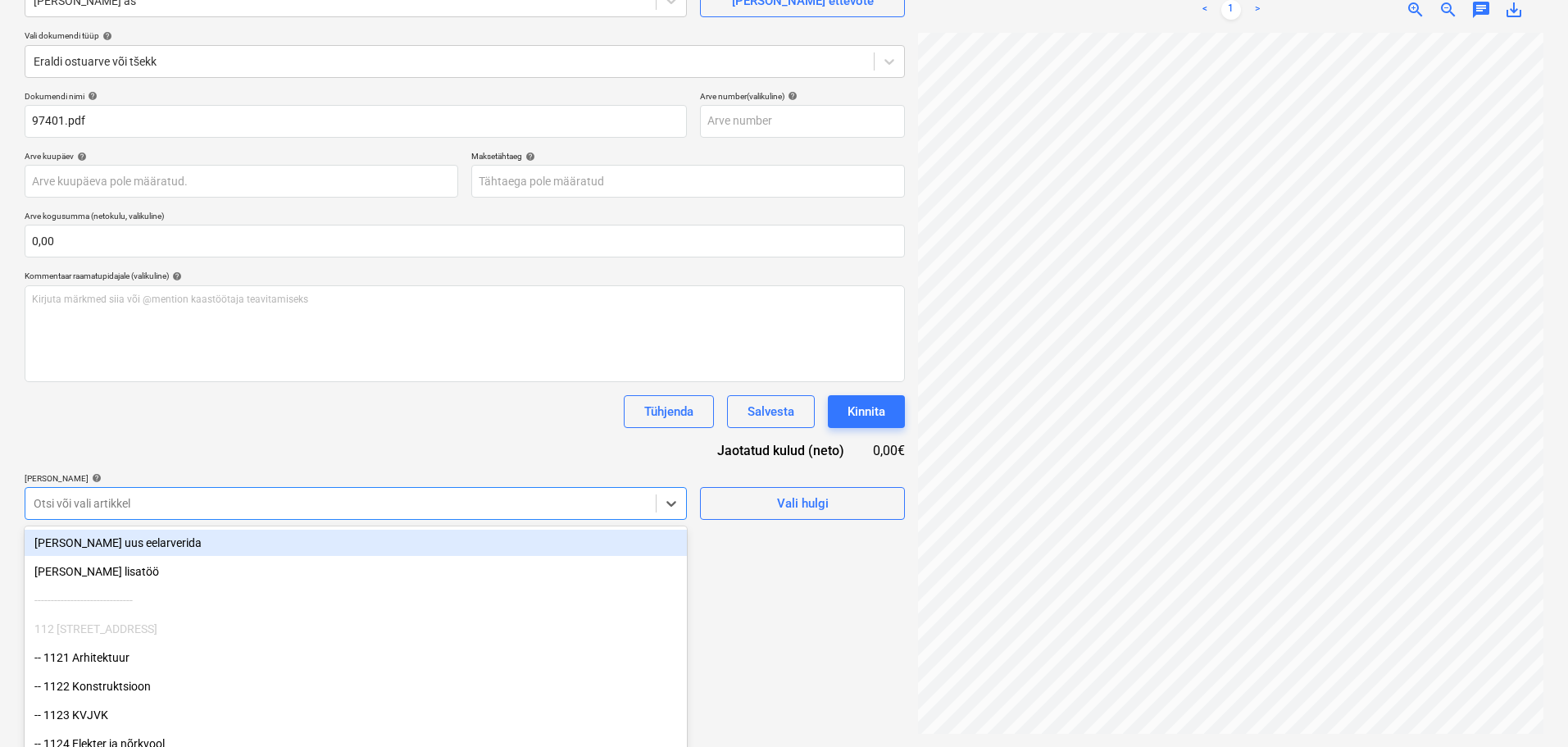
scroll to position [192, 0]
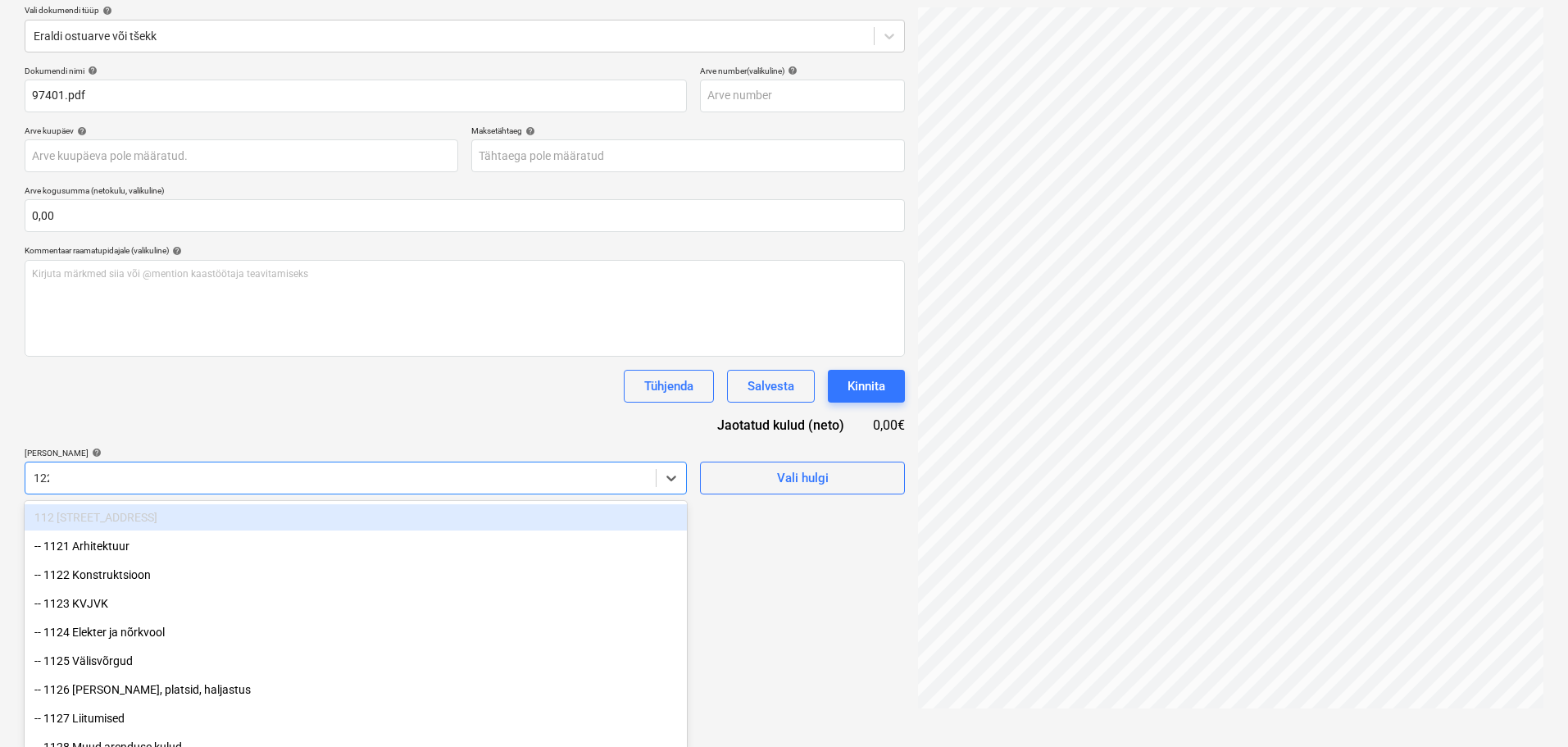
type input "1229"
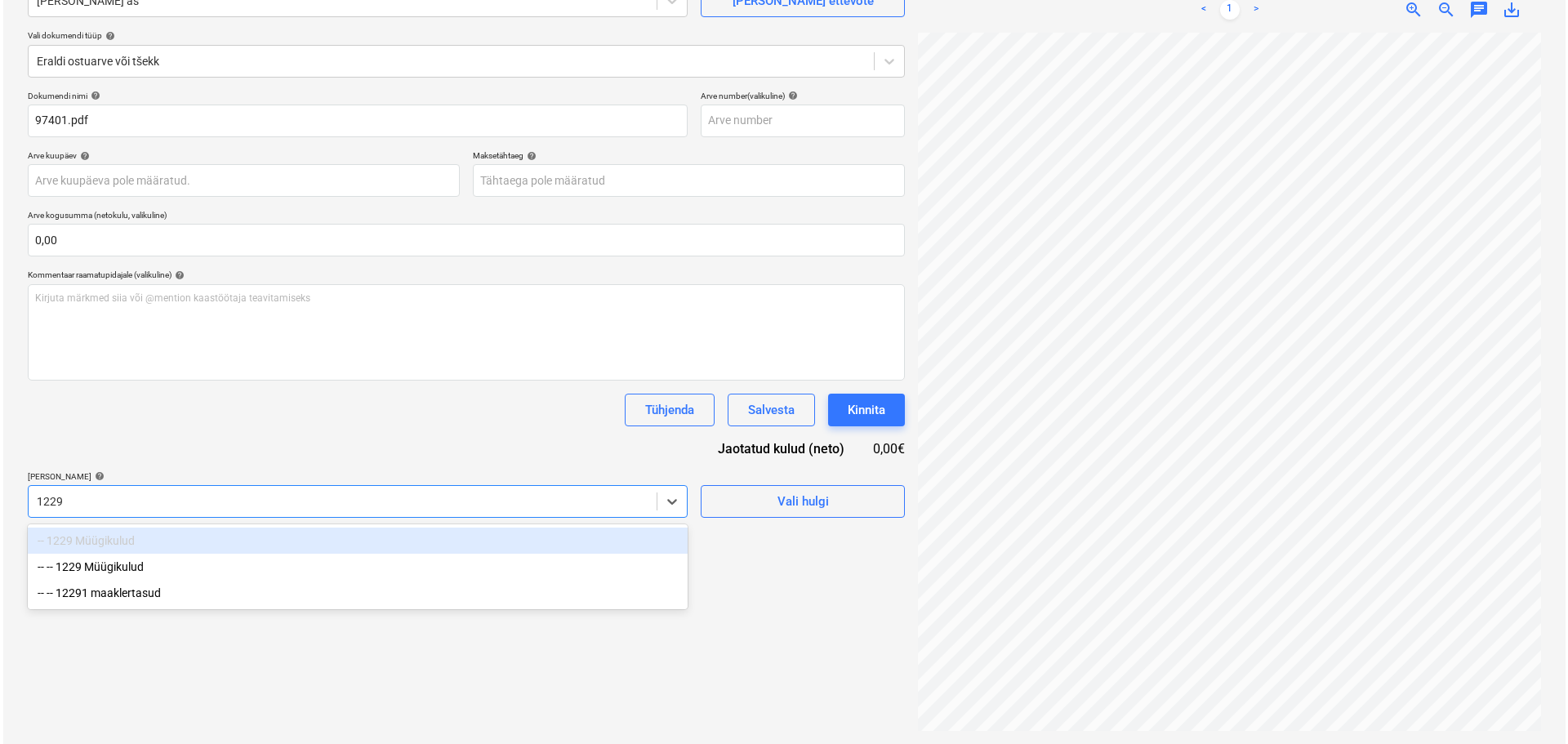
scroll to position [163, 0]
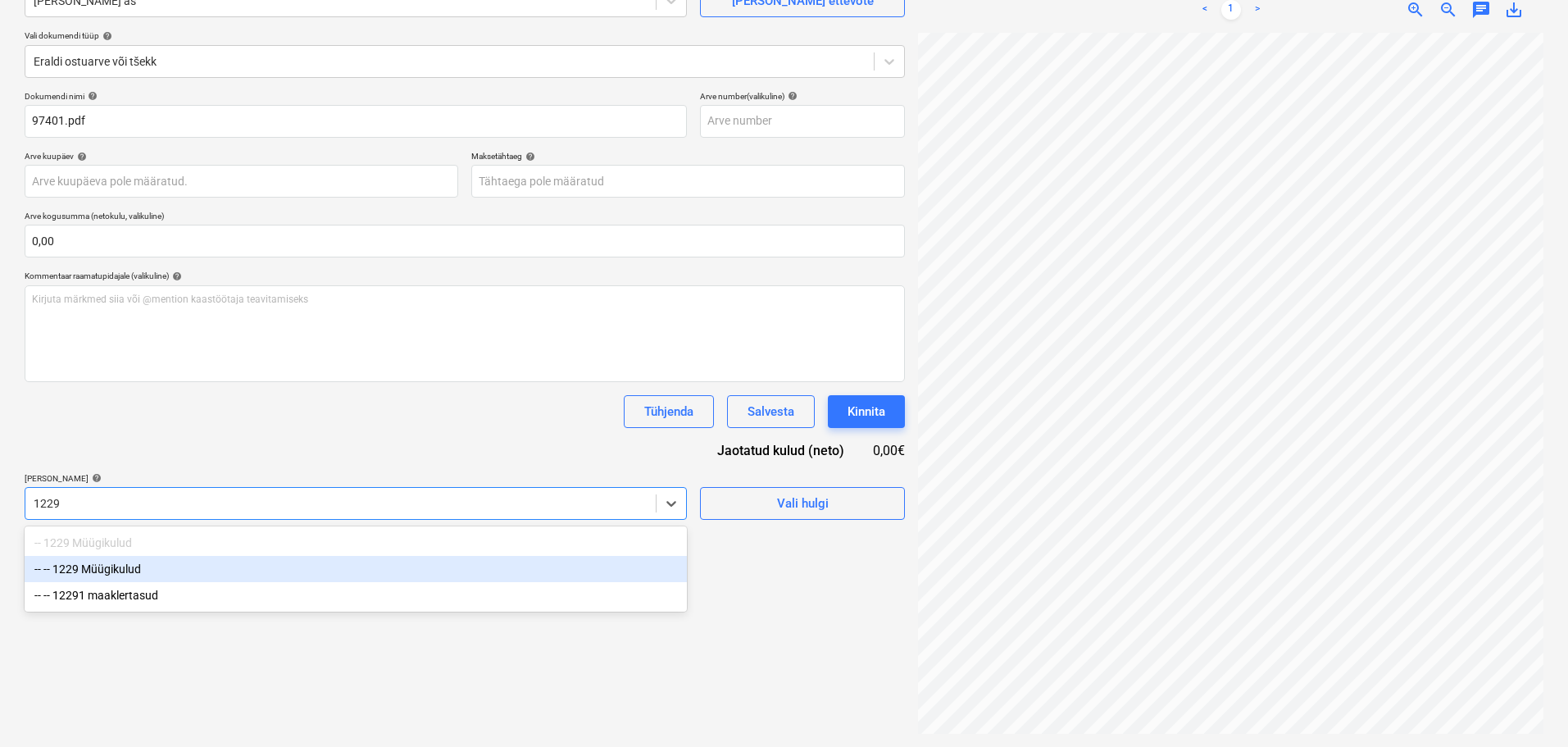
click at [184, 569] on div "-- -- 1229 Müügikulud" at bounding box center [355, 568] width 662 height 26
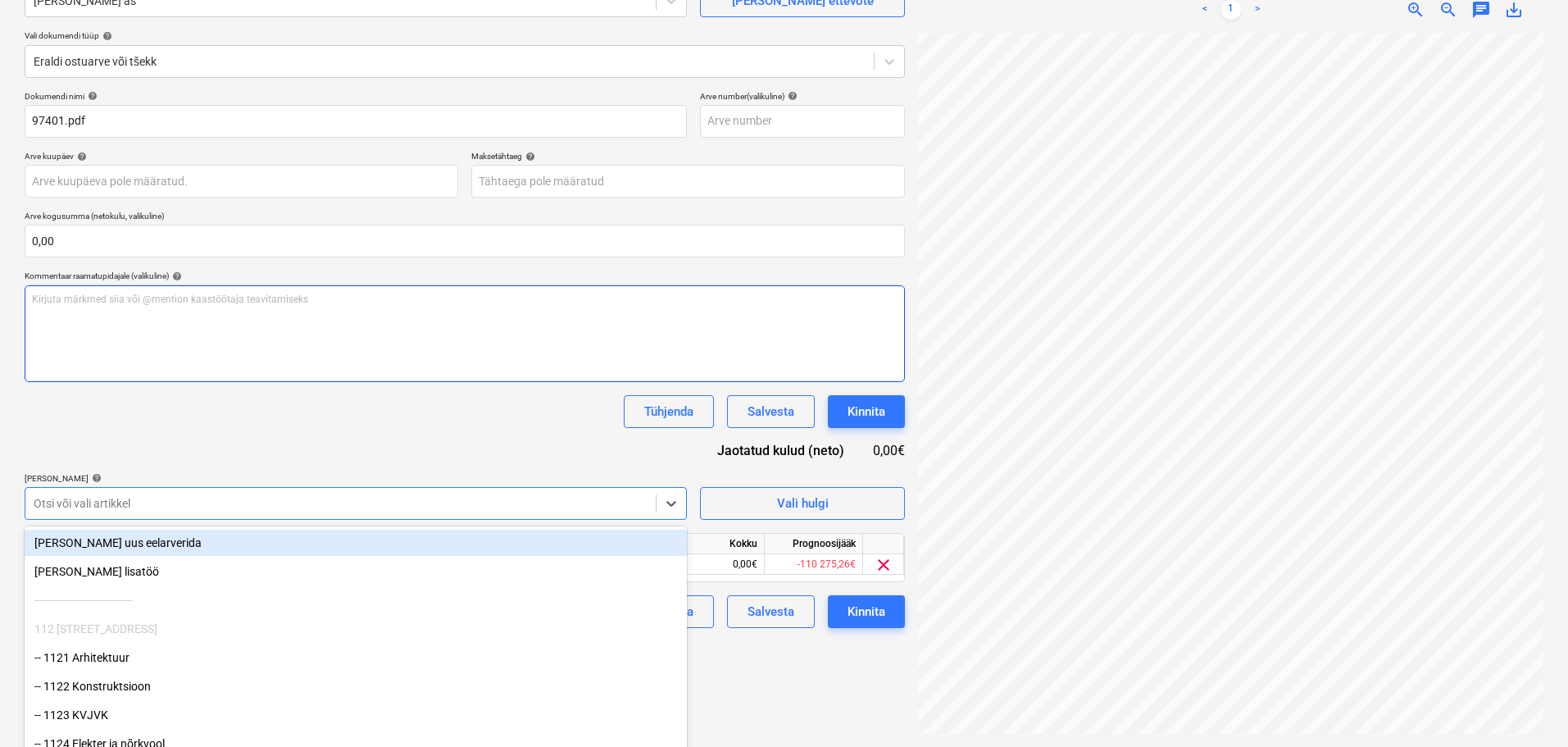
click at [224, 375] on div "Kirjuta märkmed siia või @mention kaastöötaja teavitamiseks ﻿" at bounding box center [464, 332] width 880 height 96
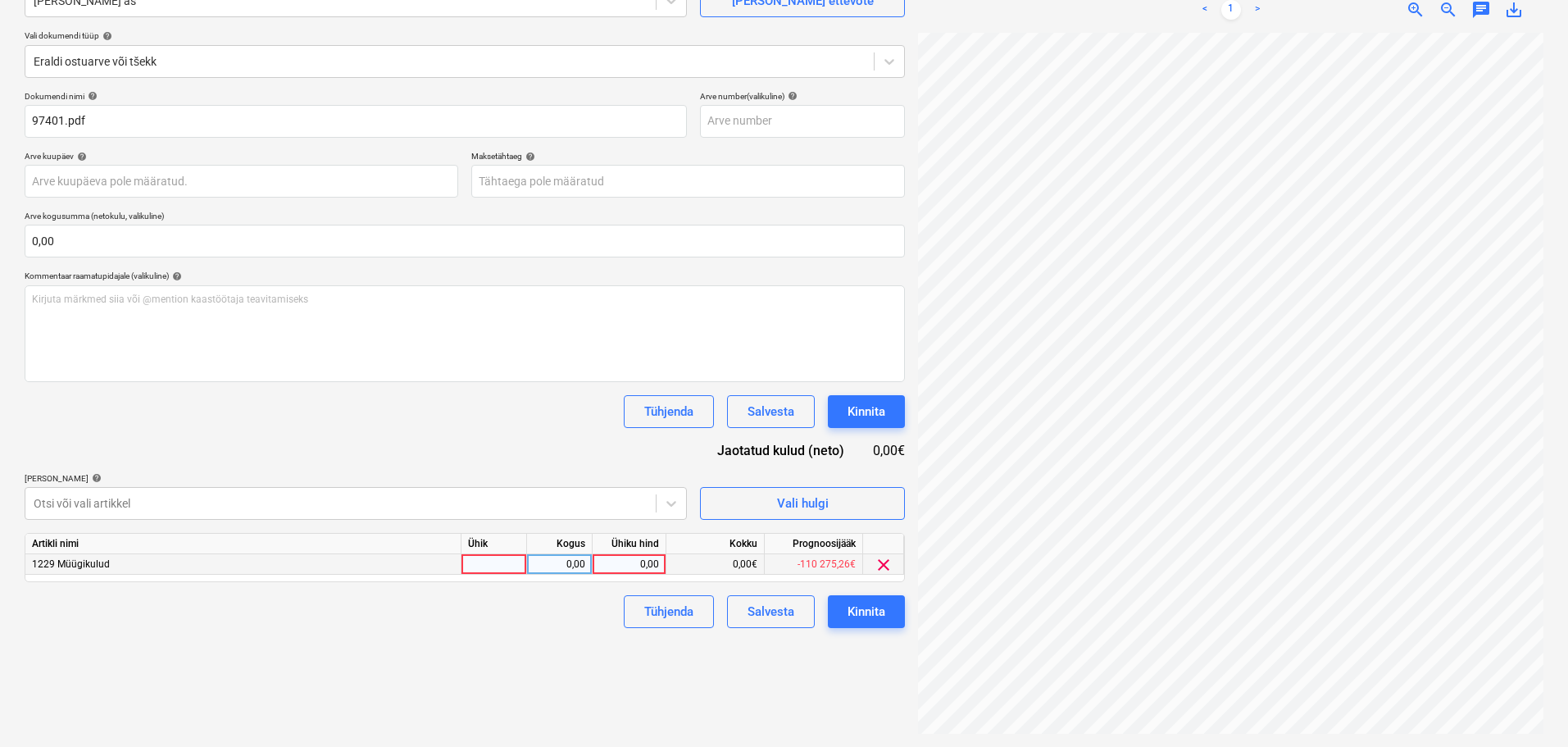
click at [495, 563] on div at bounding box center [494, 563] width 65 height 21
type input "tk"
type input "975"
click at [598, 671] on div "Failide konteerimine Vali ettevõte delfi meedia as [PERSON_NAME] uus ettevõte V…" at bounding box center [464, 328] width 893 height 822
click at [871, 620] on div "Kinnita" at bounding box center [866, 611] width 38 height 21
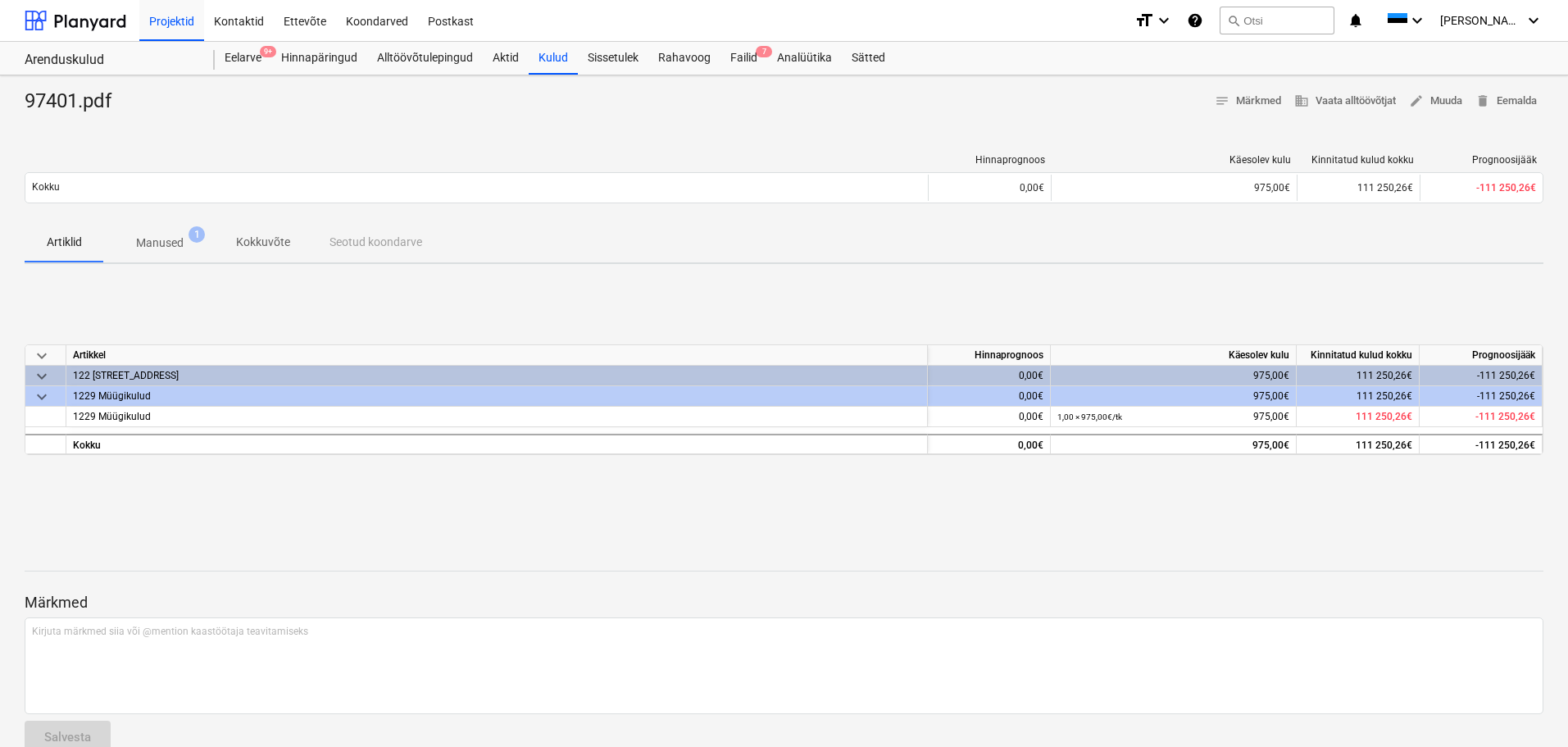
click at [101, 26] on div at bounding box center [75, 20] width 101 height 41
